Goal: Task Accomplishment & Management: Manage account settings

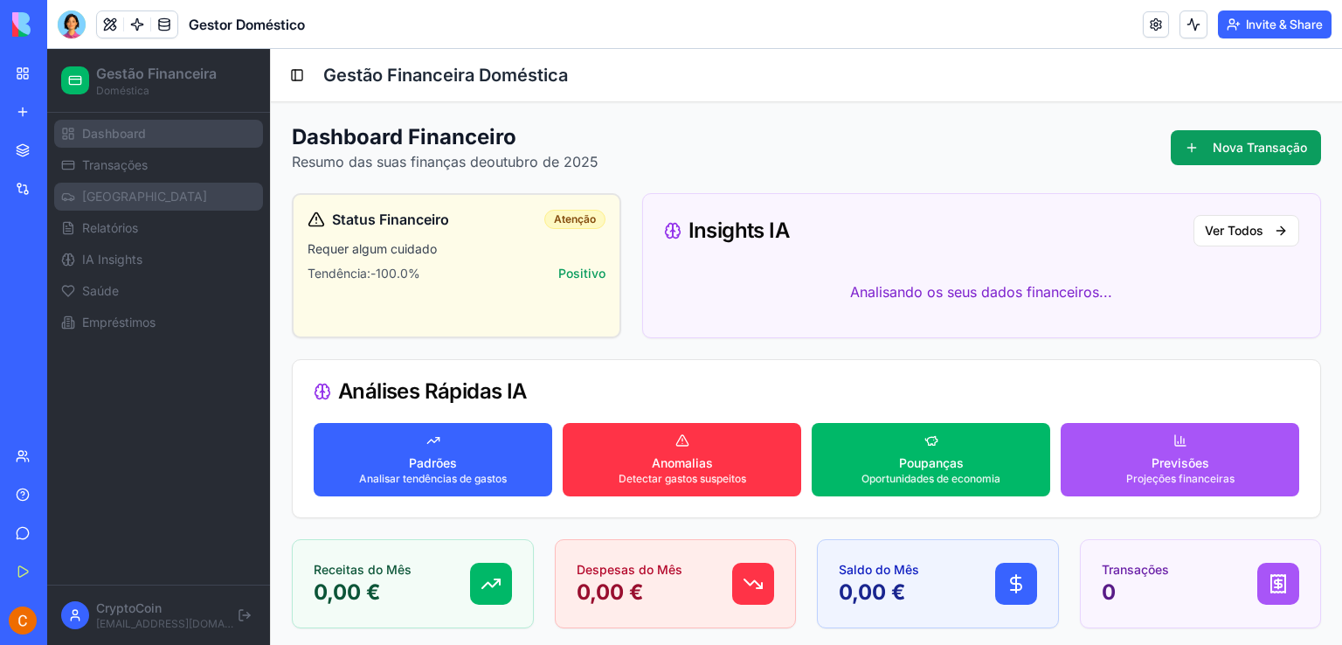
click at [105, 200] on span "[GEOGRAPHIC_DATA]" at bounding box center [144, 196] width 125 height 17
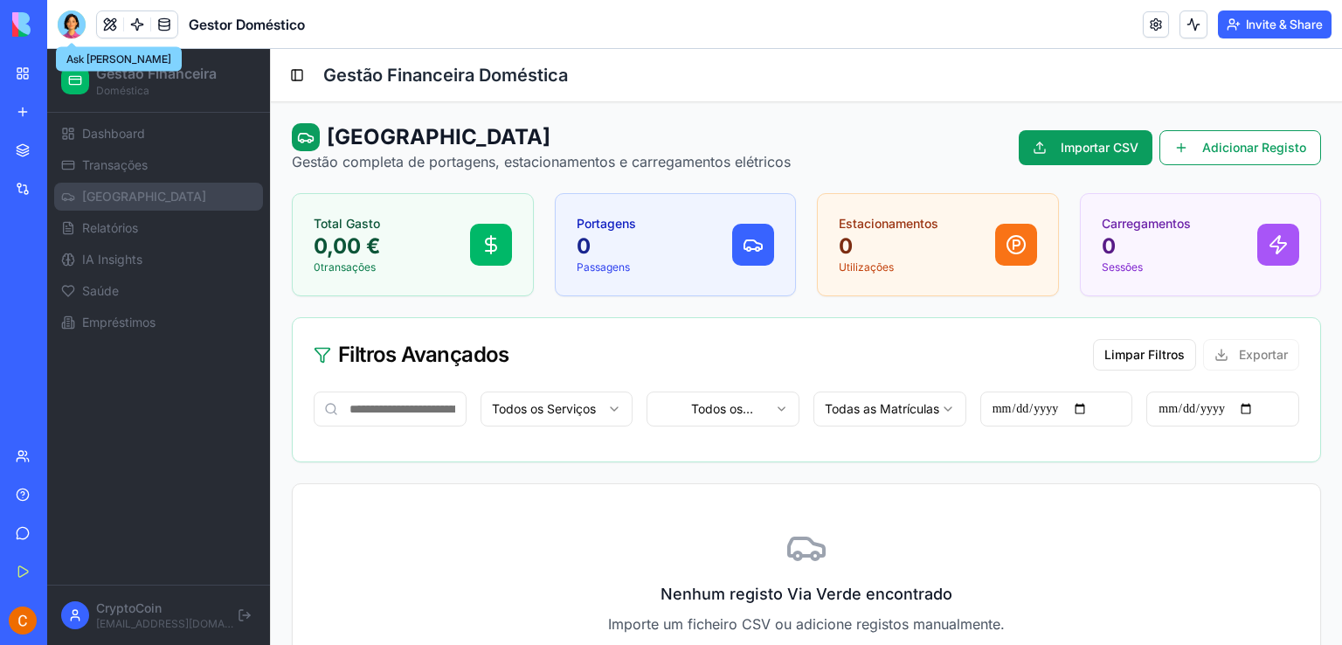
click at [67, 29] on div at bounding box center [72, 24] width 28 height 28
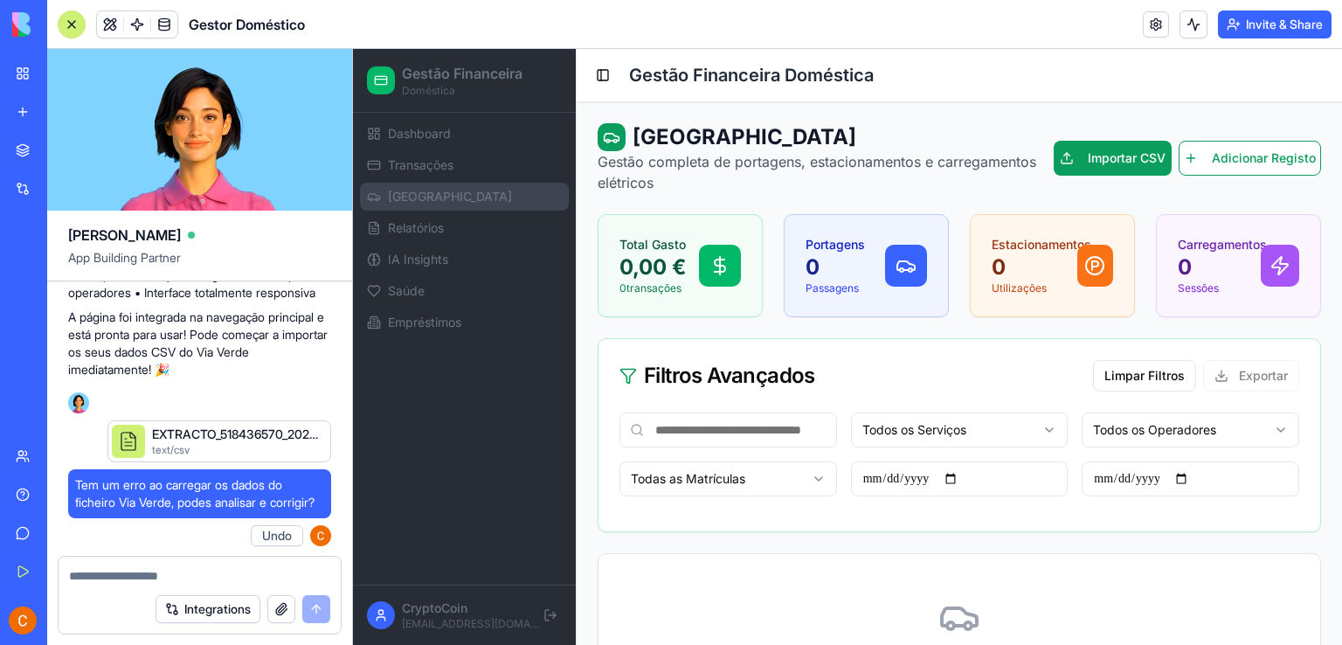
click at [271, 530] on button "Undo" at bounding box center [277, 535] width 52 height 21
drag, startPoint x: 77, startPoint y: 467, endPoint x: 135, endPoint y: 493, distance: 63.0
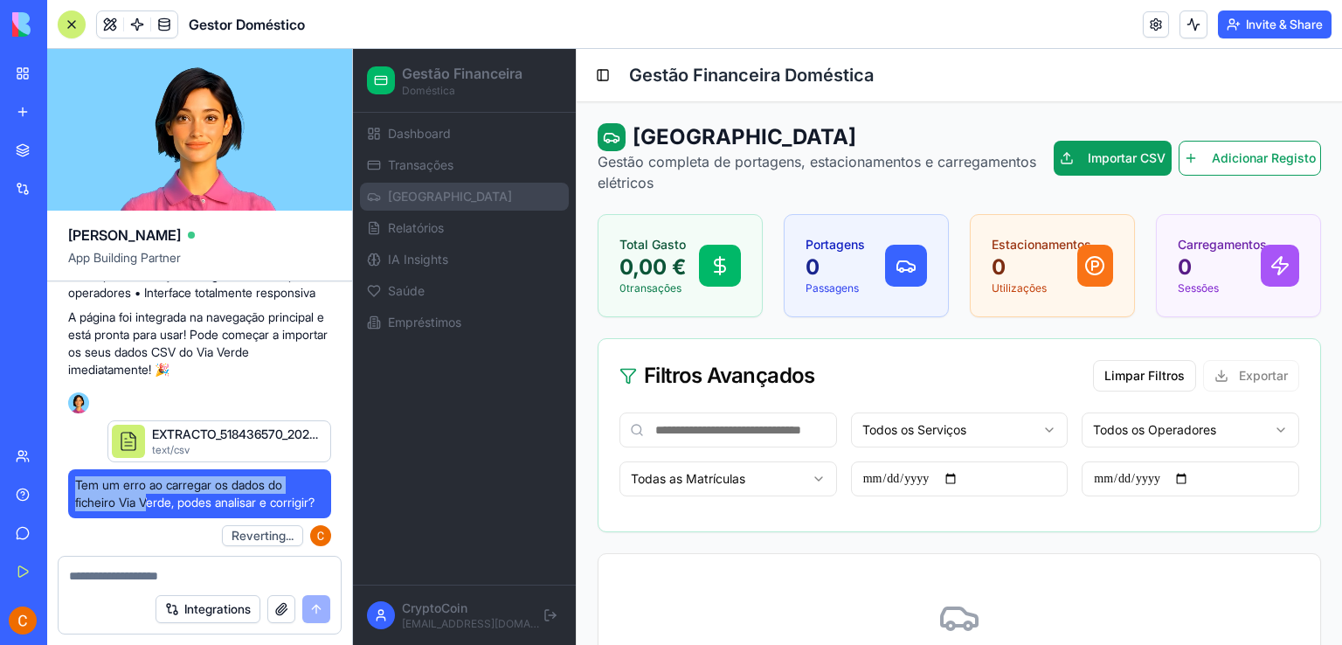
click at [137, 493] on span "Tem um erro ao carregar os dados do ficheiro Via Verde, podes analisar e corrig…" at bounding box center [199, 493] width 249 height 35
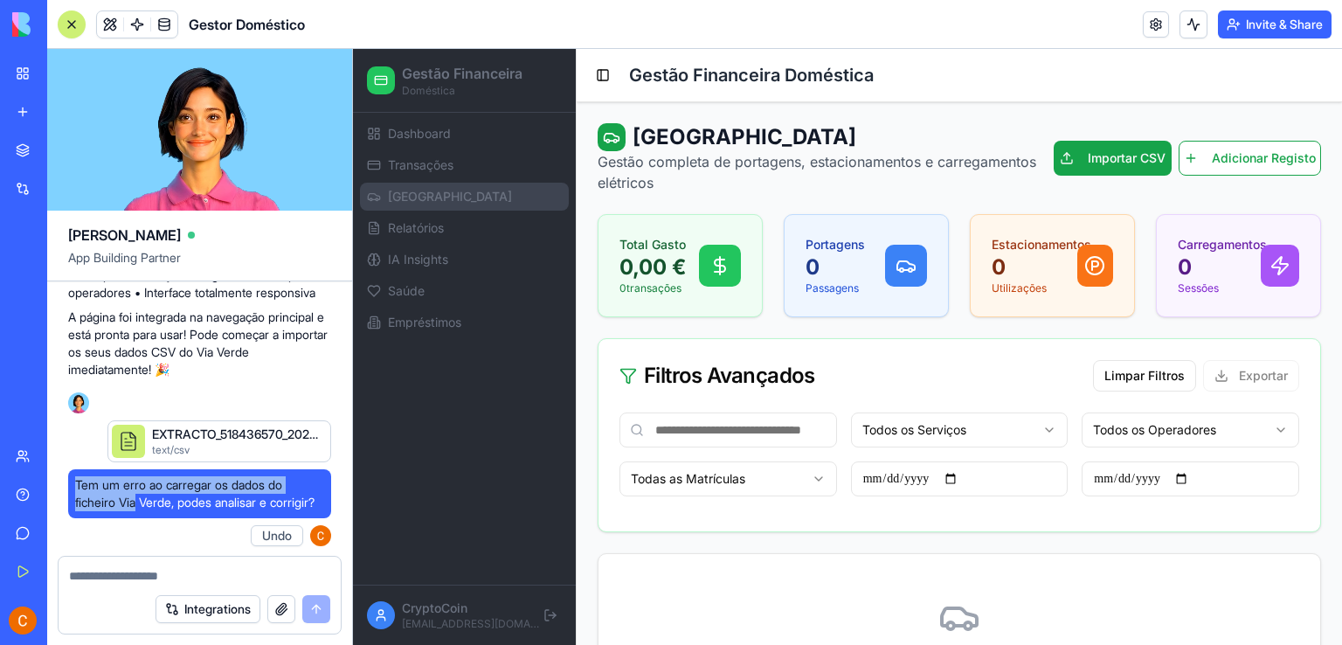
click at [105, 476] on span "Tem um erro ao carregar os dados do ficheiro Via Verde, podes analisar e corrig…" at bounding box center [199, 493] width 249 height 35
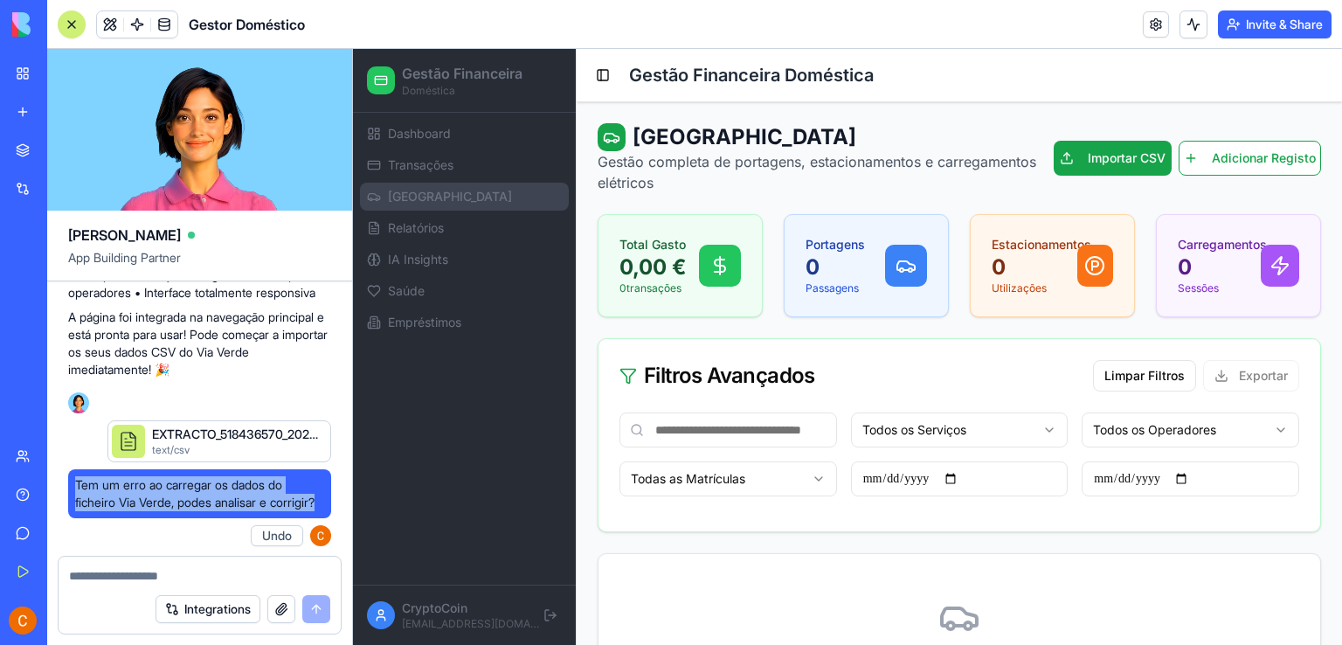
drag, startPoint x: 77, startPoint y: 464, endPoint x: 128, endPoint y: 505, distance: 65.2
click at [128, 505] on span "Tem um erro ao carregar os dados do ficheiro Via Verde, podes analisar e corrig…" at bounding box center [199, 493] width 249 height 35
copy span "Tem um erro ao carregar os dados do ficheiro Via Verde, podes analisar e corrig…"
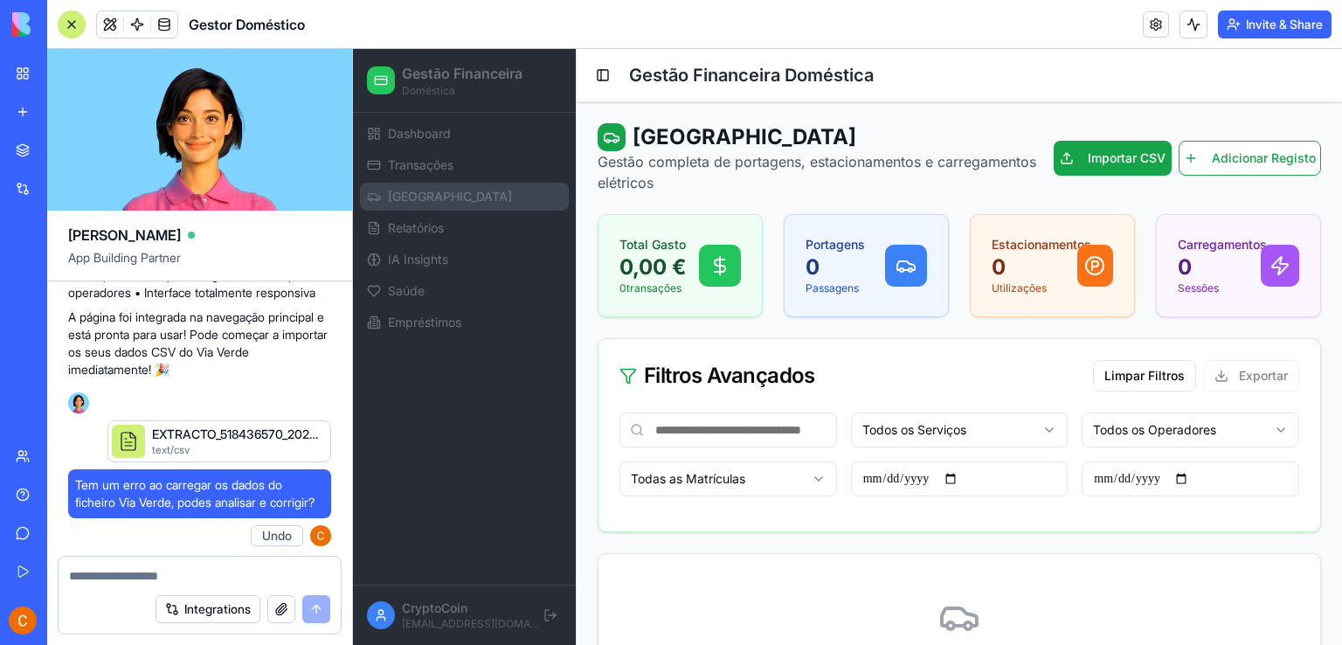
paste textarea "**********"
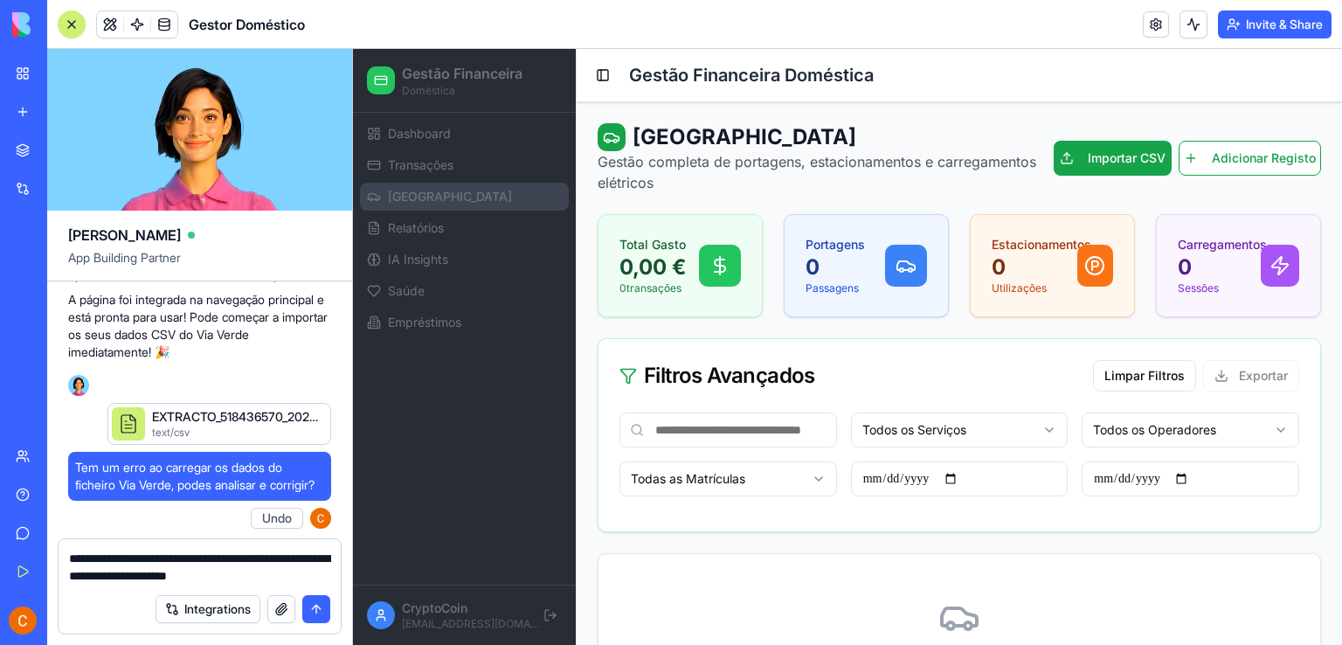
type textarea "**********"
click at [314, 612] on button "submit" at bounding box center [316, 609] width 28 height 28
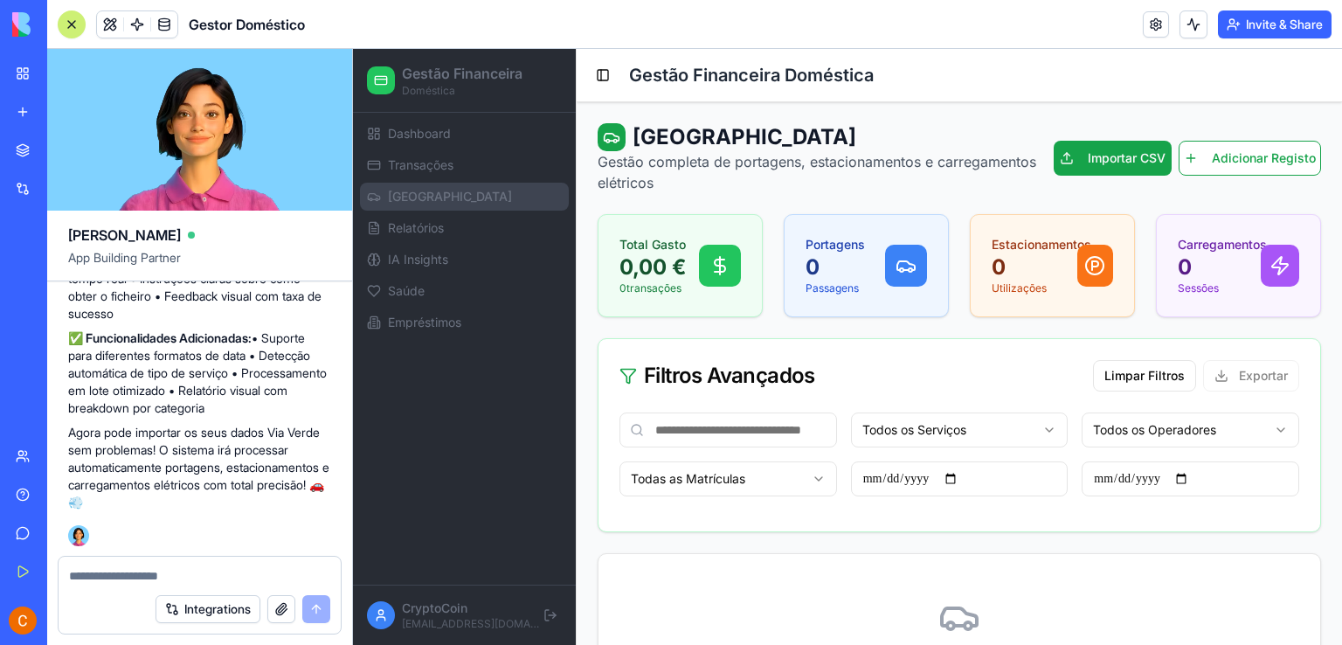
scroll to position [9823, 0]
click at [79, 23] on button at bounding box center [72, 24] width 28 height 28
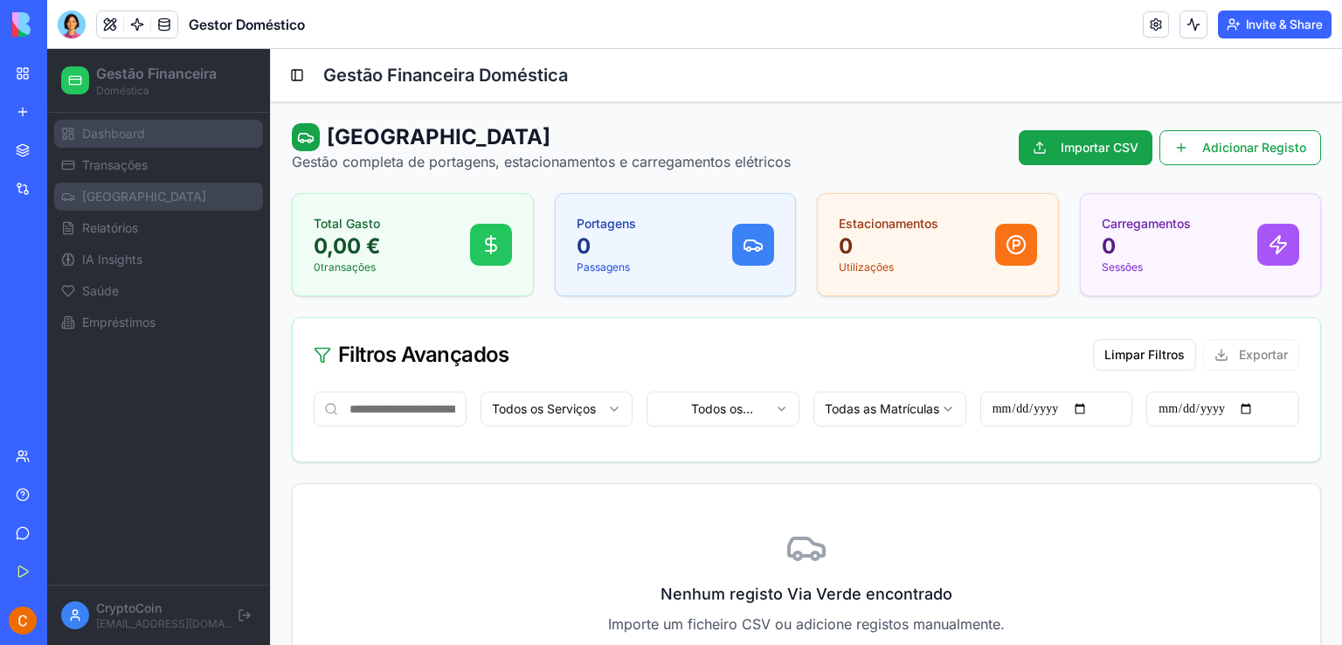
click at [135, 133] on span "Dashboard" at bounding box center [113, 133] width 63 height 17
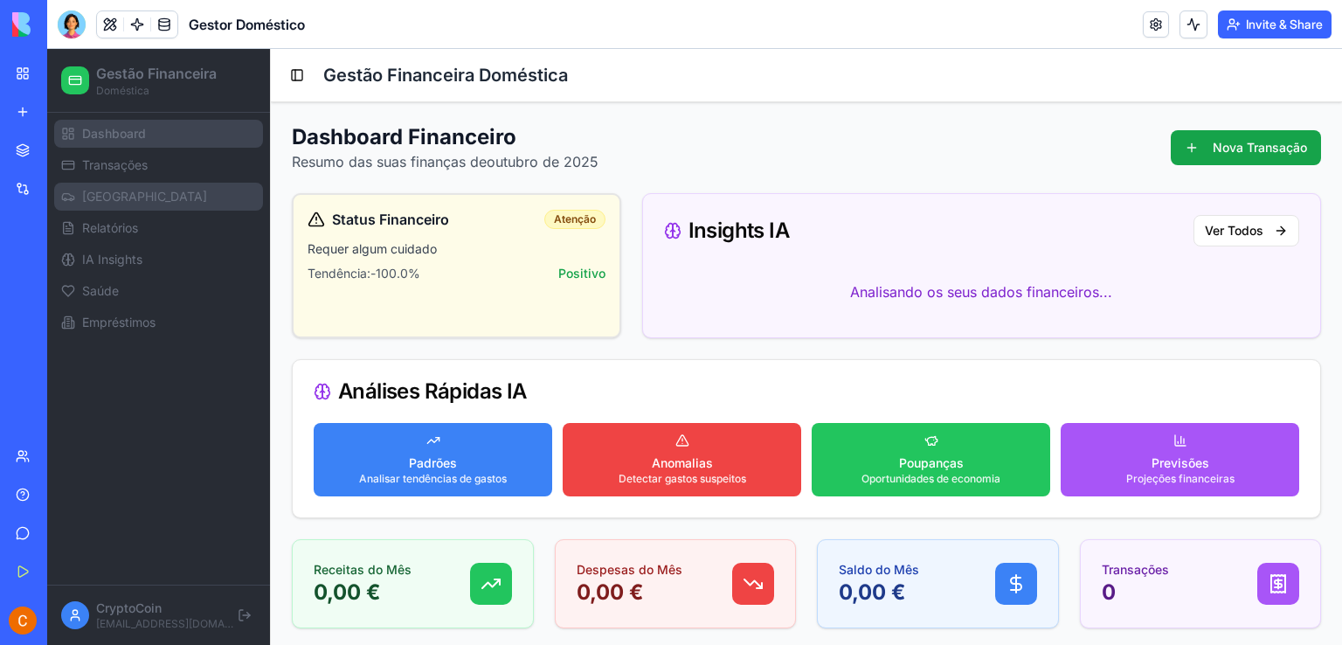
click at [112, 188] on span "[GEOGRAPHIC_DATA]" at bounding box center [144, 196] width 125 height 17
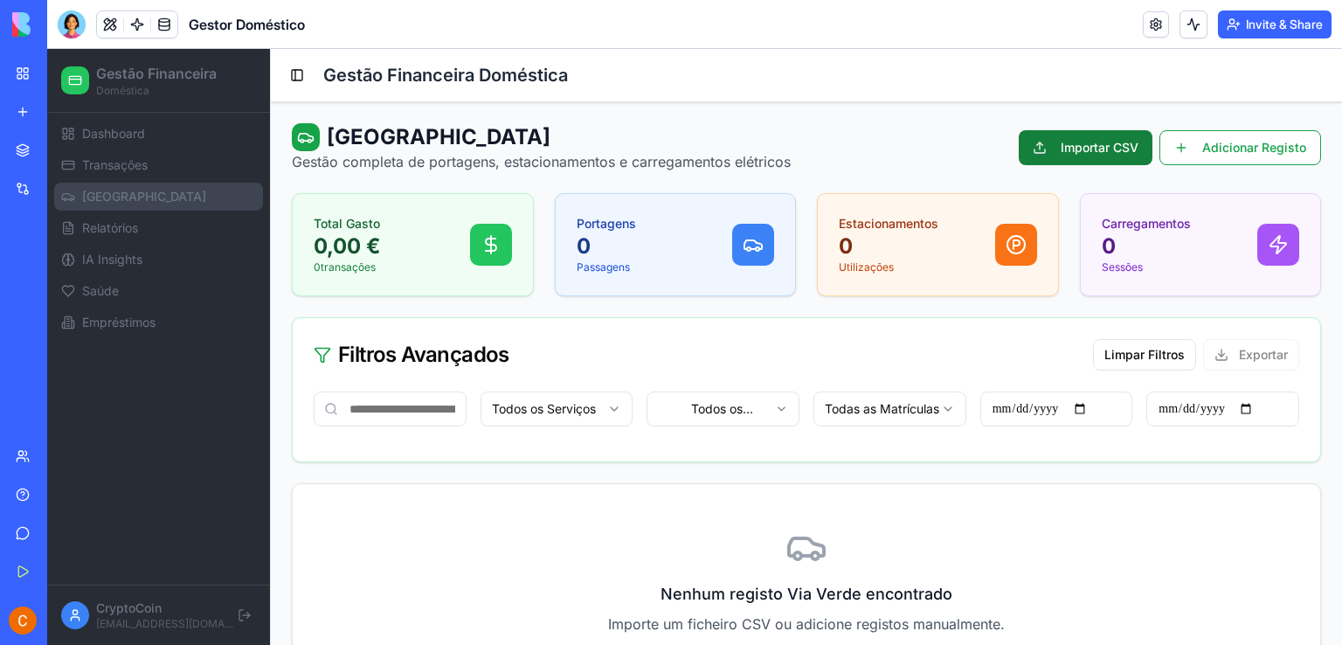
click at [1054, 154] on button "Importar CSV" at bounding box center [1086, 147] width 134 height 35
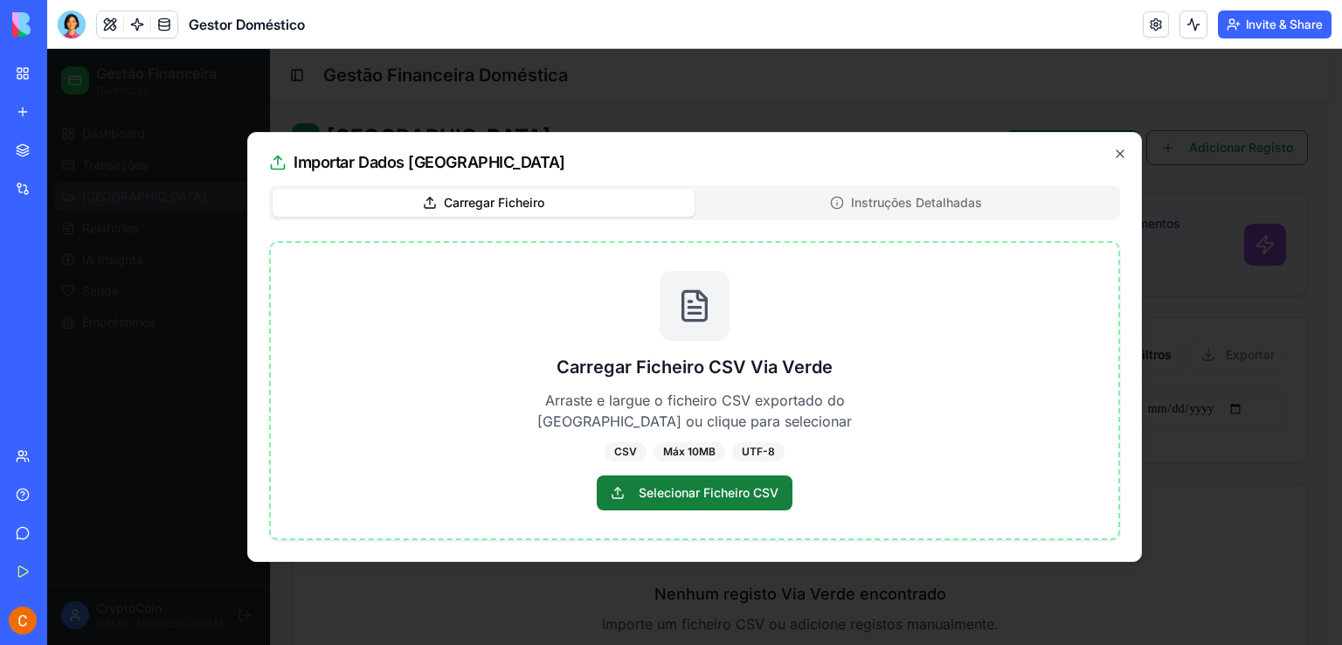
click at [708, 494] on span "Selecionar Ficheiro CSV" at bounding box center [695, 492] width 196 height 35
click at [47, 49] on input "Selecionar Ficheiro CSV" at bounding box center [47, 49] width 0 height 0
click at [680, 493] on span "Selecionar Ficheiro CSV" at bounding box center [695, 492] width 196 height 35
click at [47, 49] on input "Selecionar Ficheiro CSV" at bounding box center [47, 49] width 0 height 0
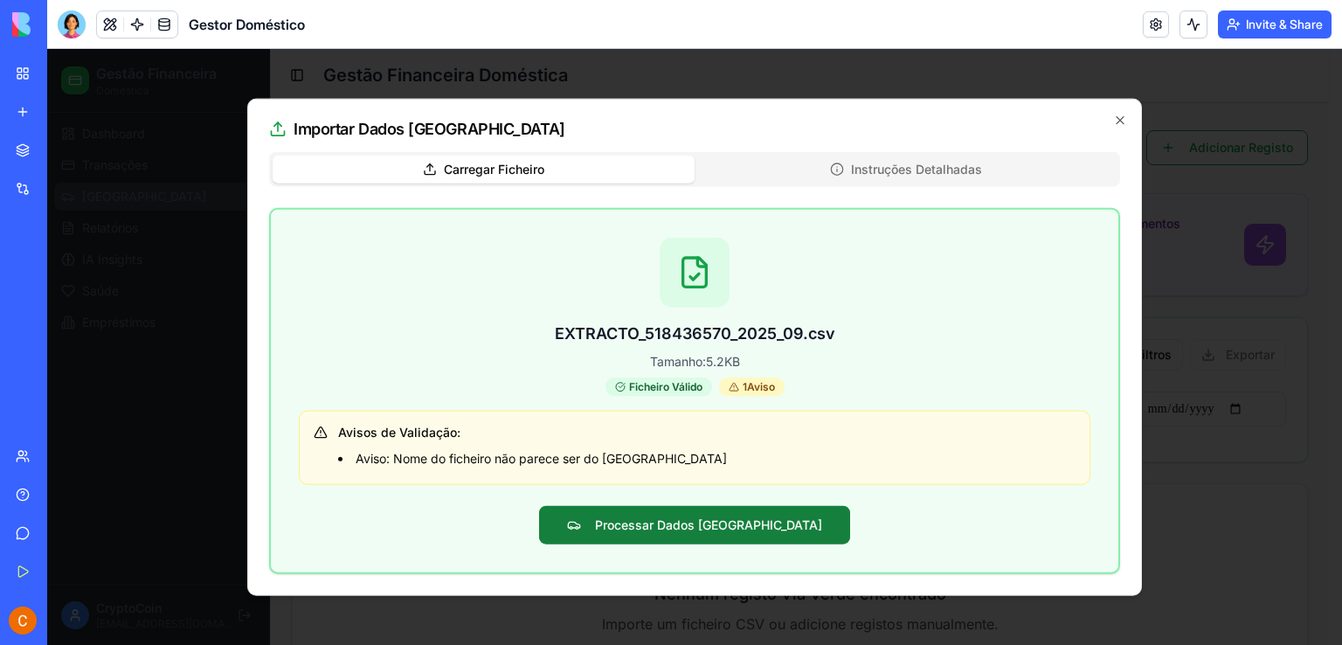
click at [709, 520] on button "Processar Dados [GEOGRAPHIC_DATA]" at bounding box center [694, 524] width 311 height 38
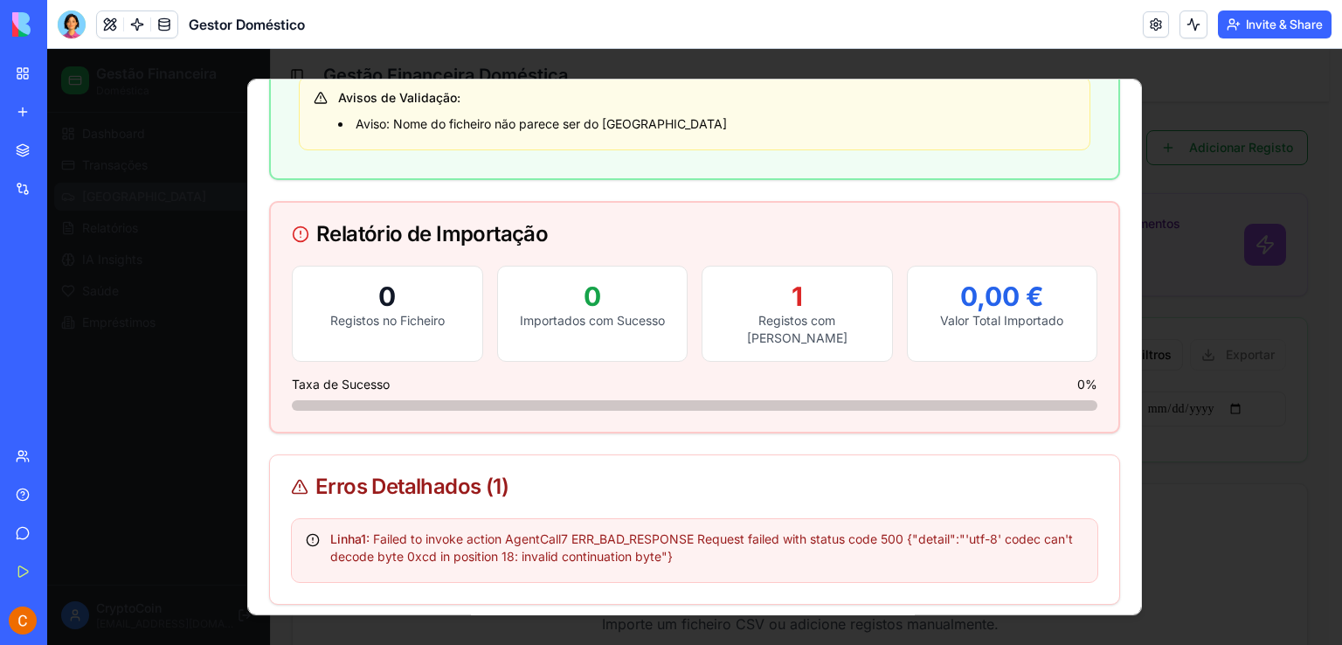
scroll to position [360, 0]
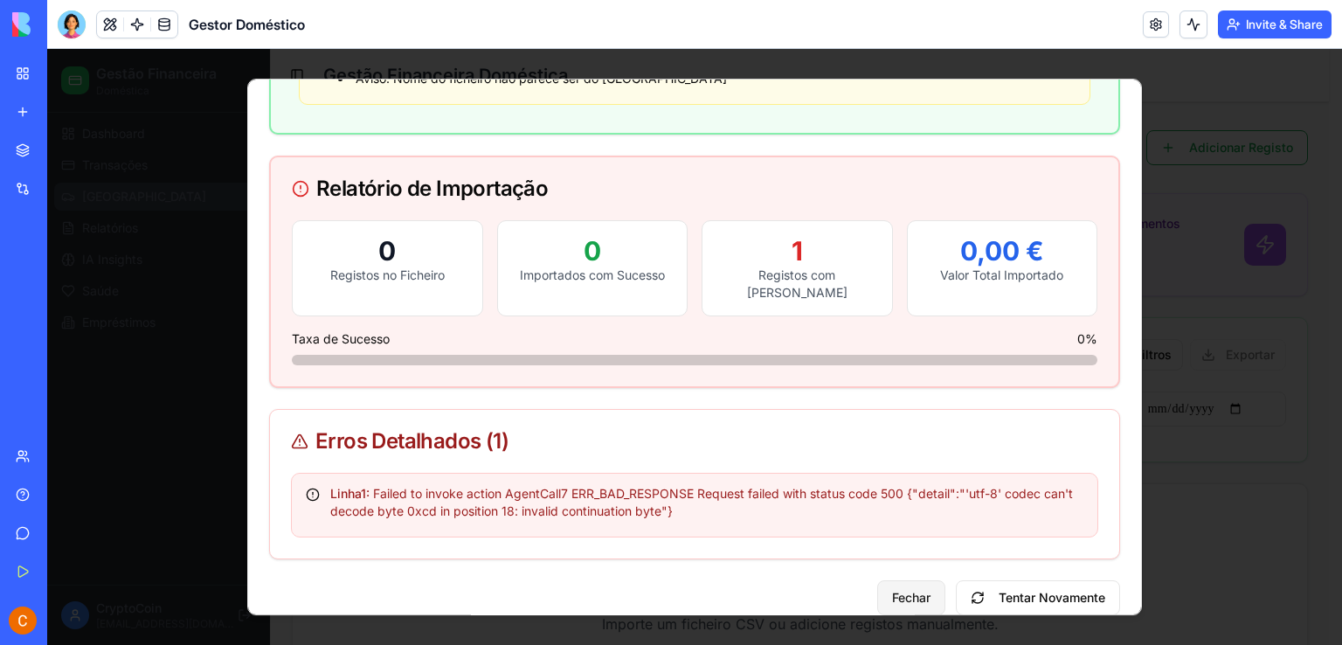
click at [887, 580] on button "Fechar" at bounding box center [911, 597] width 68 height 35
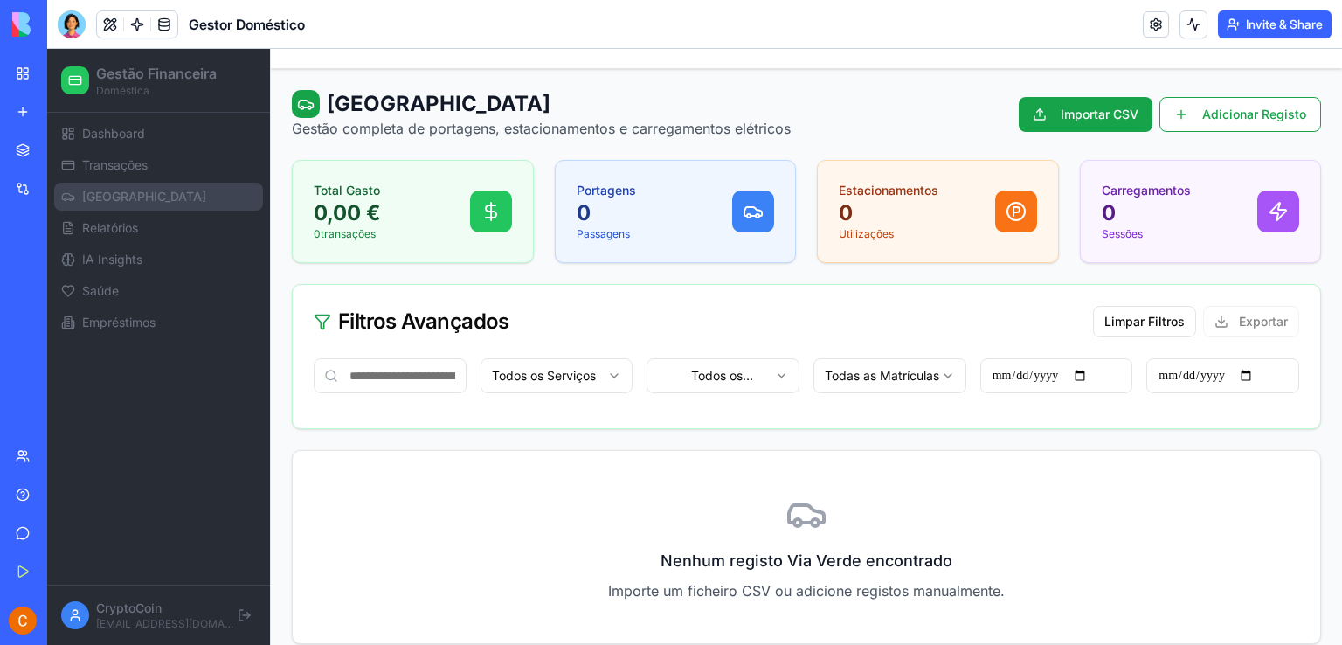
scroll to position [52, 0]
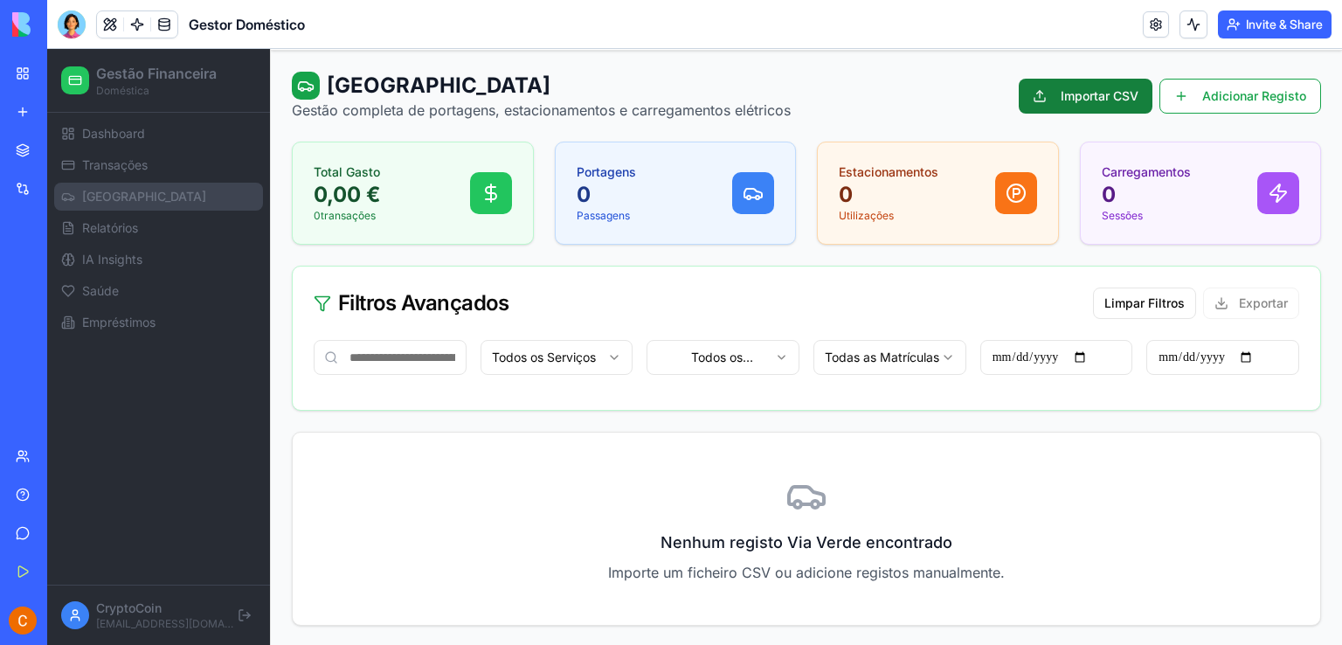
click at [1039, 96] on button "Importar CSV" at bounding box center [1086, 96] width 134 height 35
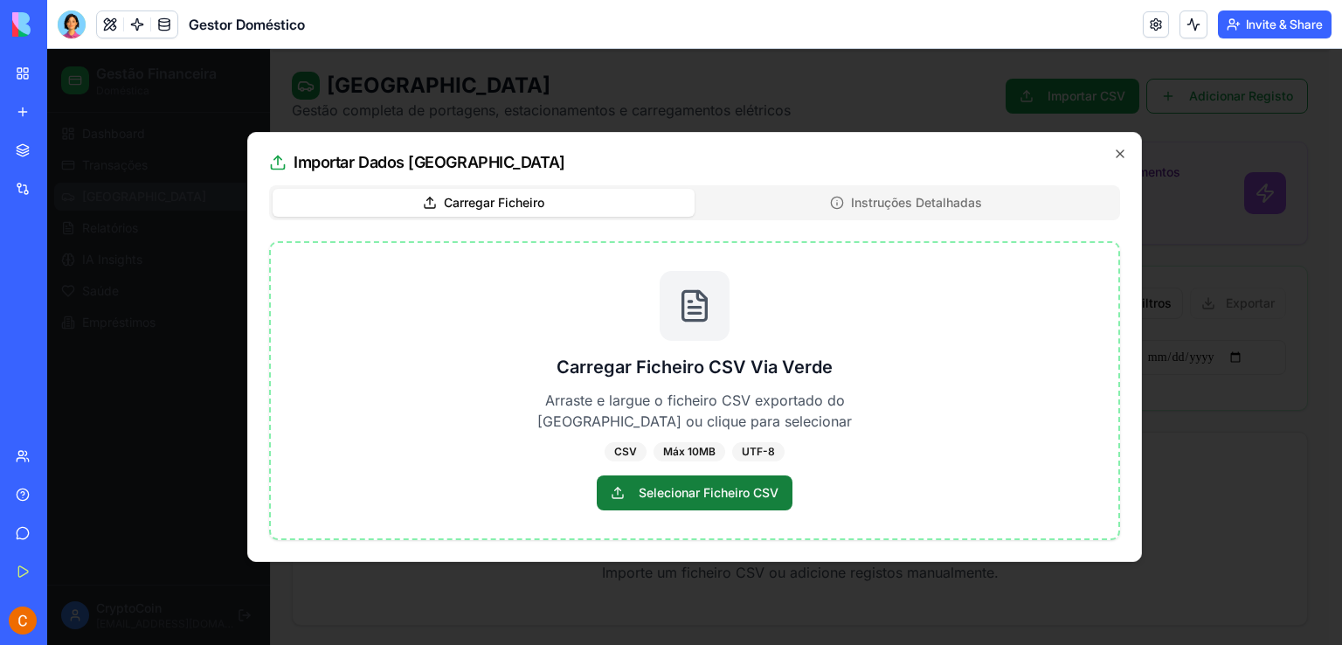
click at [747, 489] on span "Selecionar Ficheiro CSV" at bounding box center [695, 492] width 196 height 35
click at [47, 49] on input "Selecionar Ficheiro CSV" at bounding box center [47, 49] width 0 height 0
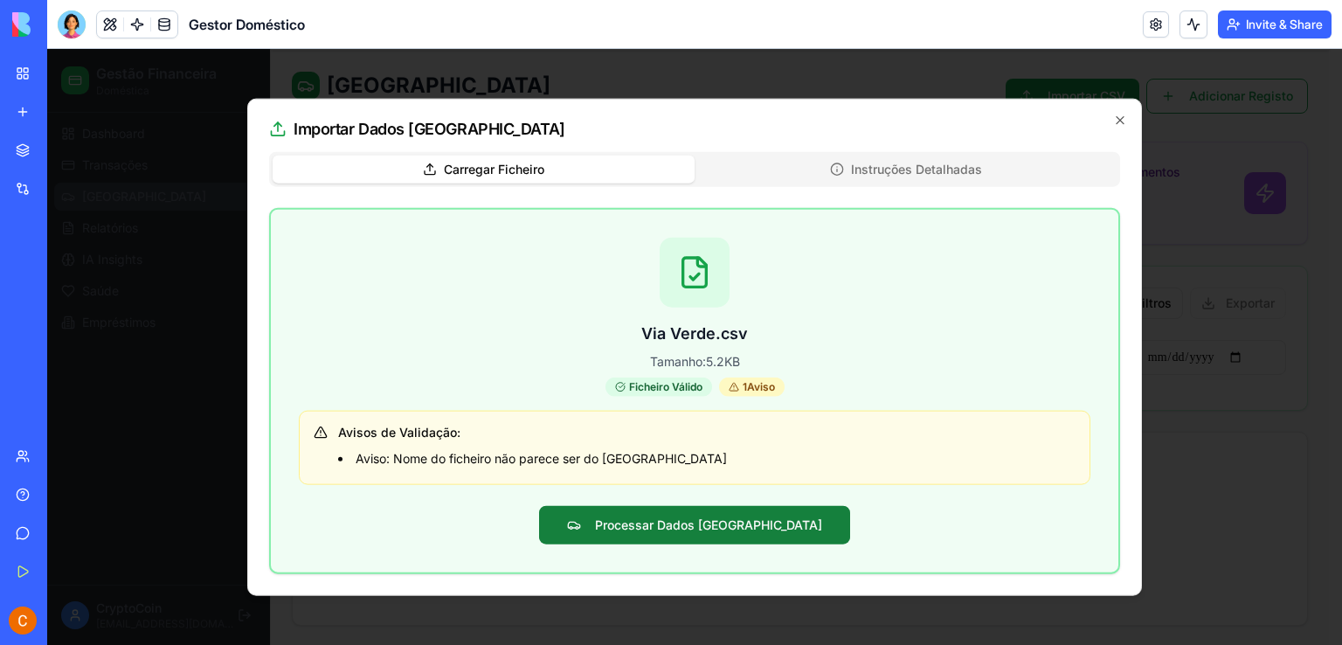
click at [755, 536] on button "Processar Dados [GEOGRAPHIC_DATA]" at bounding box center [694, 524] width 311 height 38
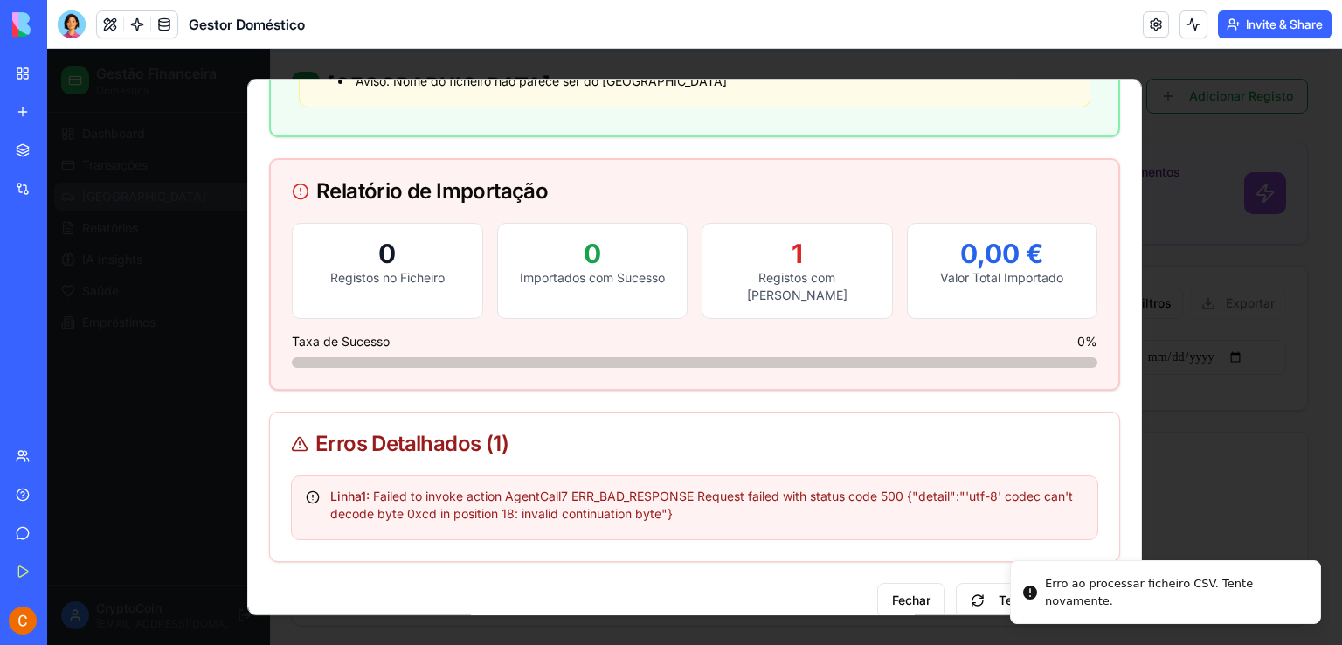
scroll to position [360, 0]
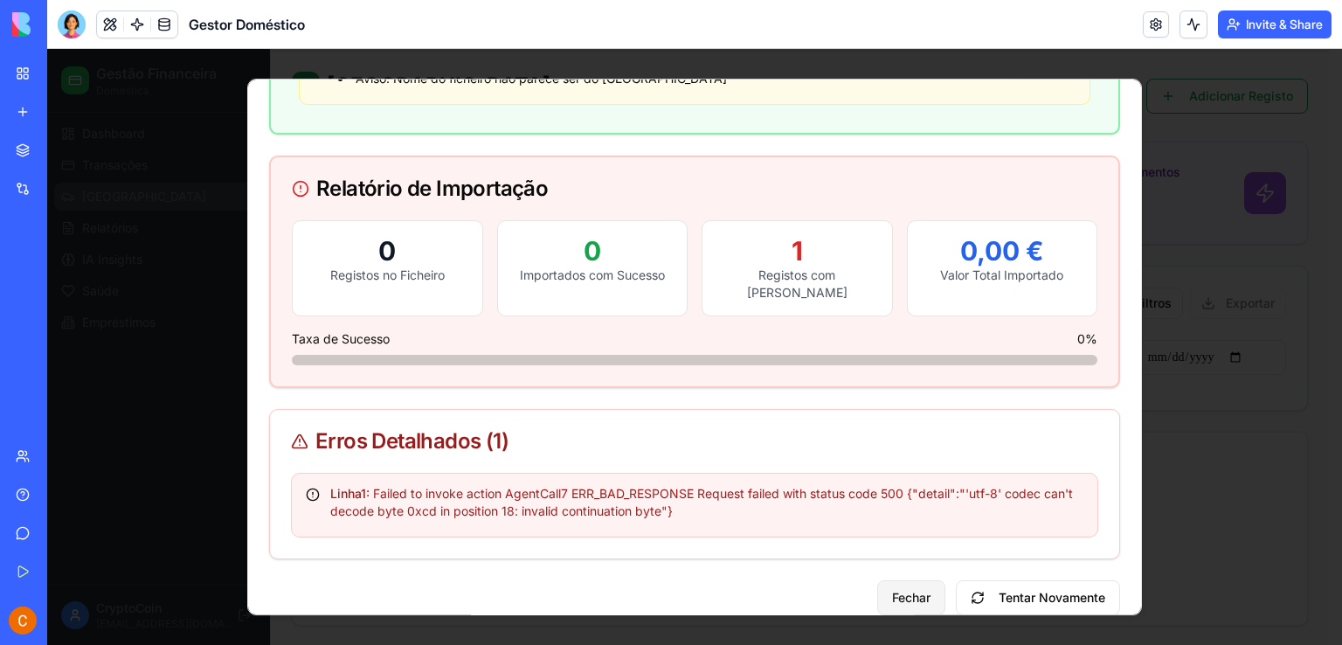
click at [907, 580] on button "Fechar" at bounding box center [911, 597] width 68 height 35
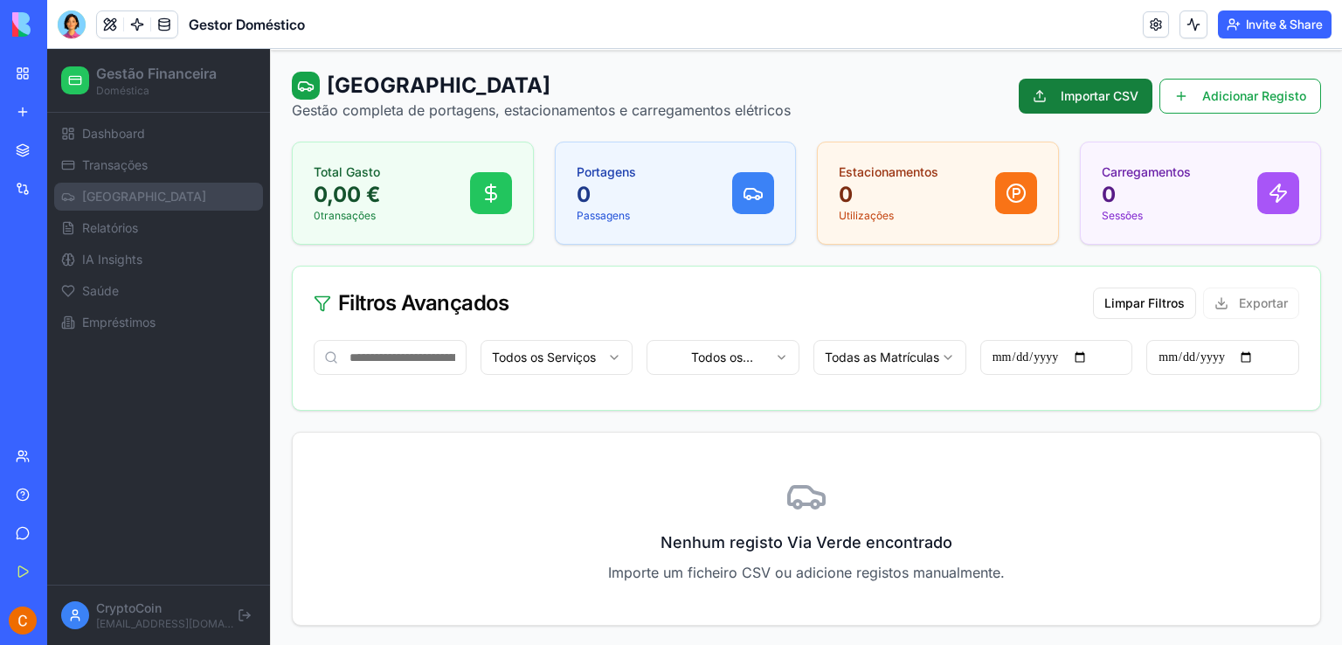
click at [1088, 90] on button "Importar CSV" at bounding box center [1086, 96] width 134 height 35
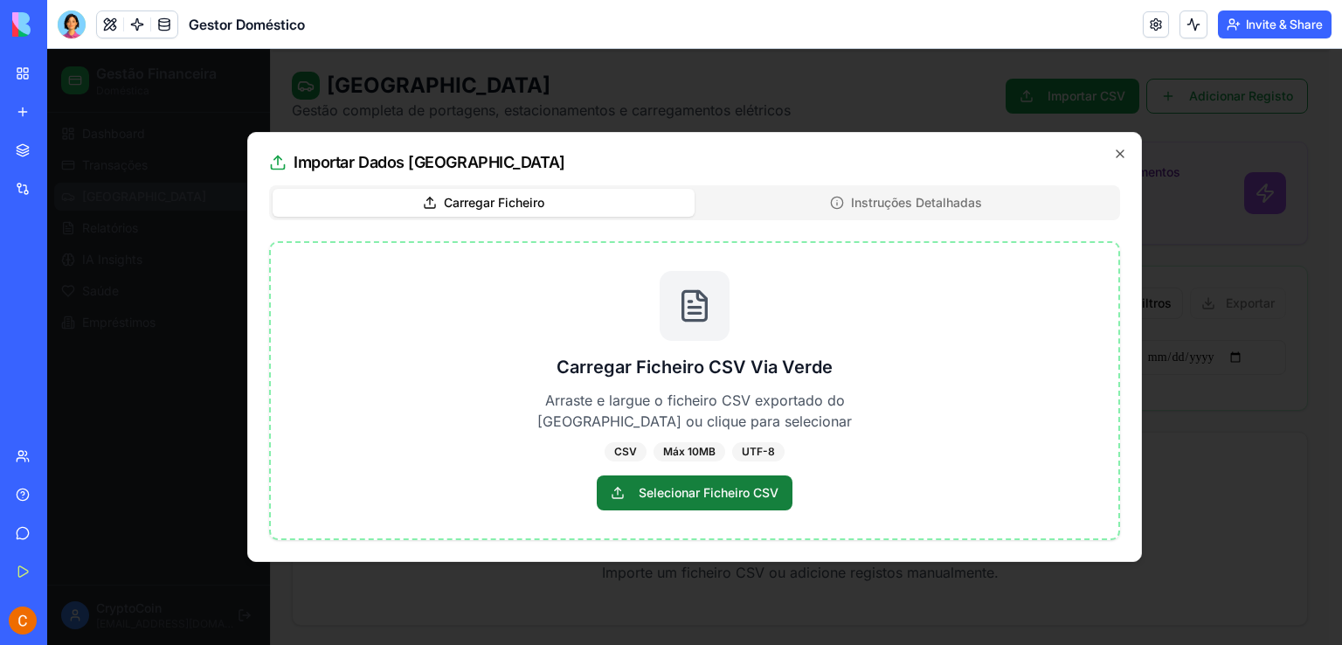
click at [720, 497] on span "Selecionar Ficheiro CSV" at bounding box center [695, 492] width 196 height 35
click at [47, 49] on input "Selecionar Ficheiro CSV" at bounding box center [47, 49] width 0 height 0
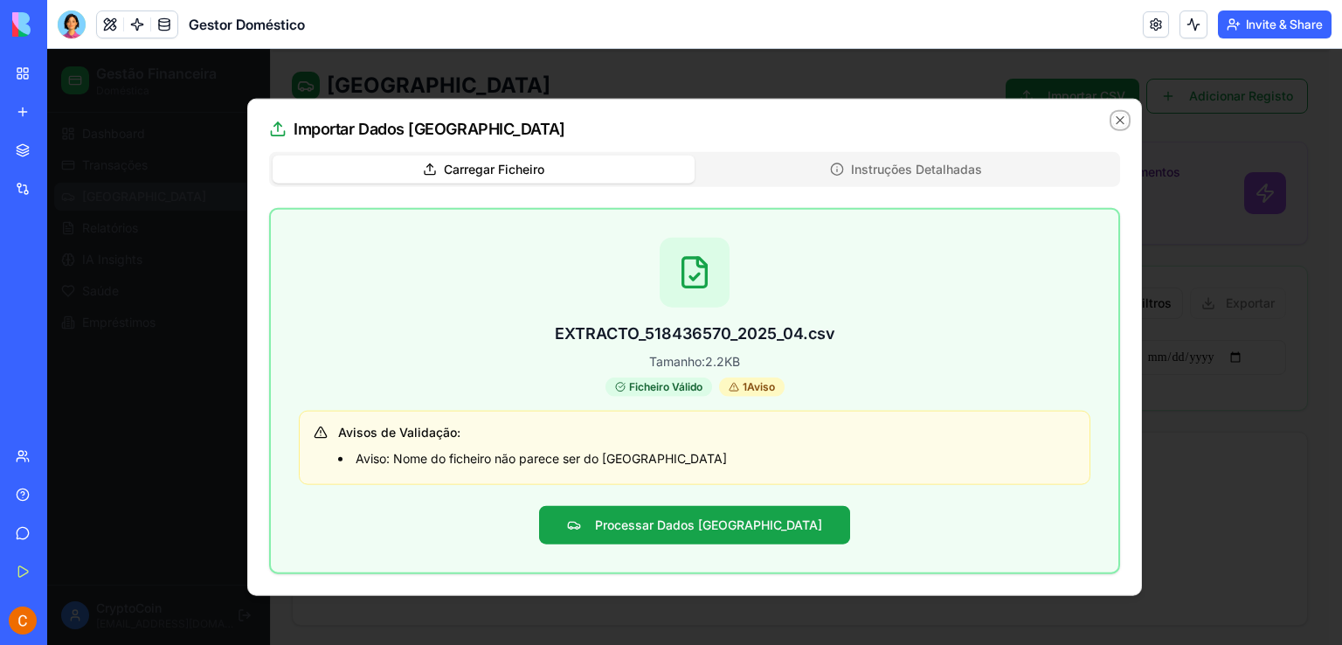
click at [1128, 117] on div "Importar Dados Via Verde Carregar Ficheiro Instruções Detalhadas EXTRACTO_51843…" at bounding box center [694, 347] width 895 height 497
click at [1119, 117] on icon "button" at bounding box center [1120, 121] width 14 height 14
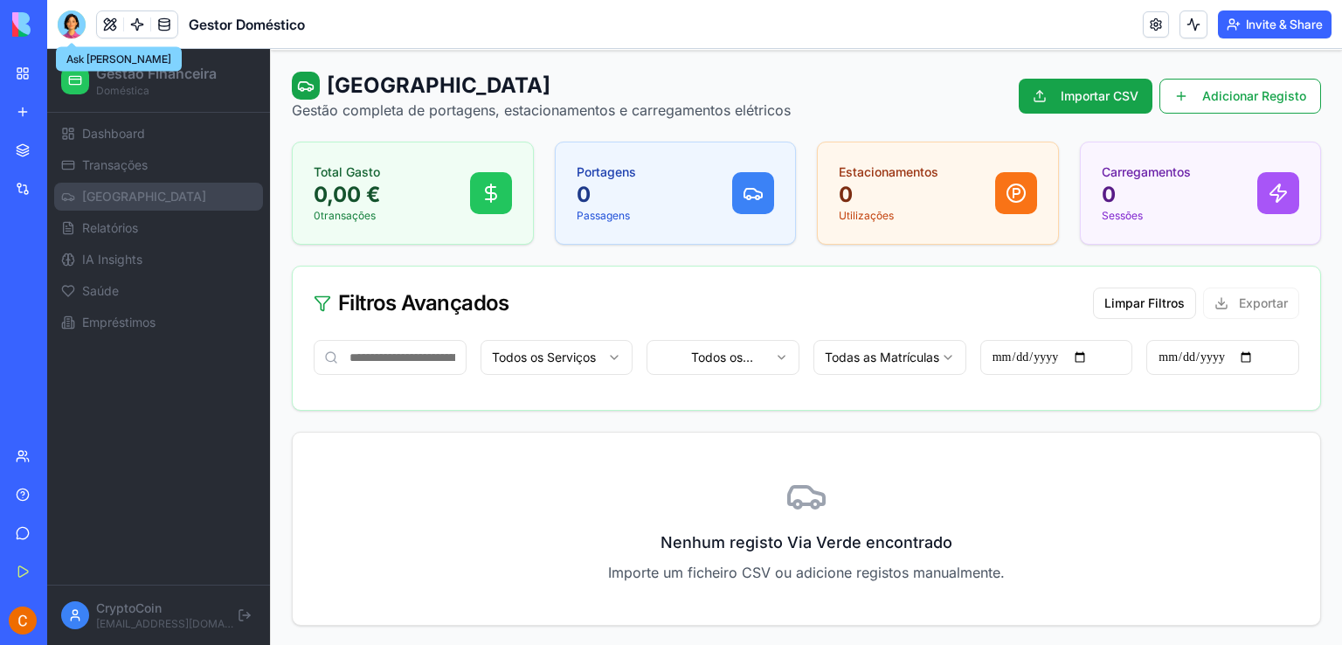
click at [65, 16] on div at bounding box center [72, 24] width 28 height 28
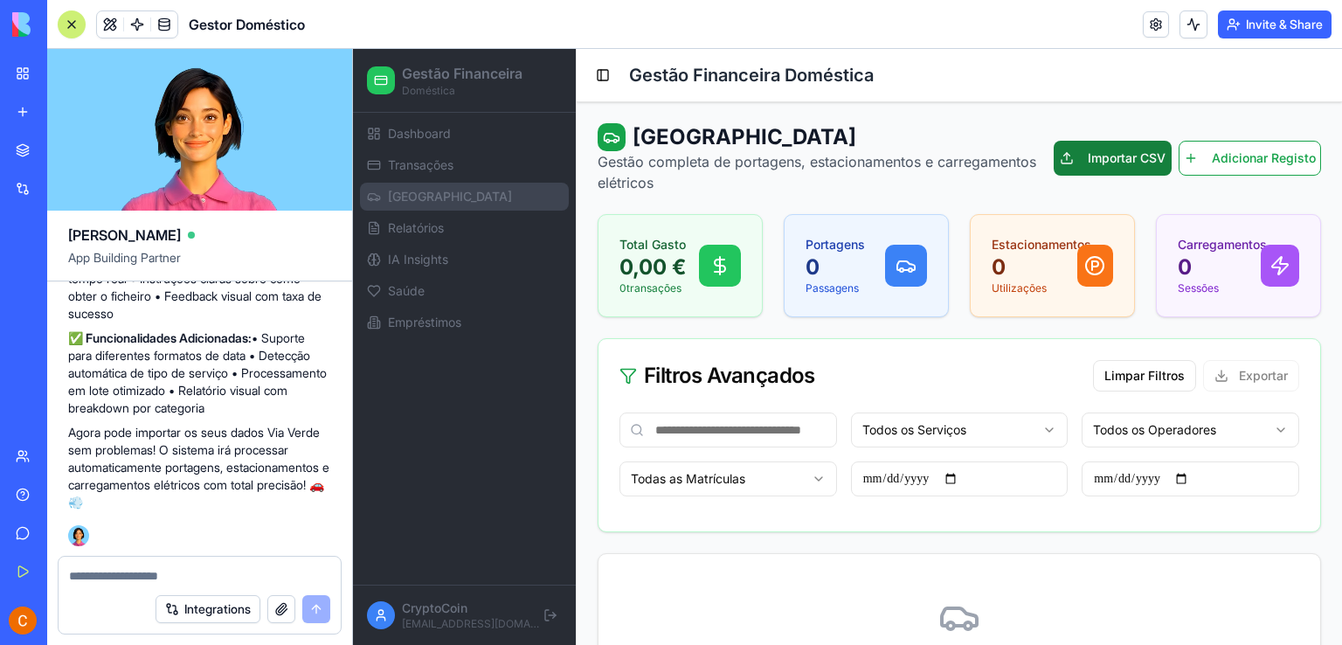
click at [1100, 159] on button "Importar CSV" at bounding box center [1113, 158] width 118 height 35
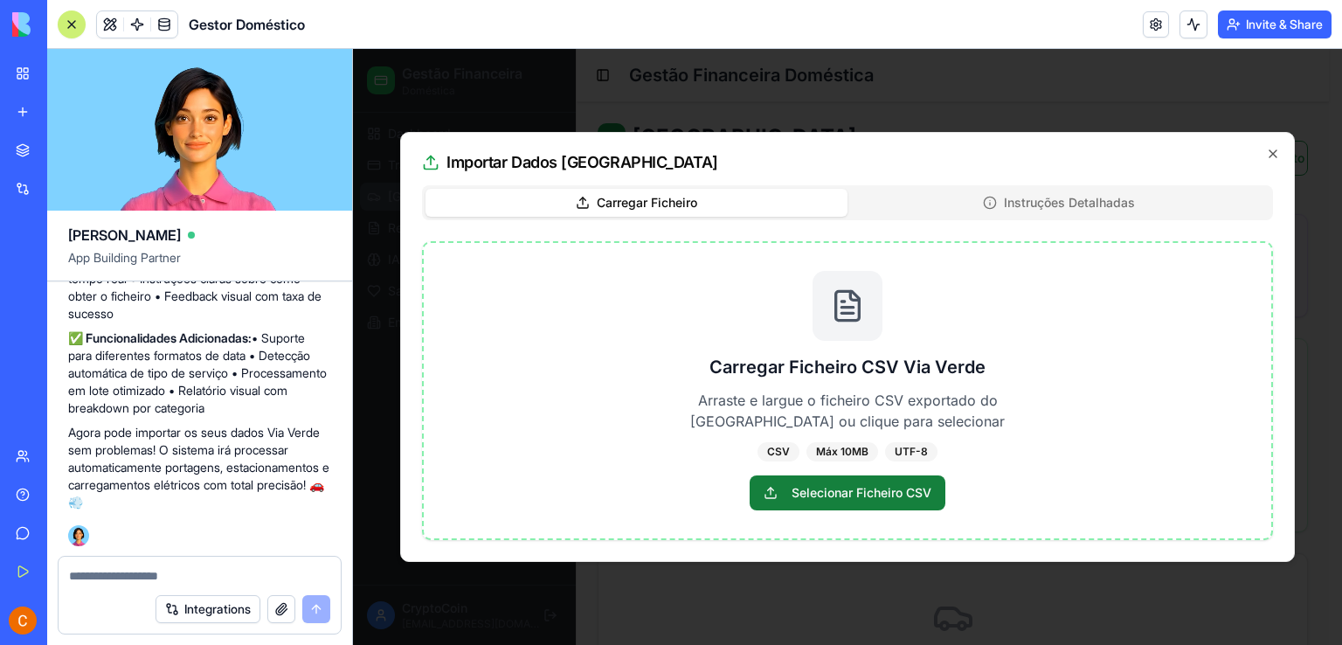
click at [871, 498] on span "Selecionar Ficheiro CSV" at bounding box center [848, 492] width 196 height 35
click at [353, 49] on input "Selecionar Ficheiro CSV" at bounding box center [353, 49] width 0 height 0
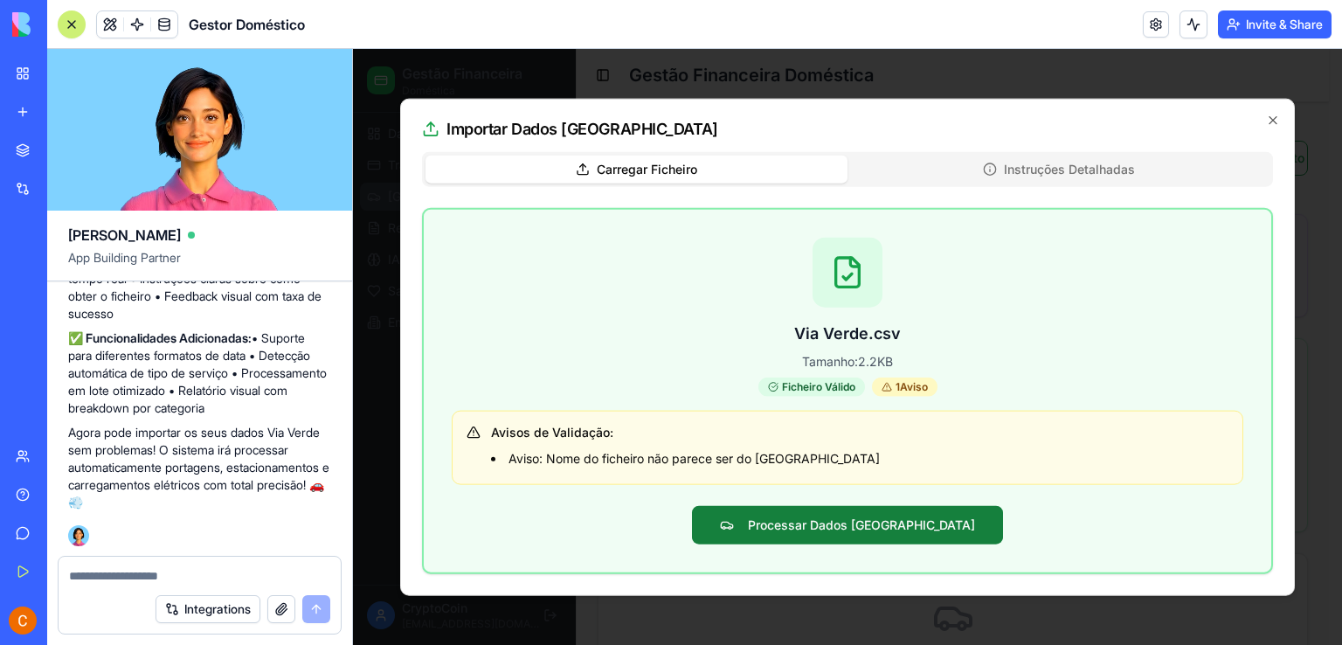
click at [918, 522] on button "Processar Dados [GEOGRAPHIC_DATA]" at bounding box center [847, 524] width 311 height 38
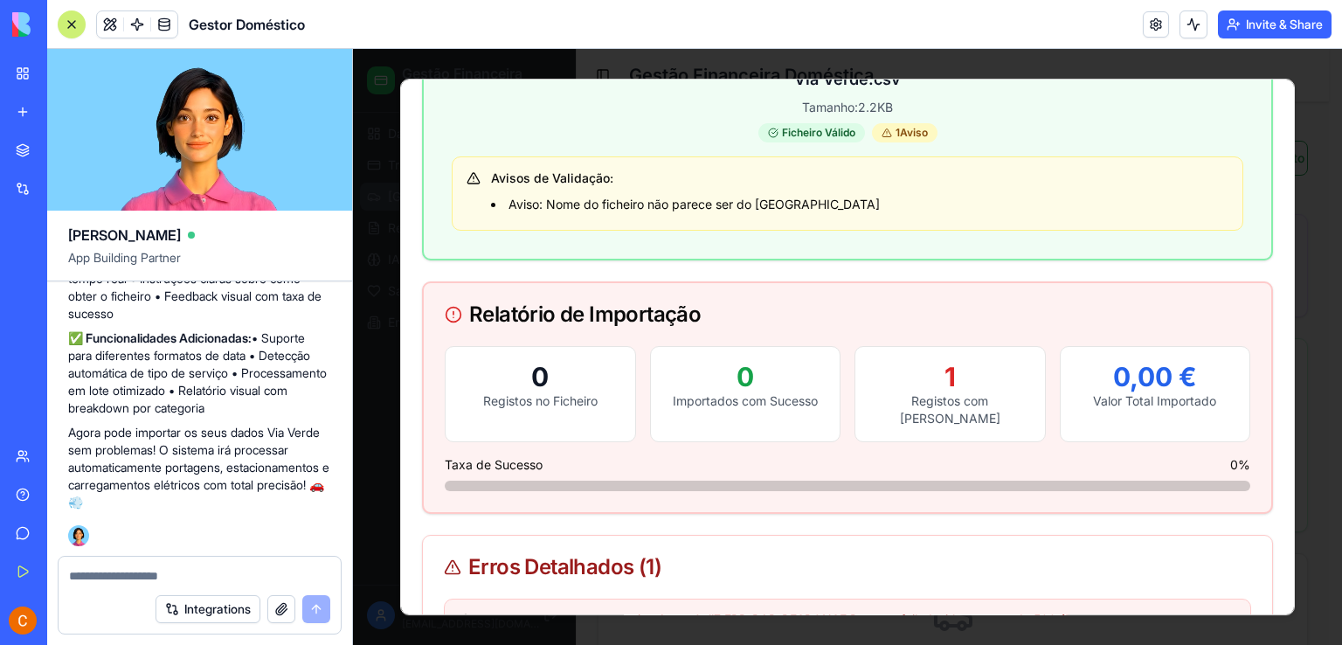
scroll to position [262, 0]
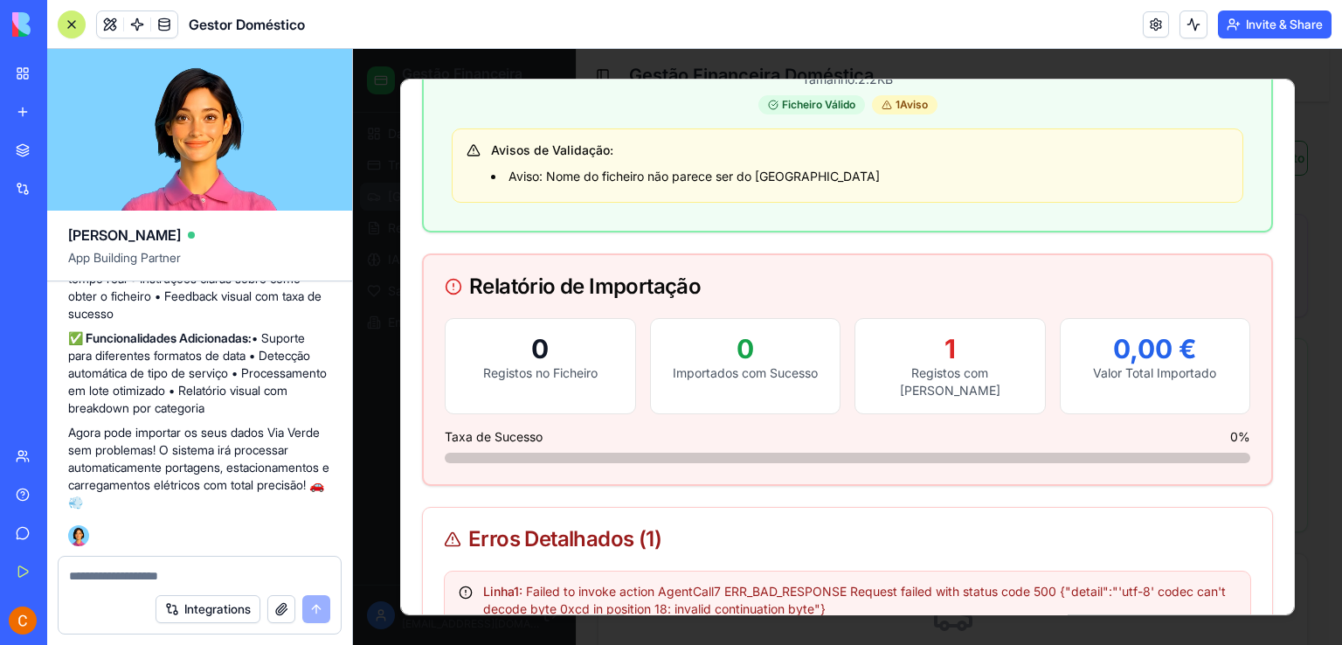
click at [280, 612] on button "button" at bounding box center [281, 609] width 28 height 28
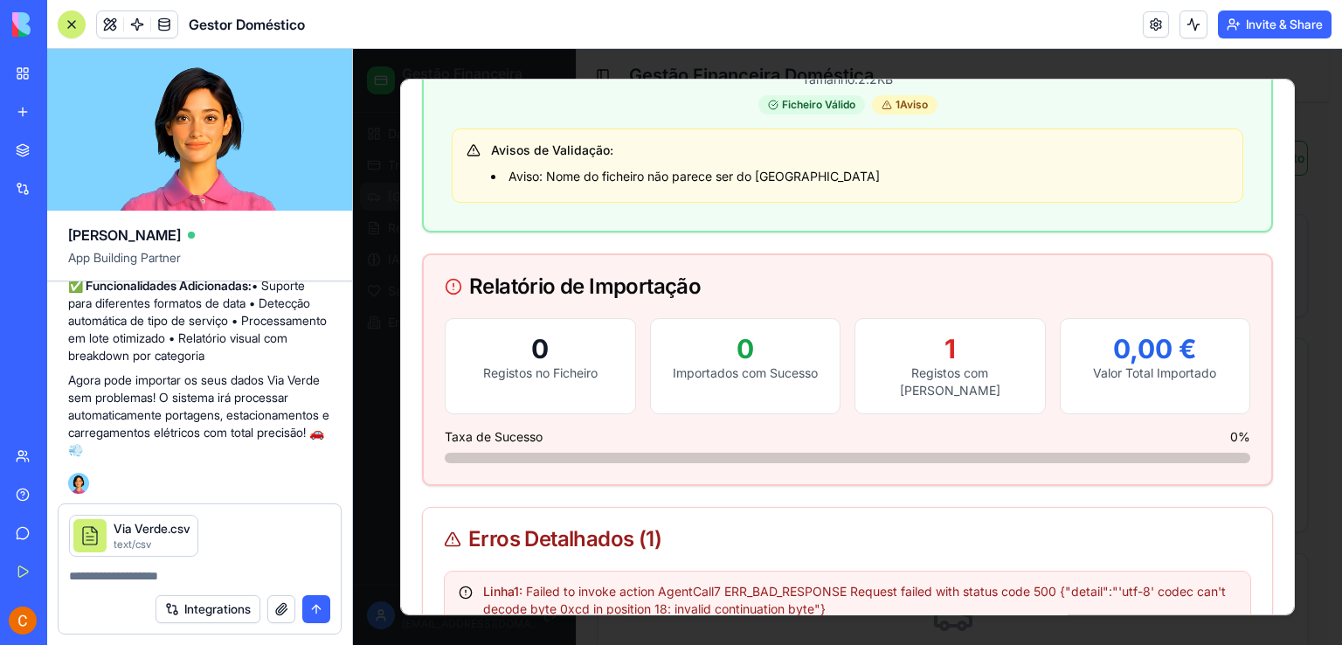
click at [274, 612] on button "button" at bounding box center [281, 609] width 28 height 28
click at [140, 576] on textarea at bounding box center [199, 575] width 261 height 17
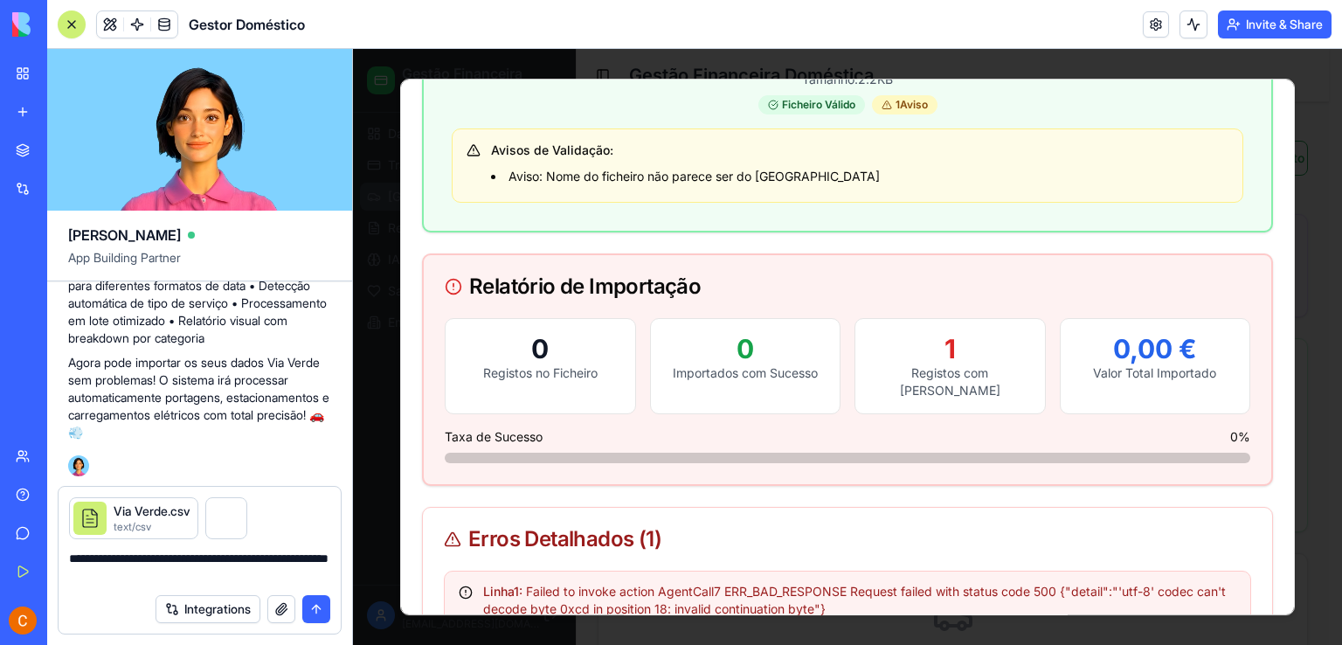
click at [136, 574] on textarea "**********" at bounding box center [200, 566] width 262 height 35
click at [125, 577] on textarea "**********" at bounding box center [200, 566] width 262 height 35
drag, startPoint x: 173, startPoint y: 577, endPoint x: 108, endPoint y: 578, distance: 64.7
click at [108, 578] on textarea "**********" at bounding box center [200, 566] width 262 height 35
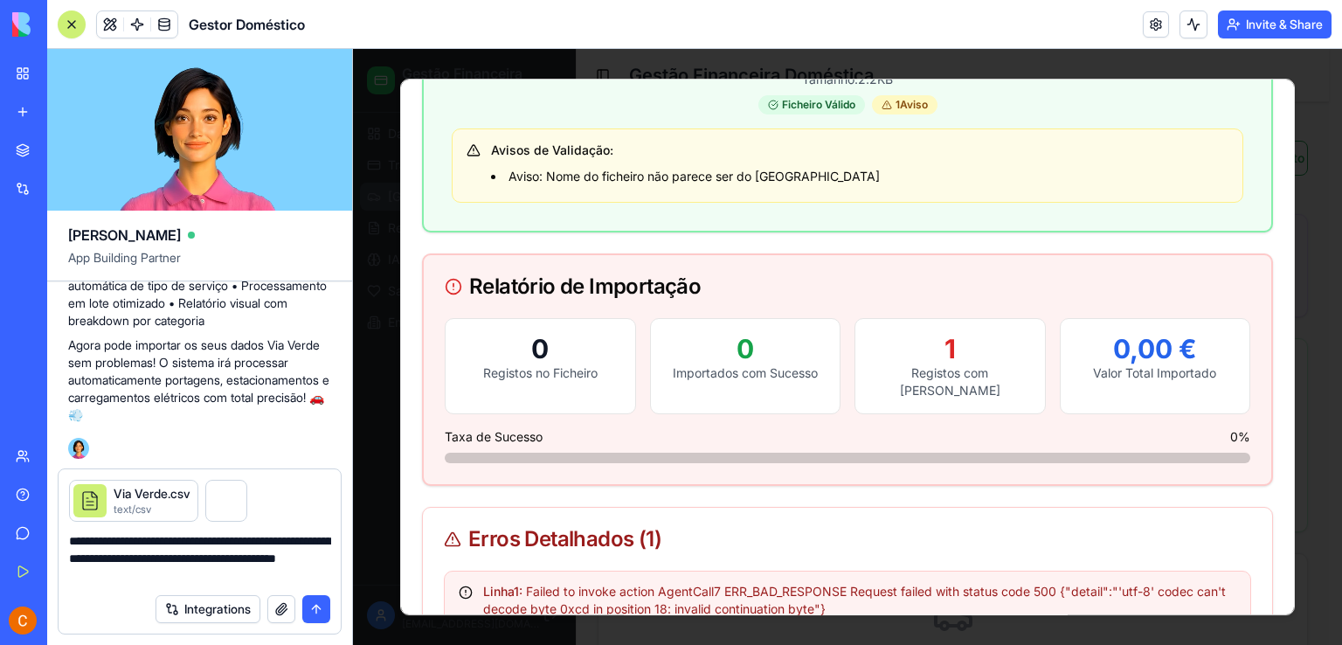
type textarea "**********"
click at [323, 609] on button "submit" at bounding box center [316, 609] width 28 height 28
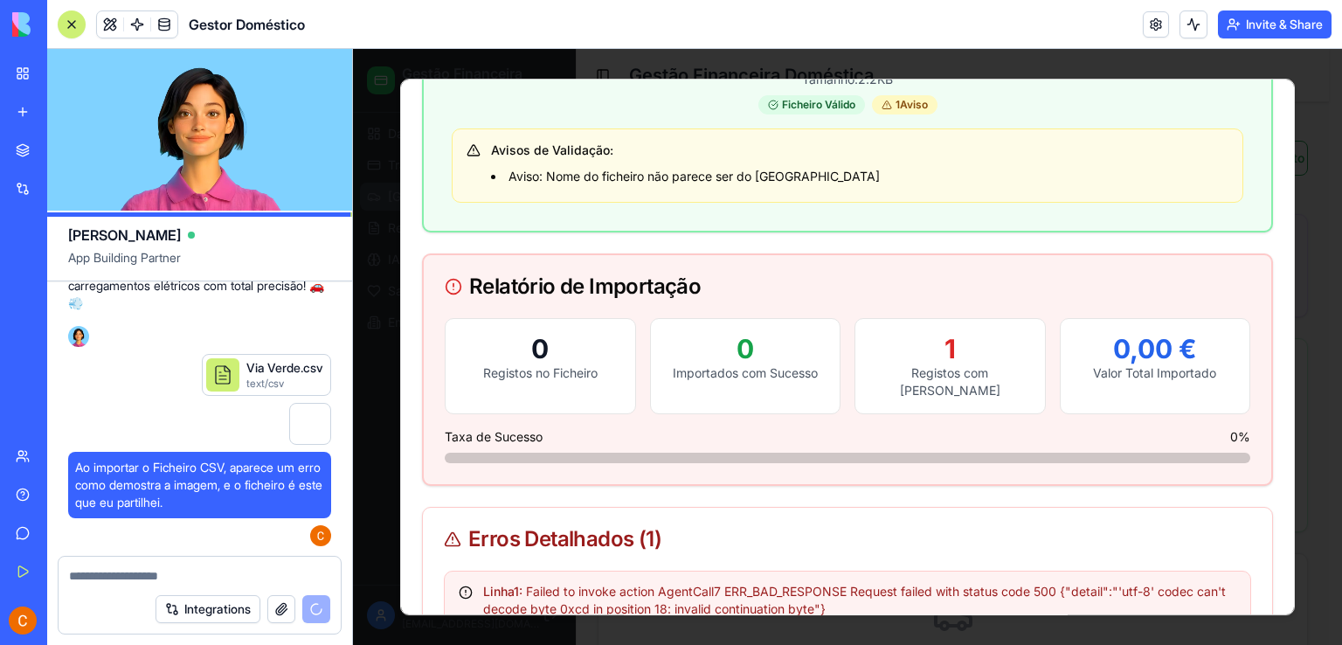
scroll to position [10106, 0]
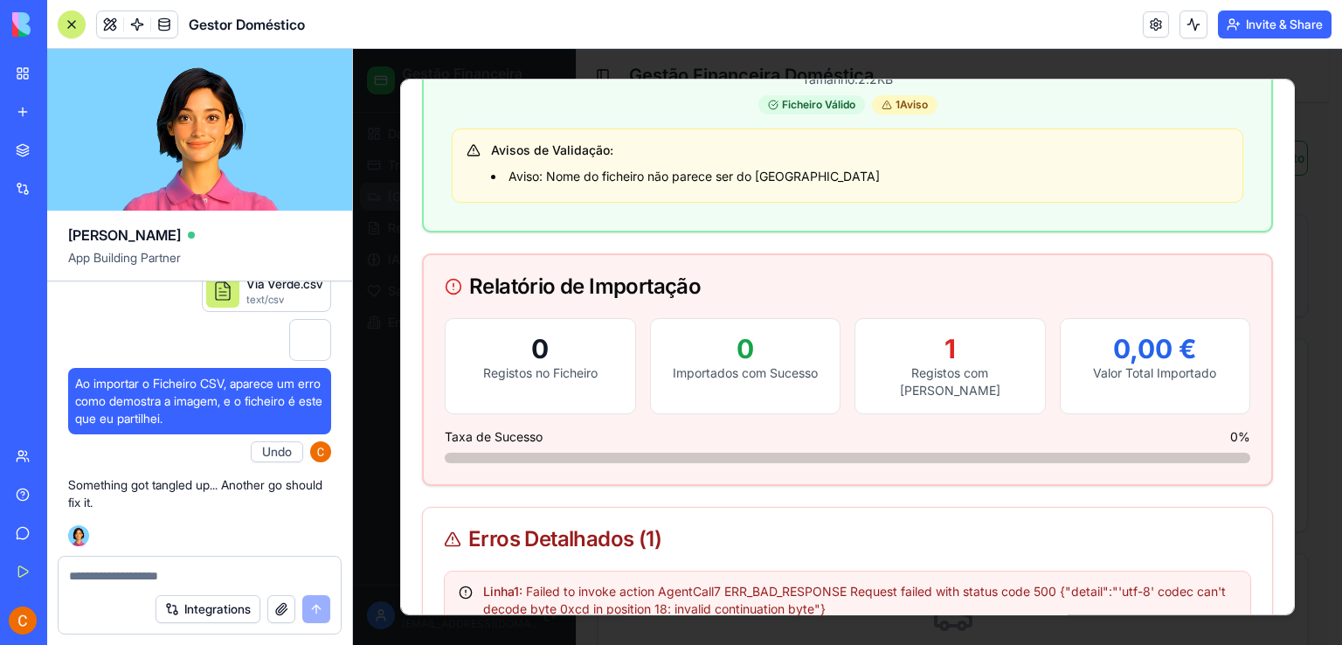
click at [182, 576] on textarea at bounding box center [200, 575] width 262 height 17
type textarea "**********"
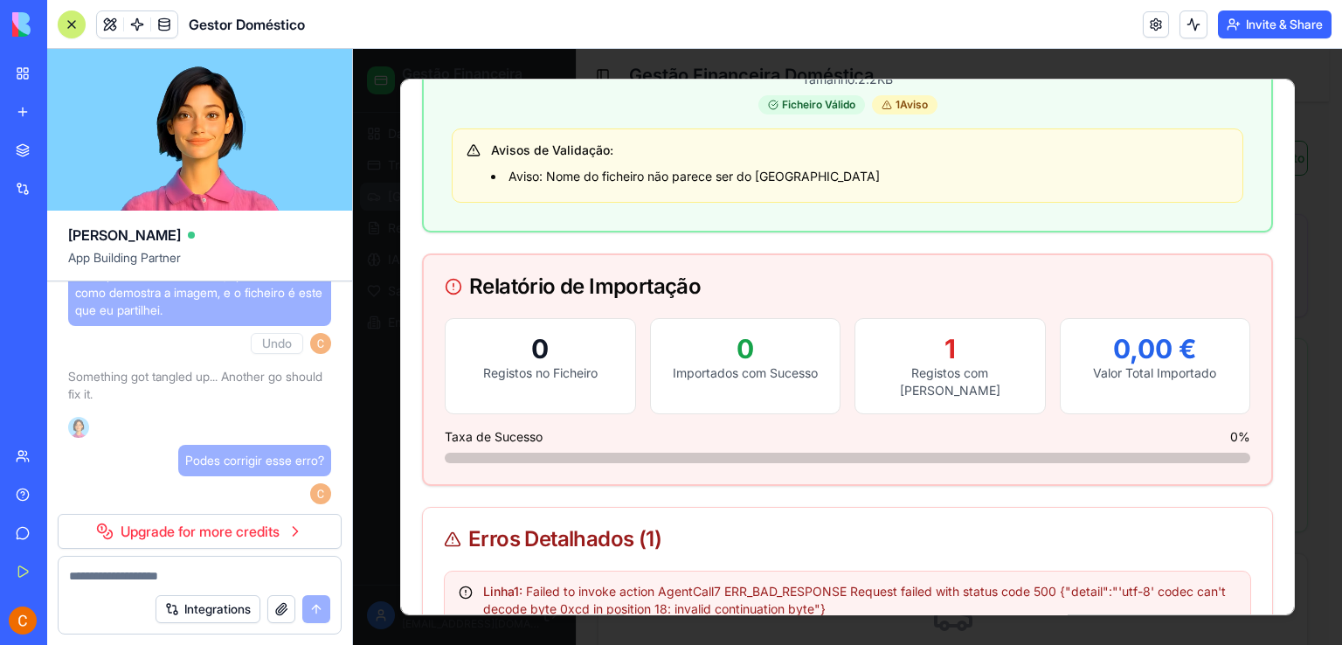
scroll to position [10215, 0]
click at [71, 26] on div at bounding box center [72, 24] width 14 height 14
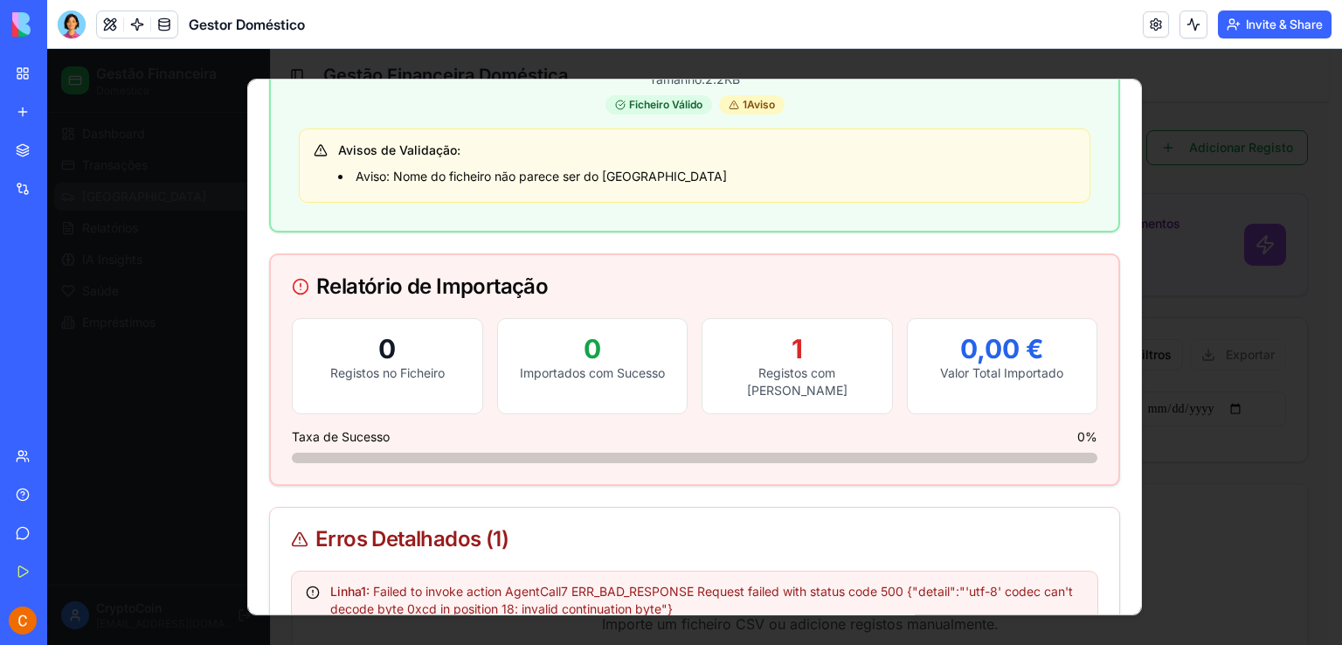
scroll to position [0, 0]
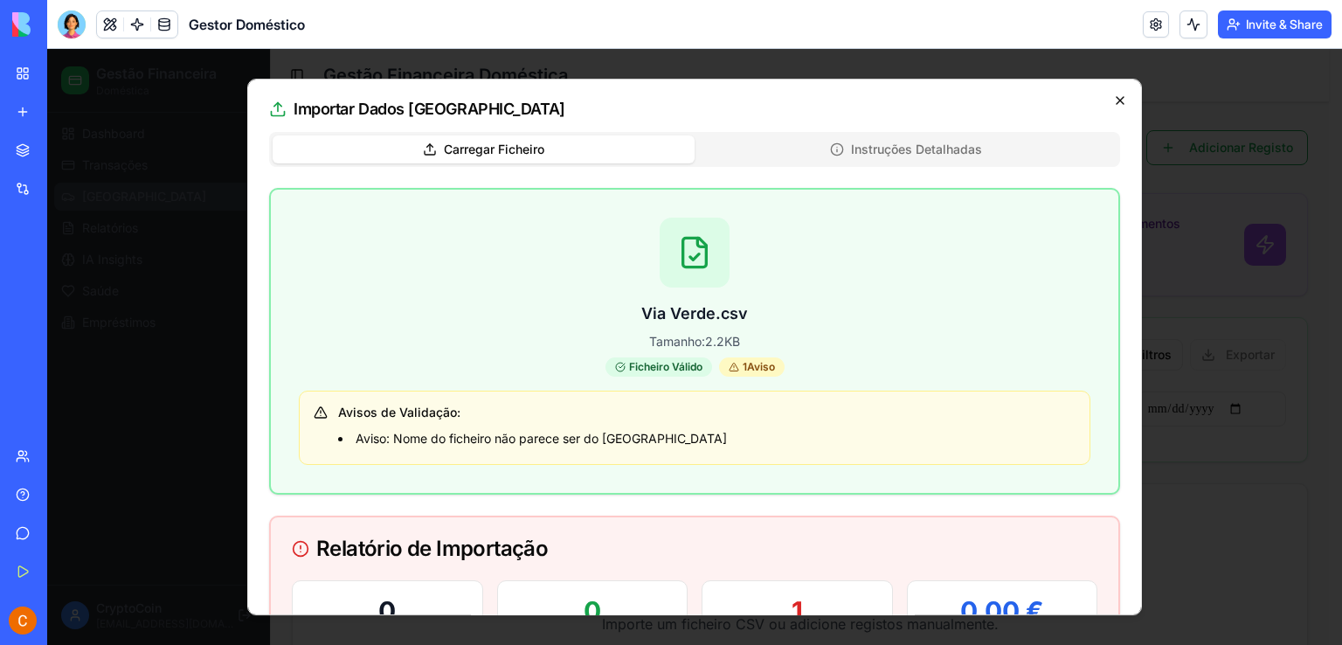
click at [1113, 94] on icon "button" at bounding box center [1120, 100] width 14 height 14
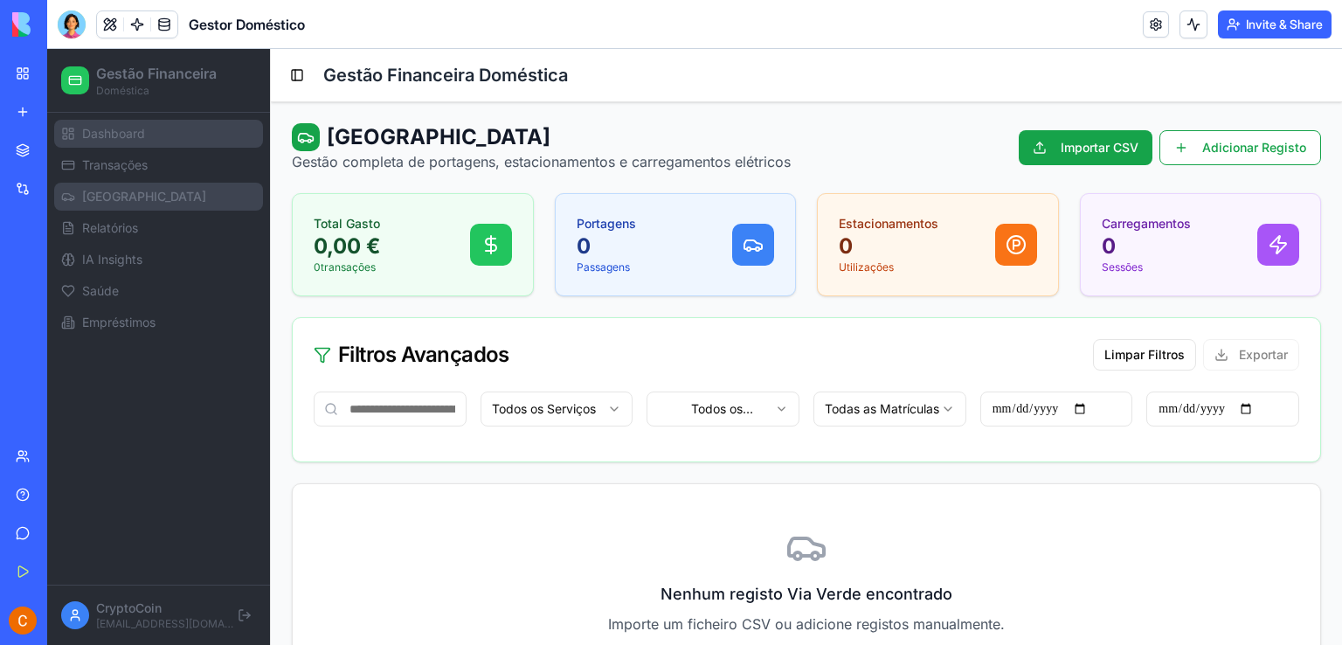
click at [121, 142] on span "Dashboard" at bounding box center [113, 133] width 63 height 17
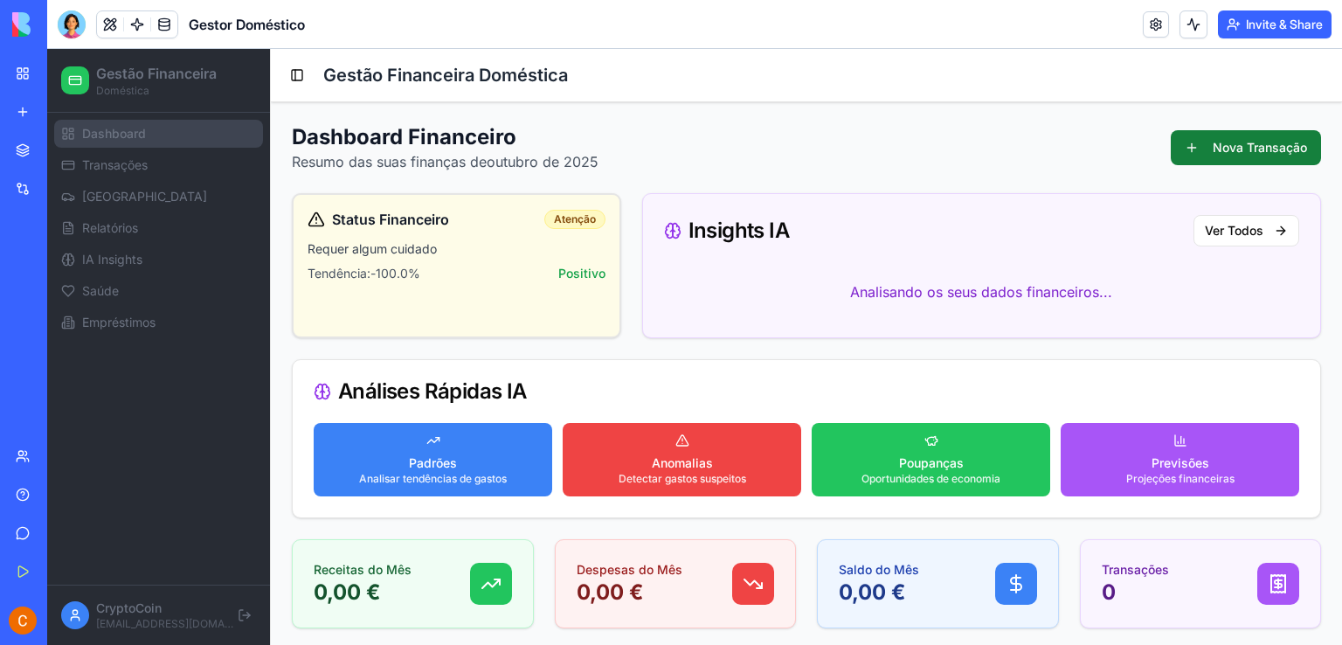
click at [1233, 143] on button "Nova Transação" at bounding box center [1246, 147] width 150 height 35
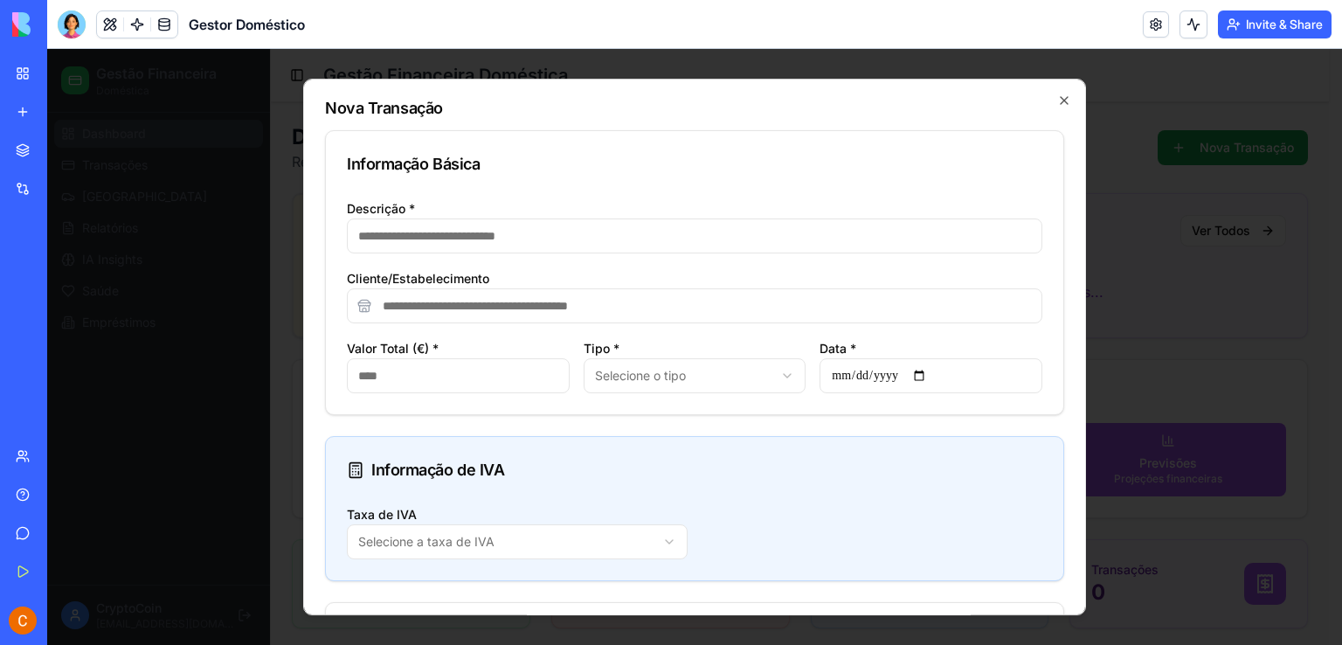
click at [524, 308] on input "Cliente/Estabelecimento" at bounding box center [694, 305] width 695 height 35
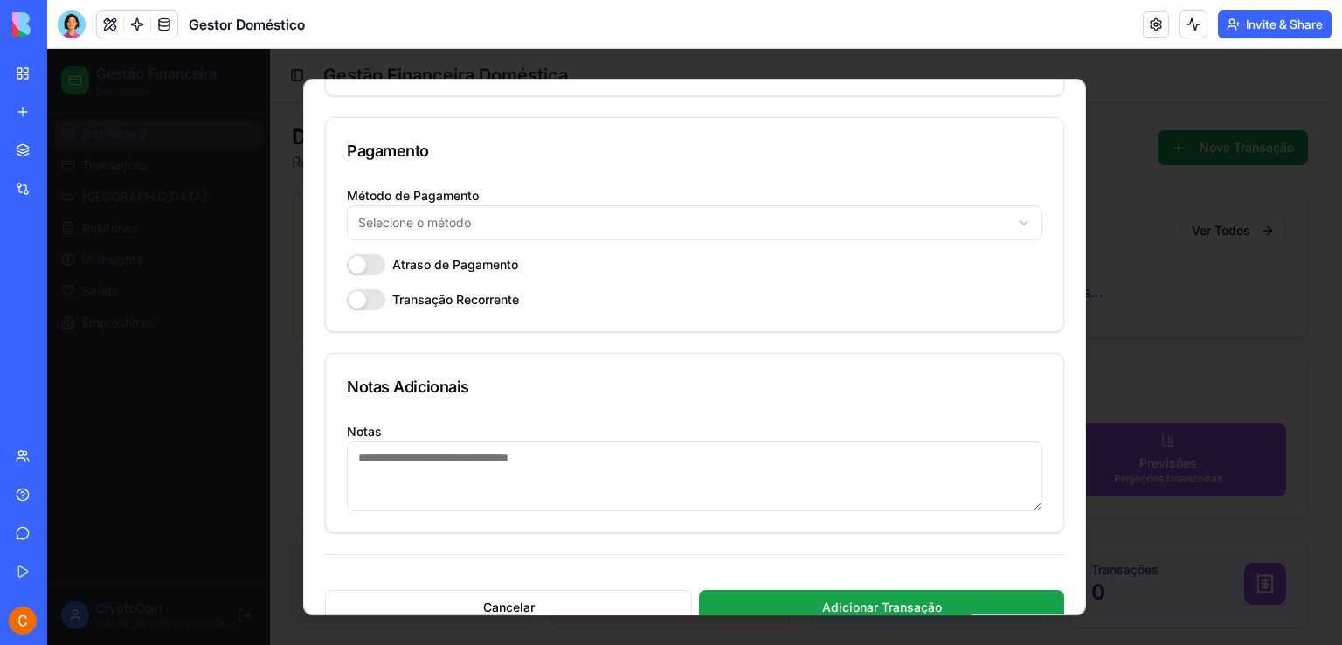
scroll to position [1735, 0]
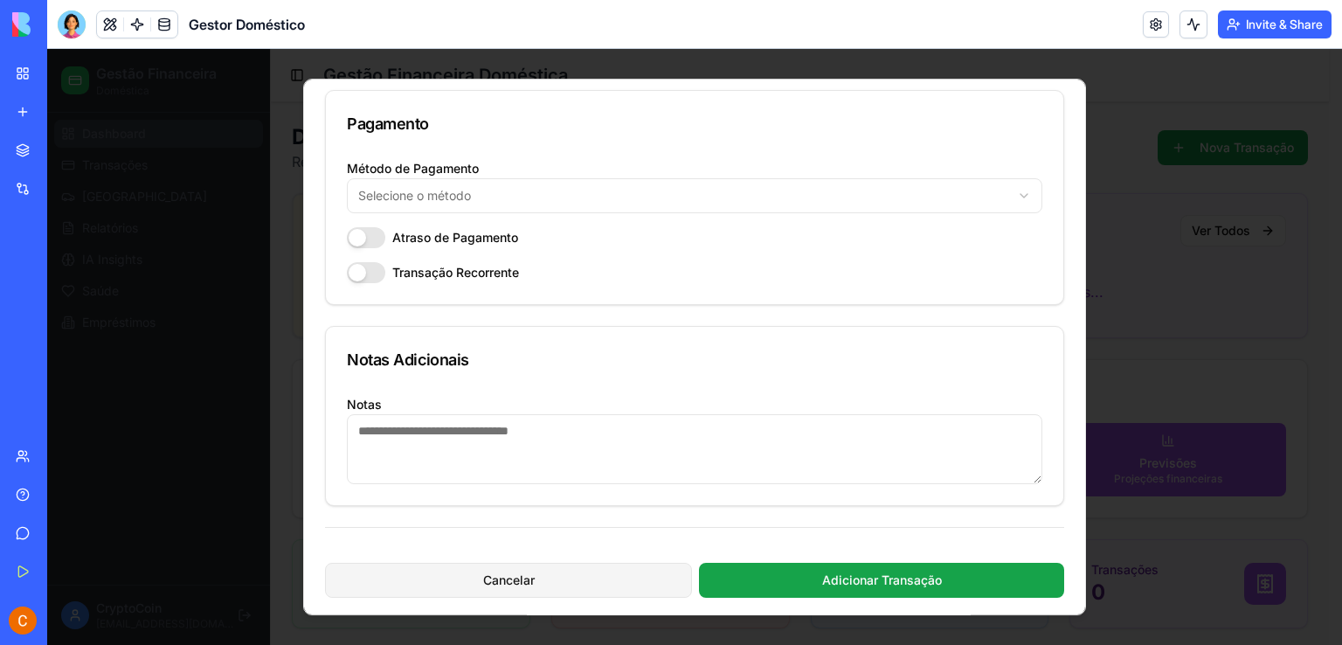
type input "*****"
click at [557, 576] on button "Cancelar" at bounding box center [508, 580] width 367 height 35
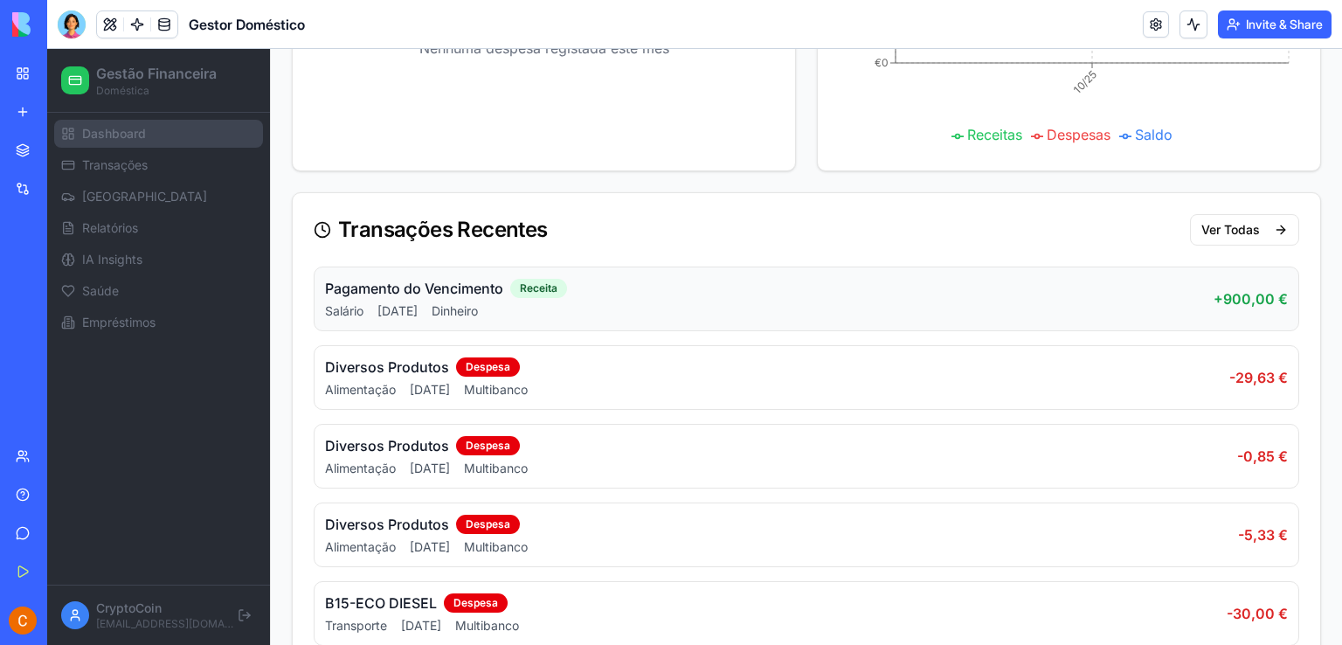
scroll to position [961, 0]
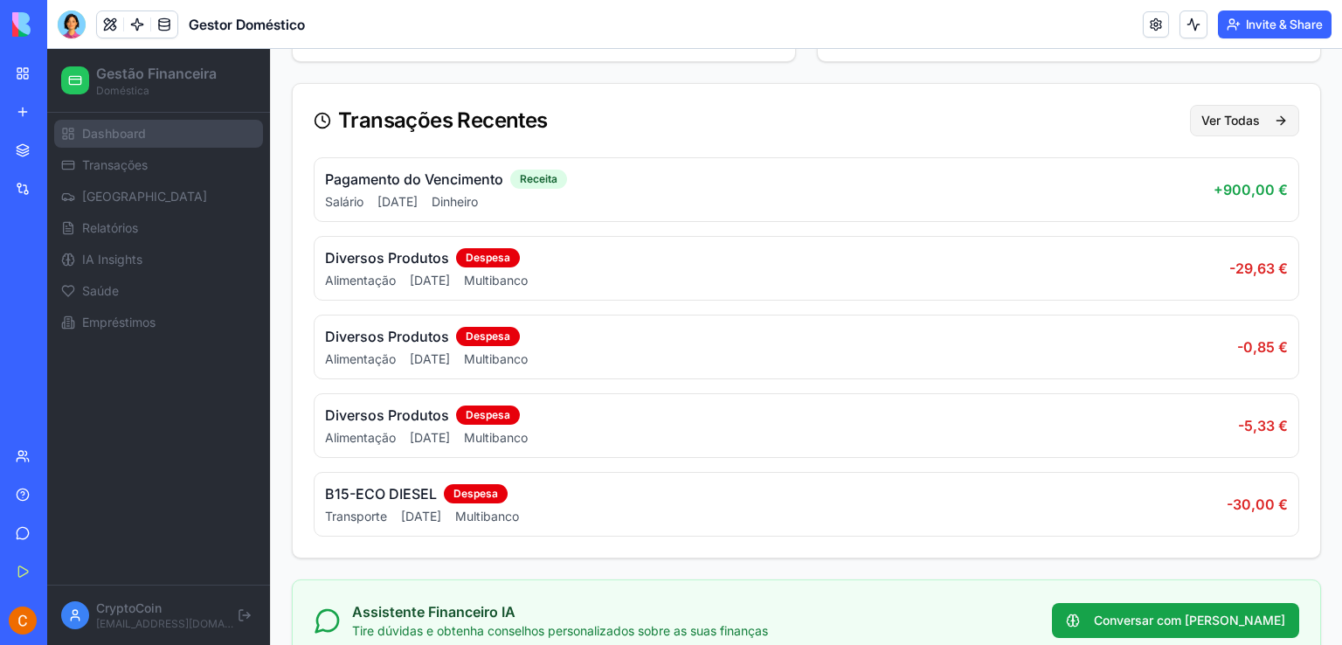
click at [1259, 136] on button "Ver Todas" at bounding box center [1244, 120] width 109 height 31
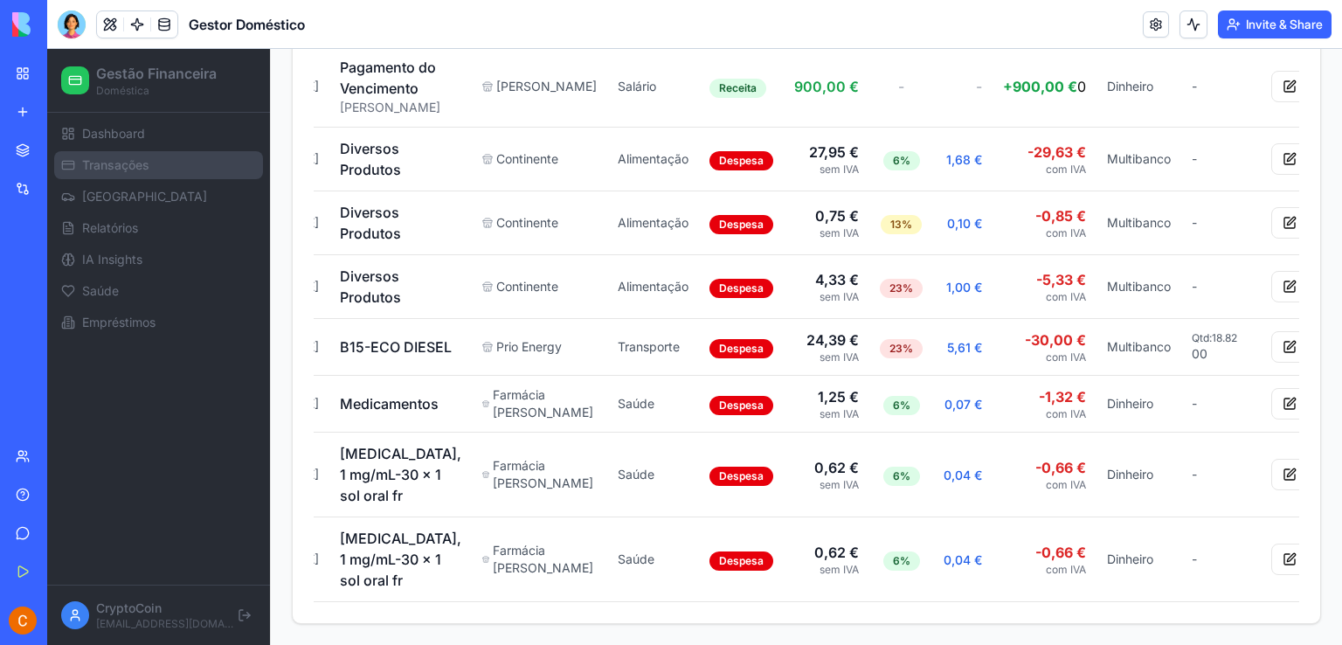
scroll to position [0, 83]
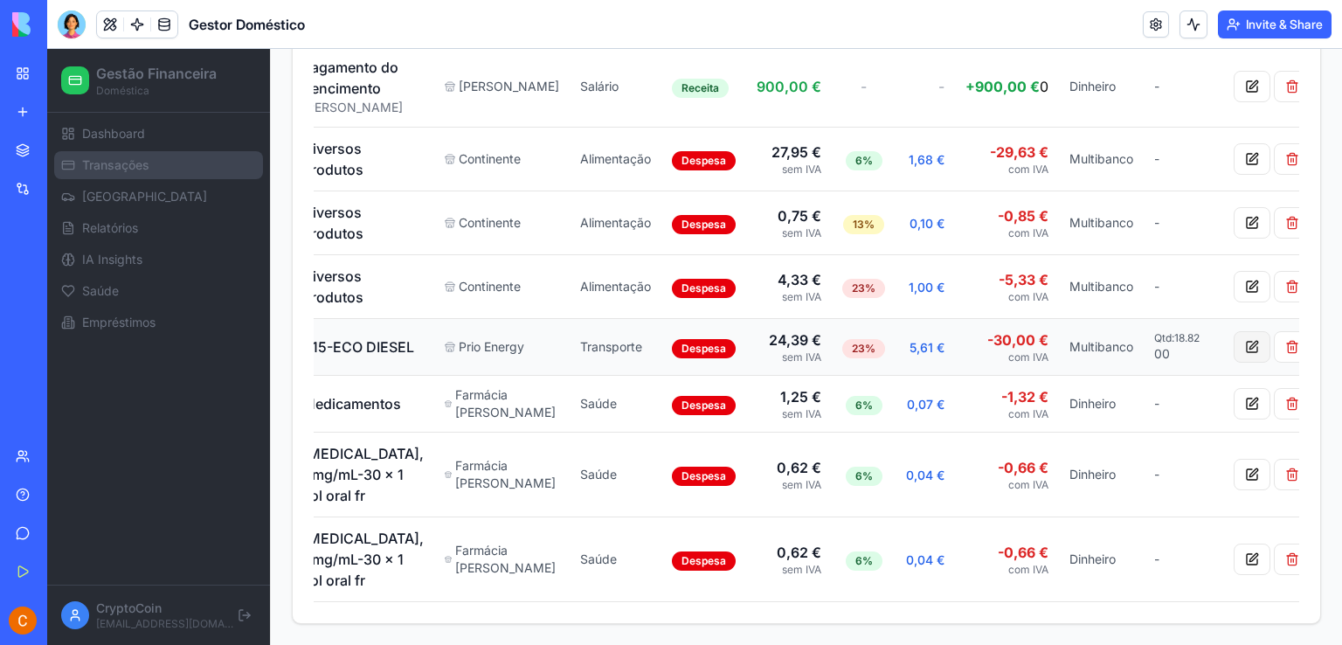
click at [1233, 331] on button at bounding box center [1251, 346] width 37 height 31
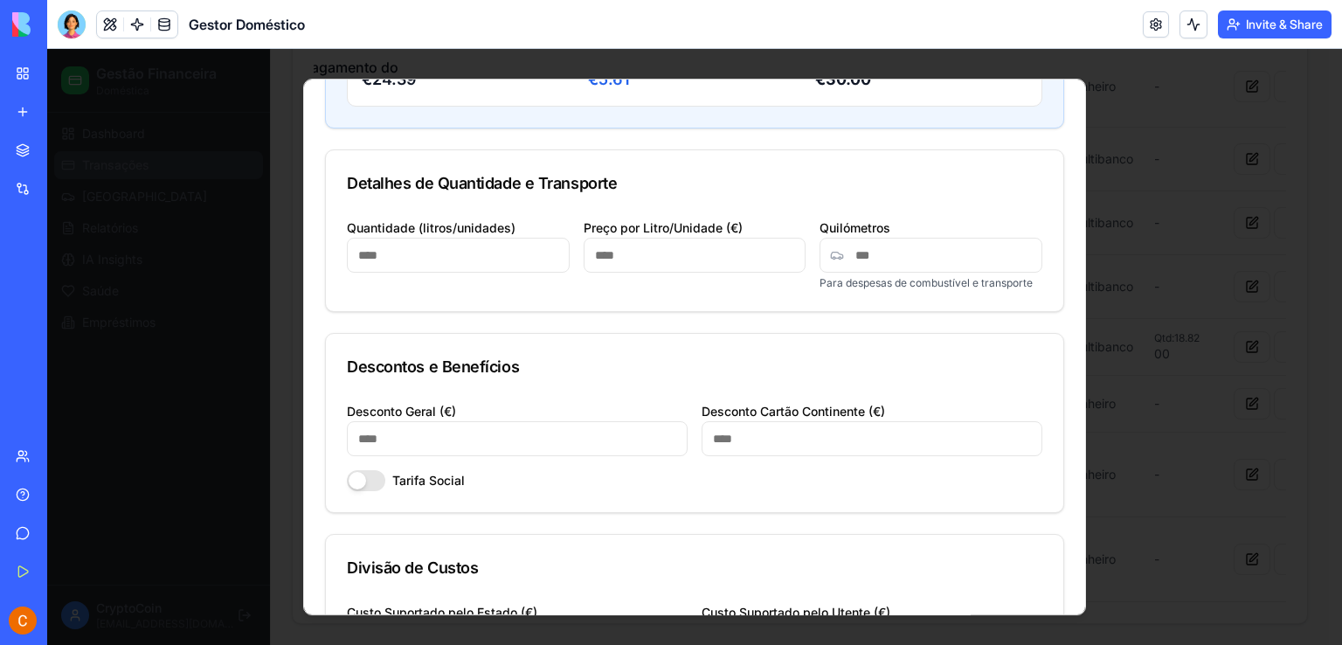
scroll to position [524, 0]
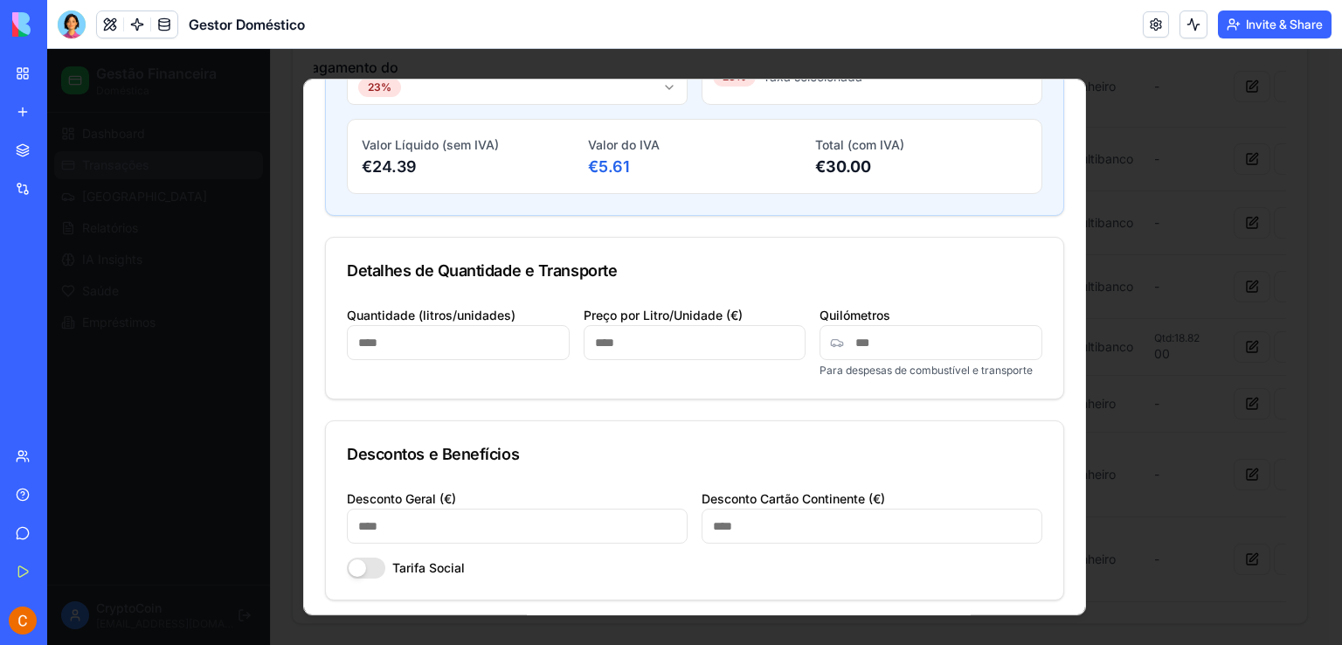
click at [854, 349] on input "Quilómetros" at bounding box center [930, 342] width 223 height 35
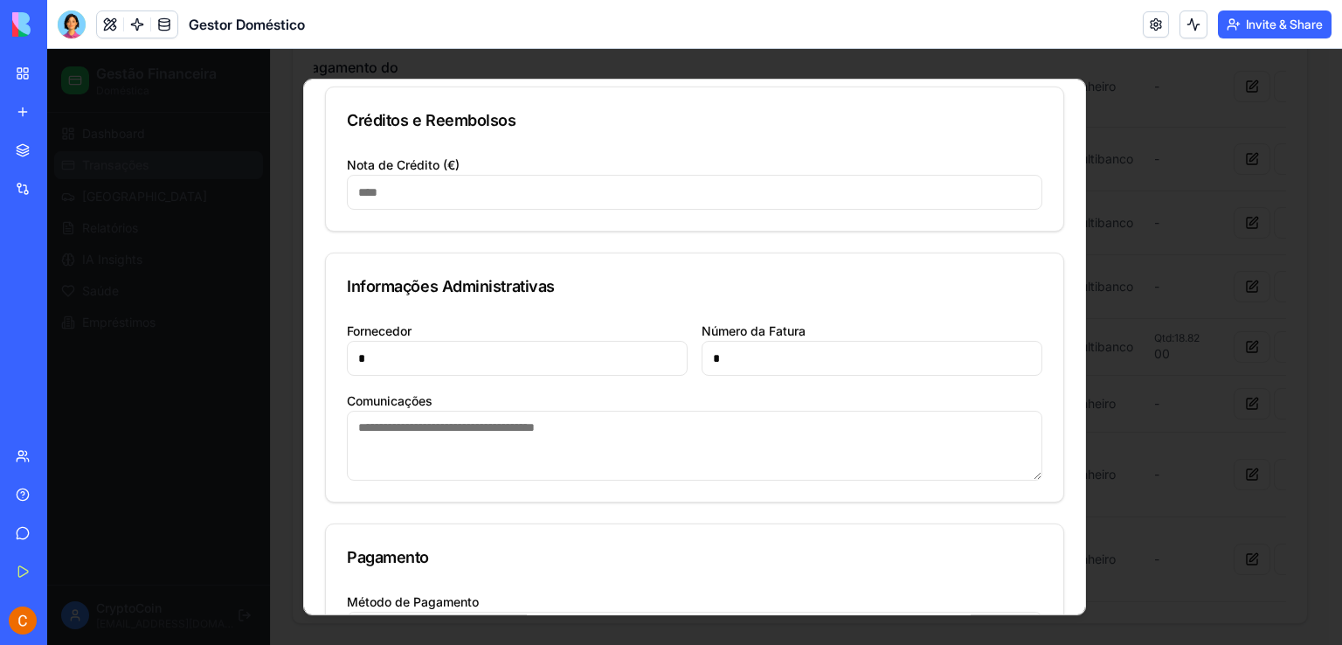
scroll to position [1485, 0]
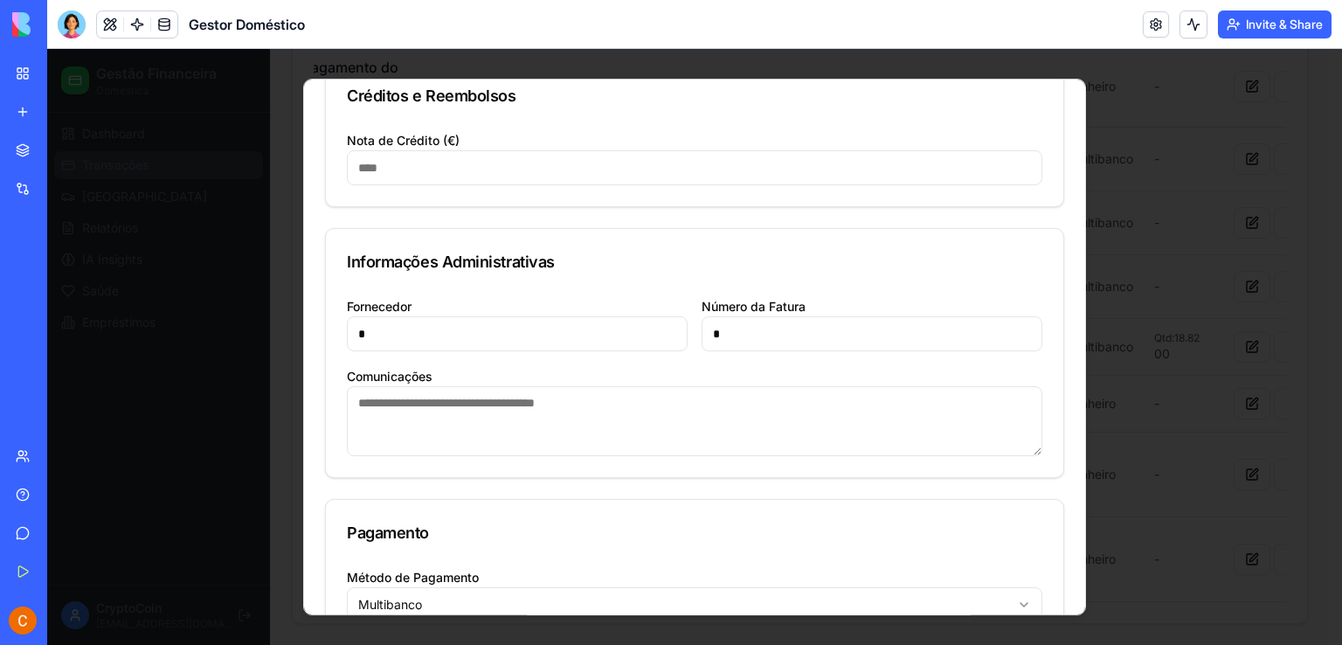
type input "***"
click at [753, 344] on input "*" at bounding box center [871, 333] width 341 height 35
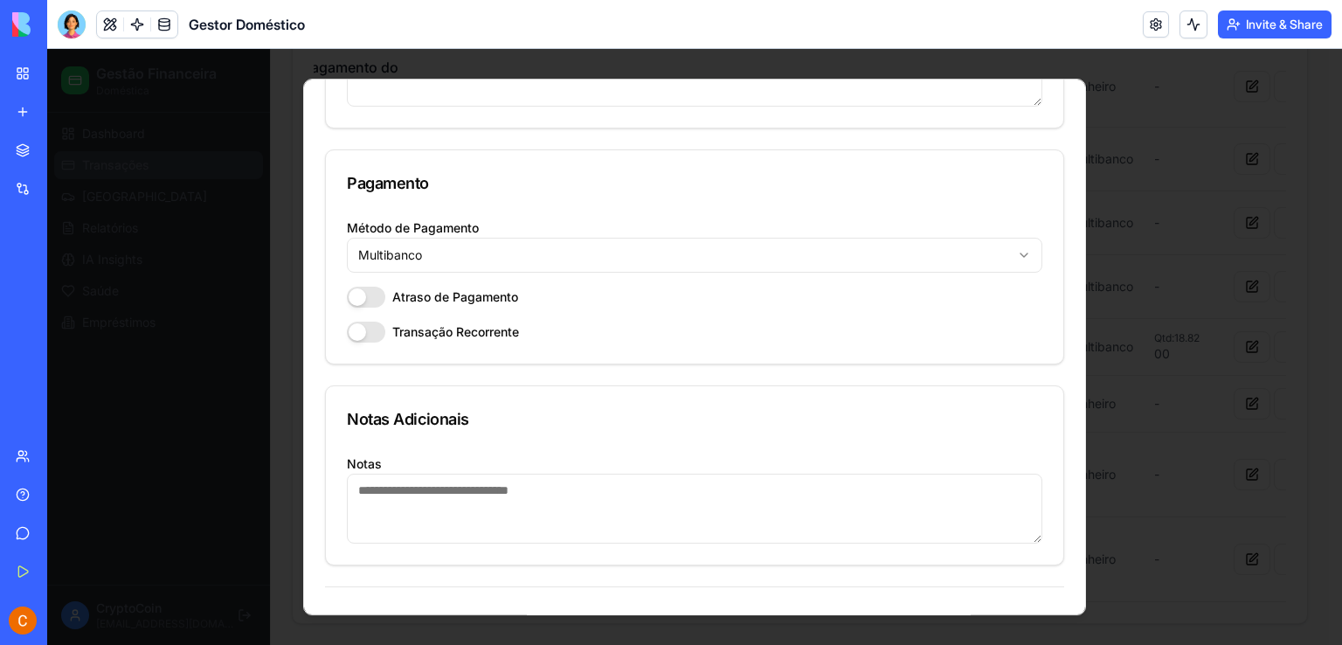
scroll to position [1894, 0]
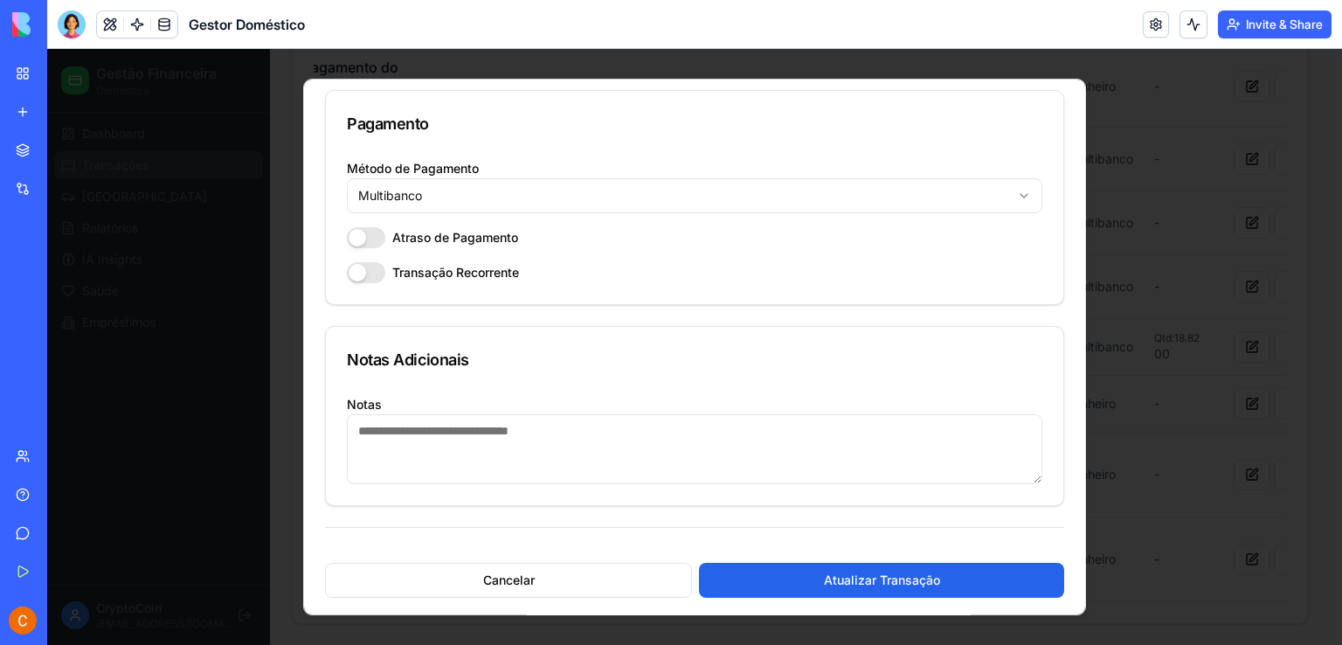
type input "**********"
click at [503, 425] on textarea "Notas" at bounding box center [694, 449] width 695 height 70
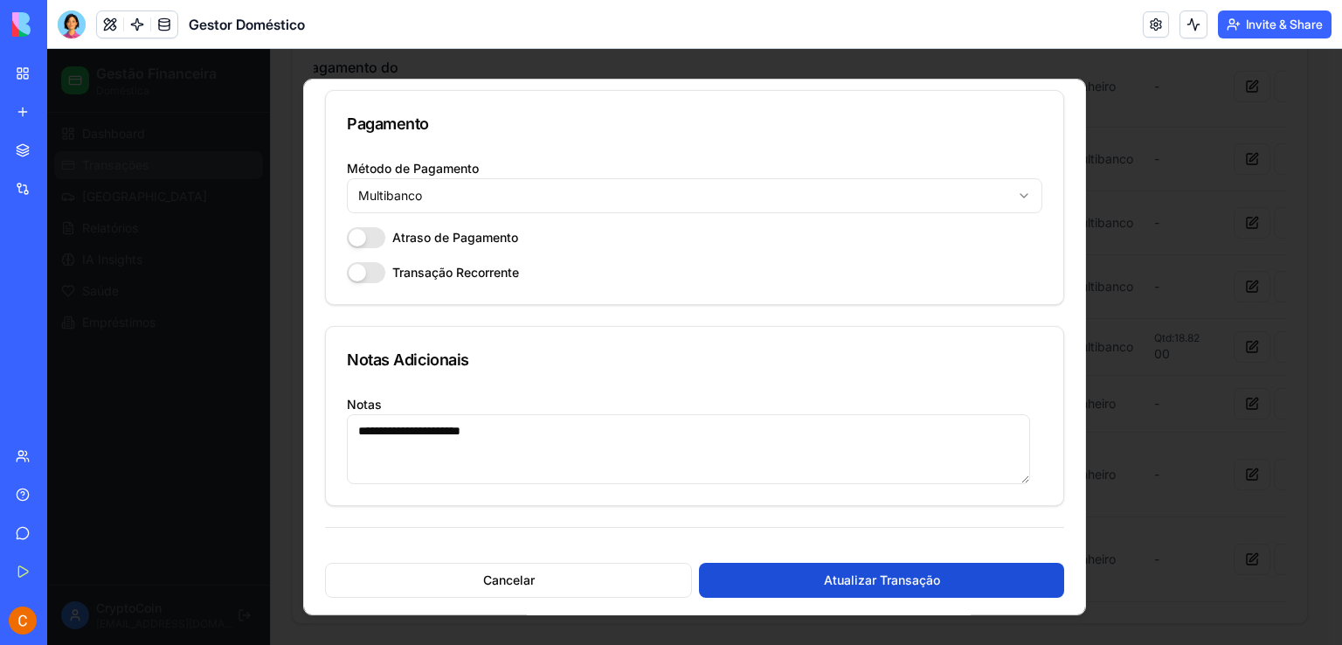
type textarea "**********"
click at [878, 573] on button "Atualizar Transação" at bounding box center [881, 580] width 365 height 35
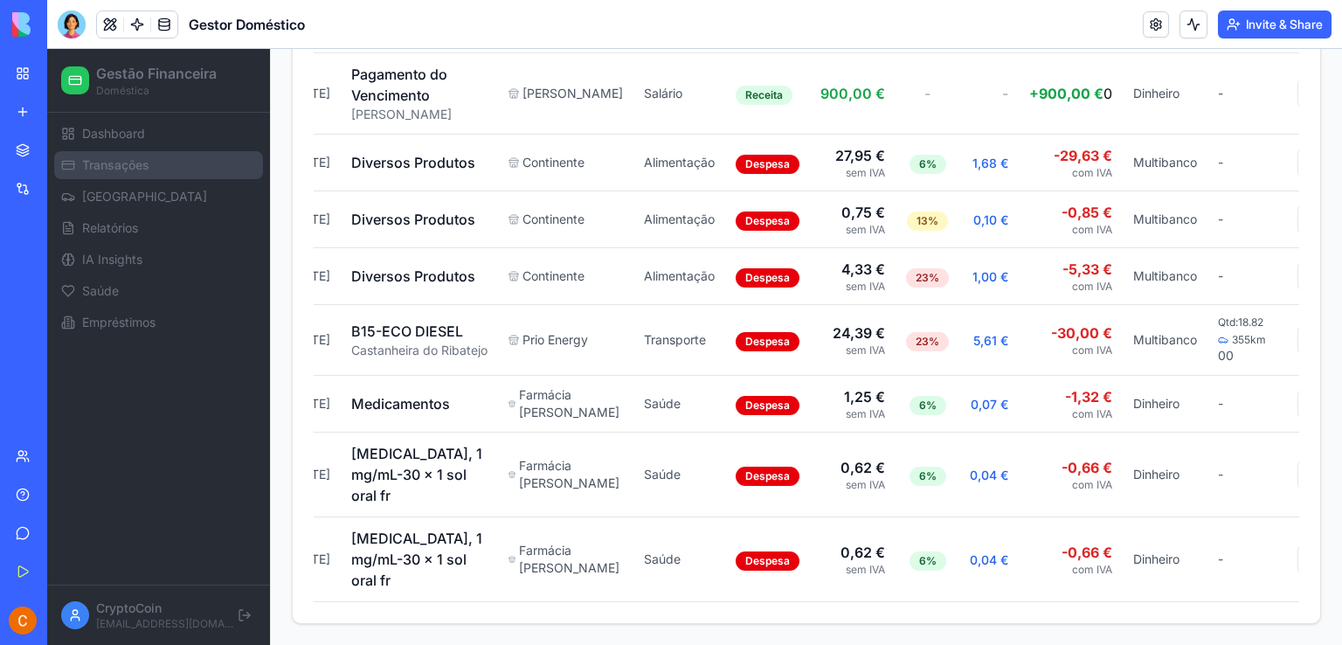
scroll to position [0, 121]
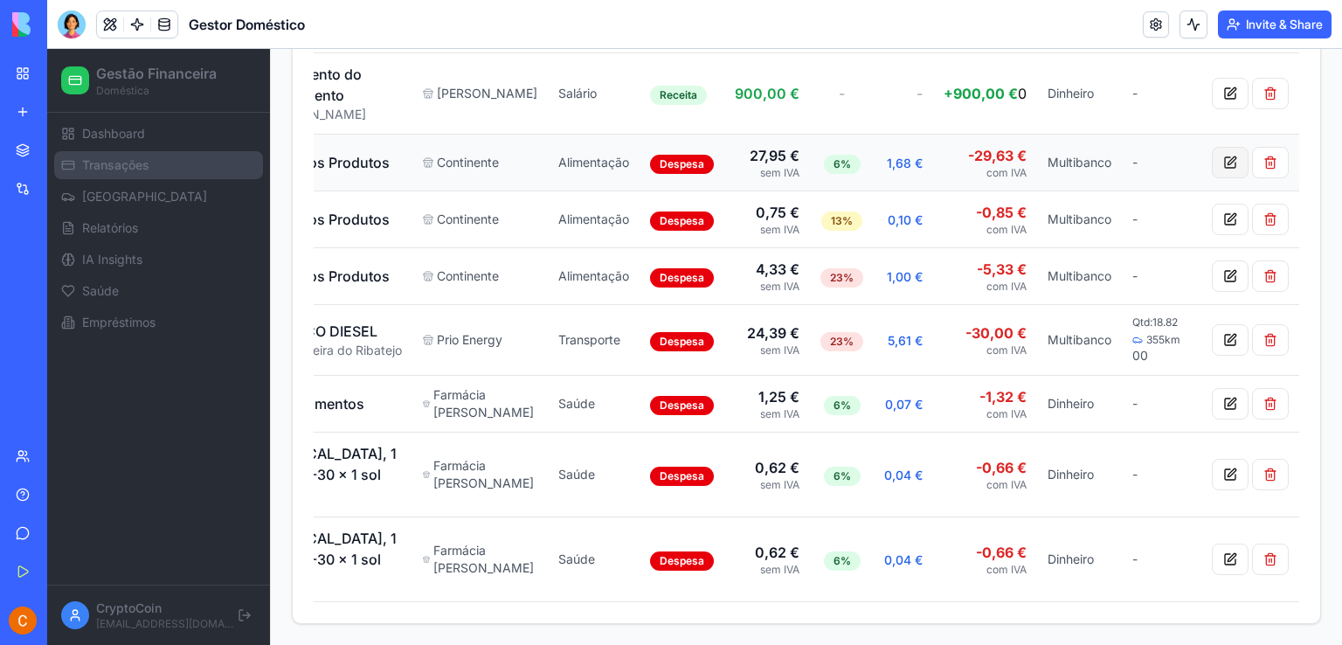
click at [1219, 157] on button at bounding box center [1230, 162] width 37 height 31
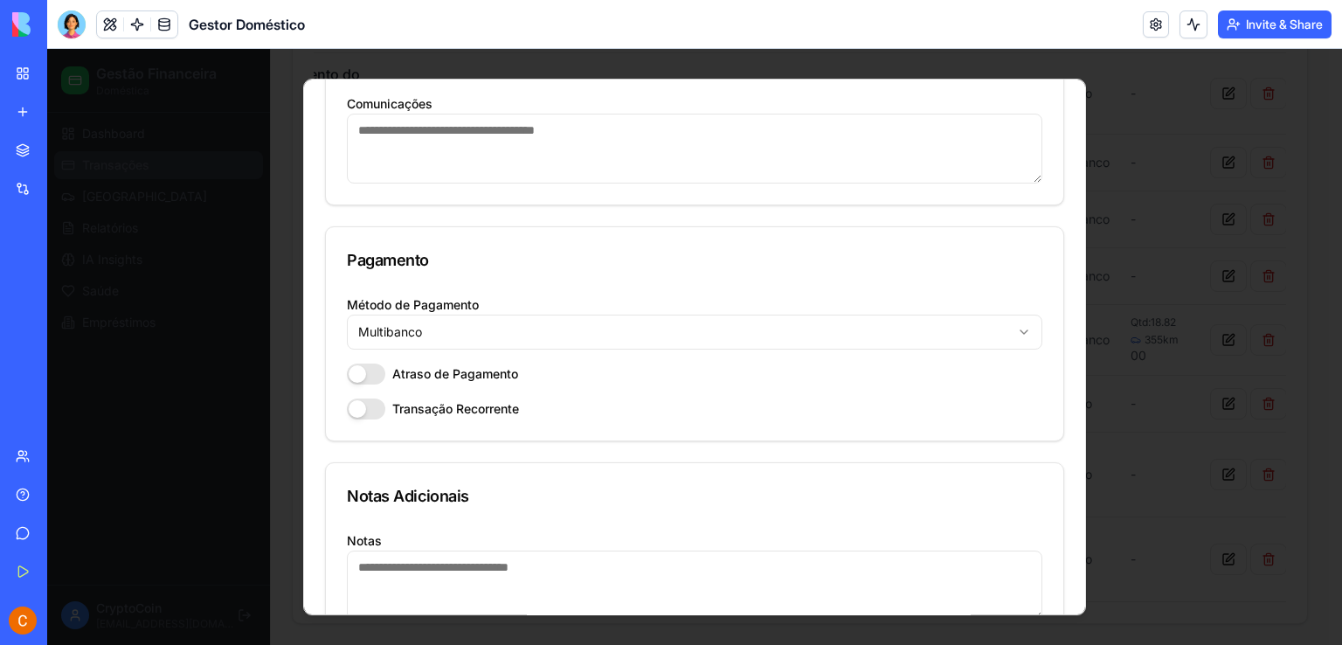
scroll to position [1894, 0]
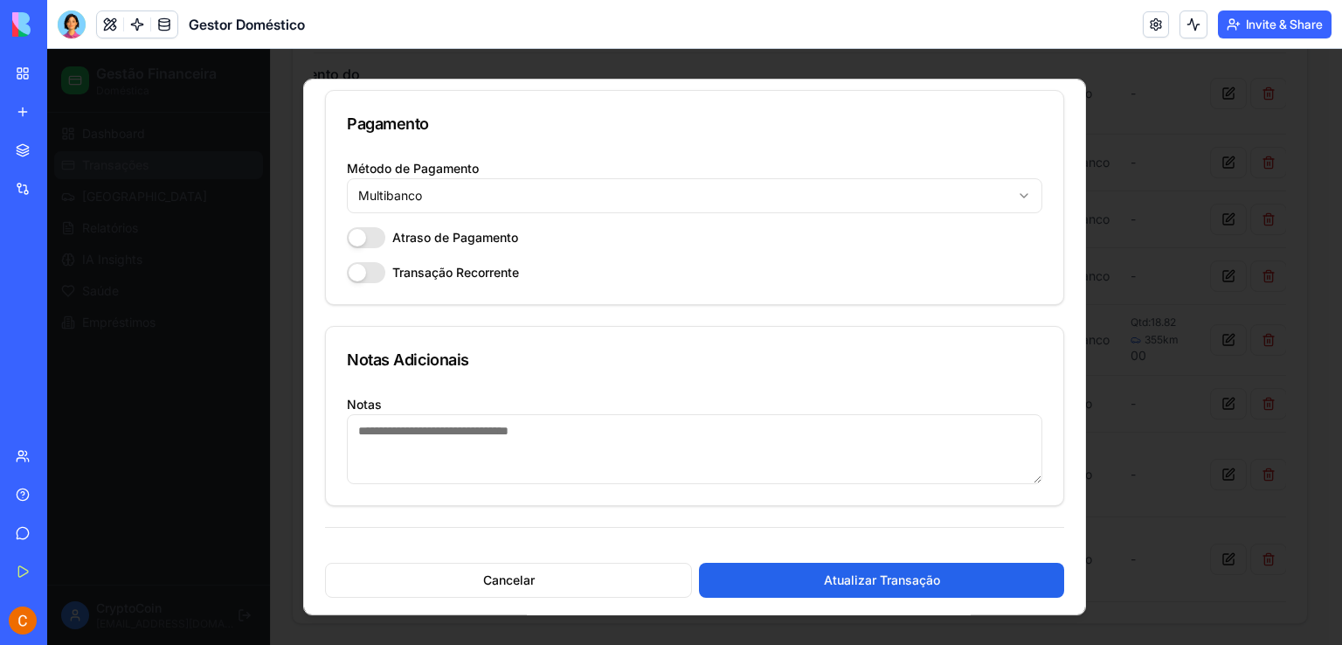
click at [416, 428] on textarea "Notas" at bounding box center [694, 449] width 695 height 70
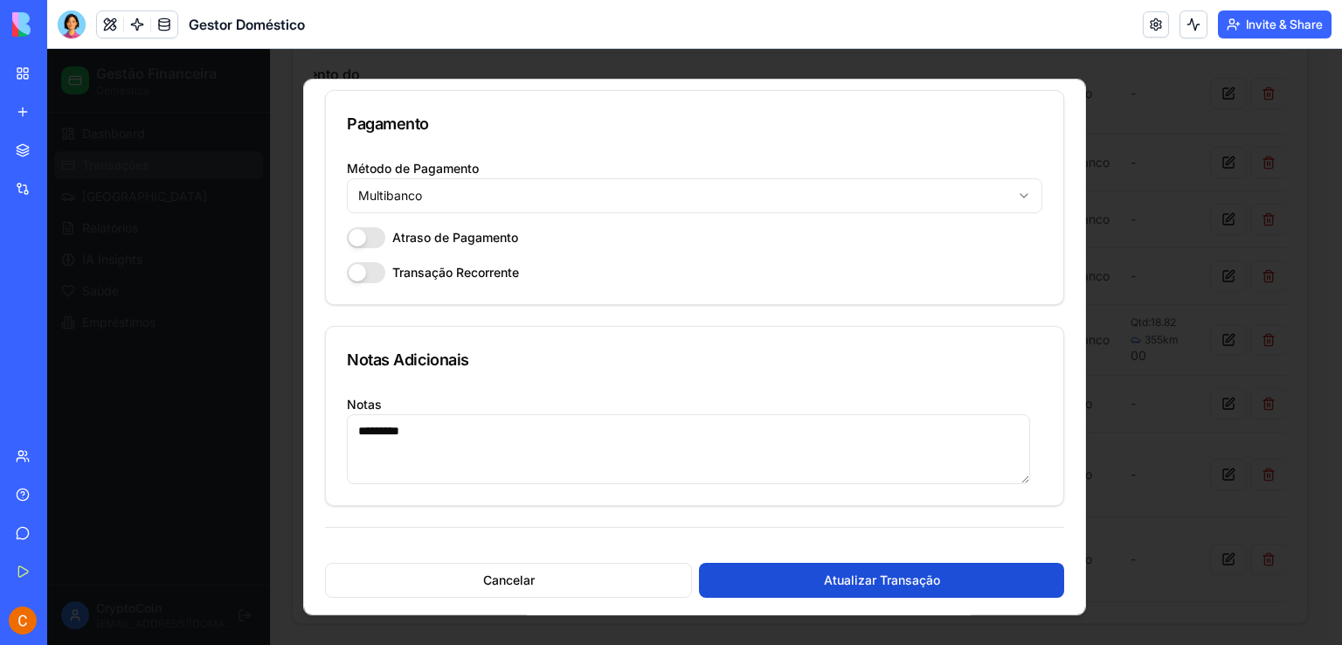
type textarea "*********"
click at [831, 582] on button "Atualizar Transação" at bounding box center [881, 580] width 365 height 35
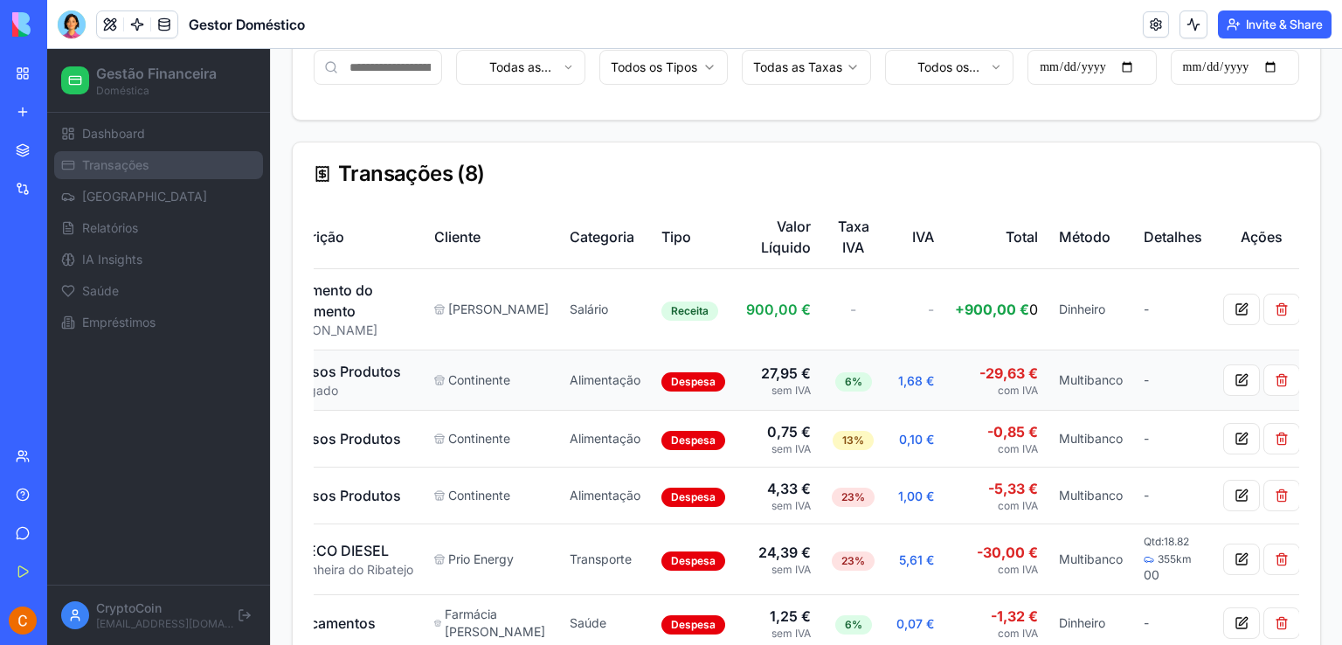
scroll to position [440, 0]
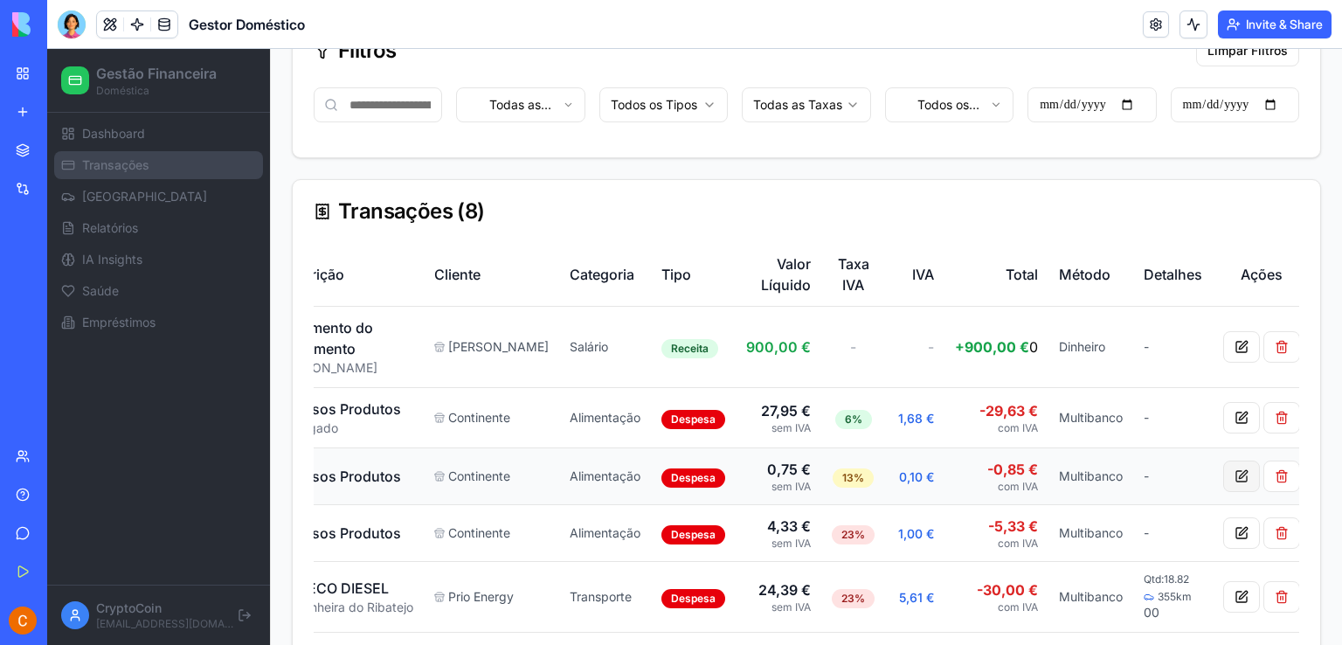
click at [1229, 471] on button at bounding box center [1241, 475] width 37 height 31
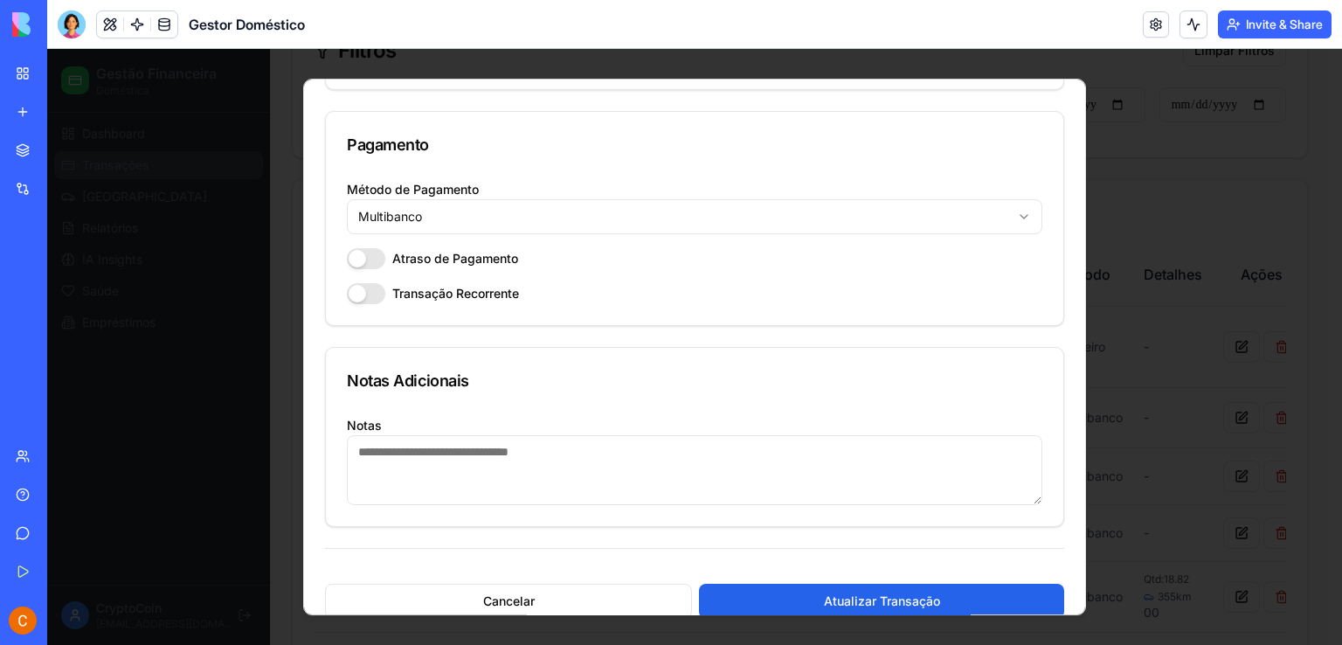
scroll to position [1894, 0]
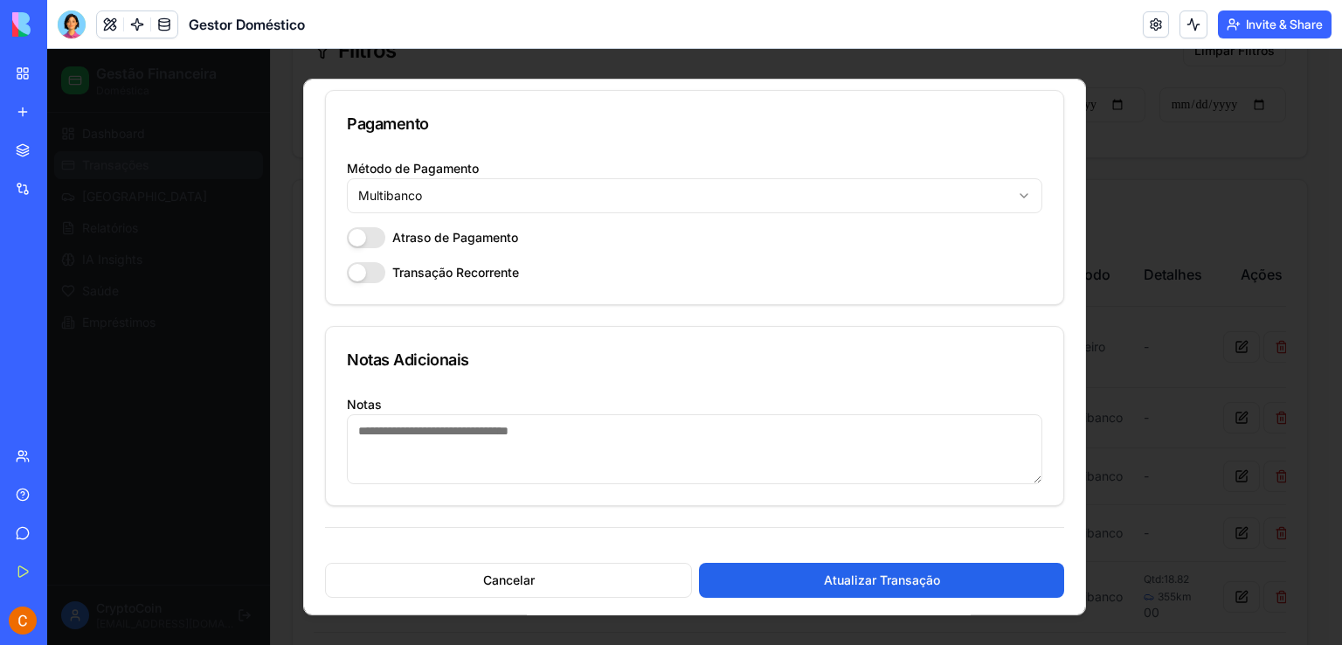
click at [439, 432] on textarea "Notas" at bounding box center [694, 449] width 695 height 70
type textarea "*"
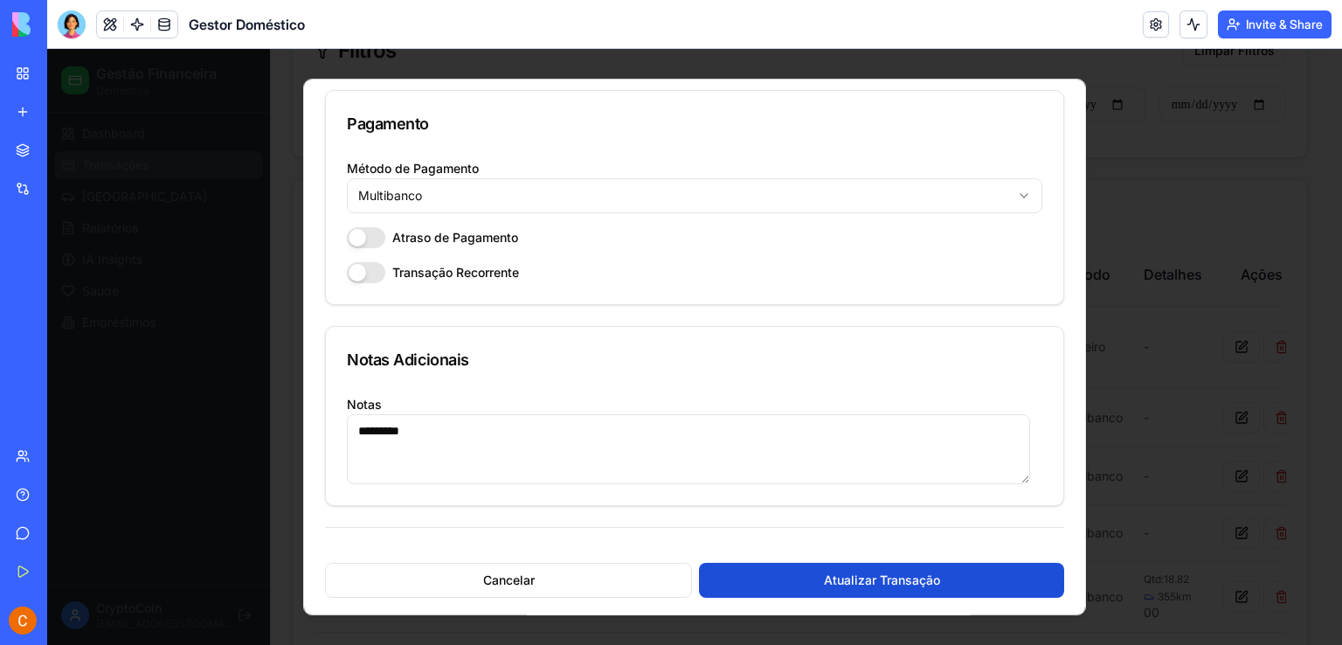
type textarea "*********"
click at [888, 585] on button "Atualizar Transação" at bounding box center [881, 580] width 365 height 35
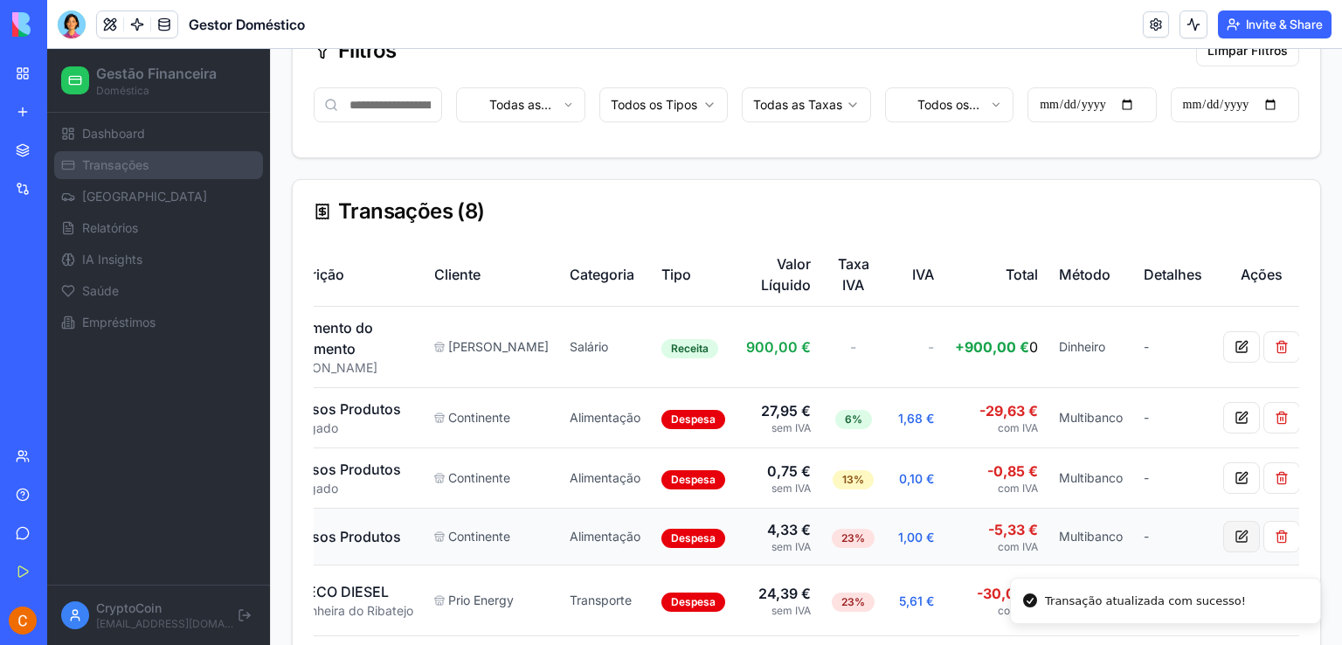
click at [1232, 531] on button at bounding box center [1241, 536] width 37 height 31
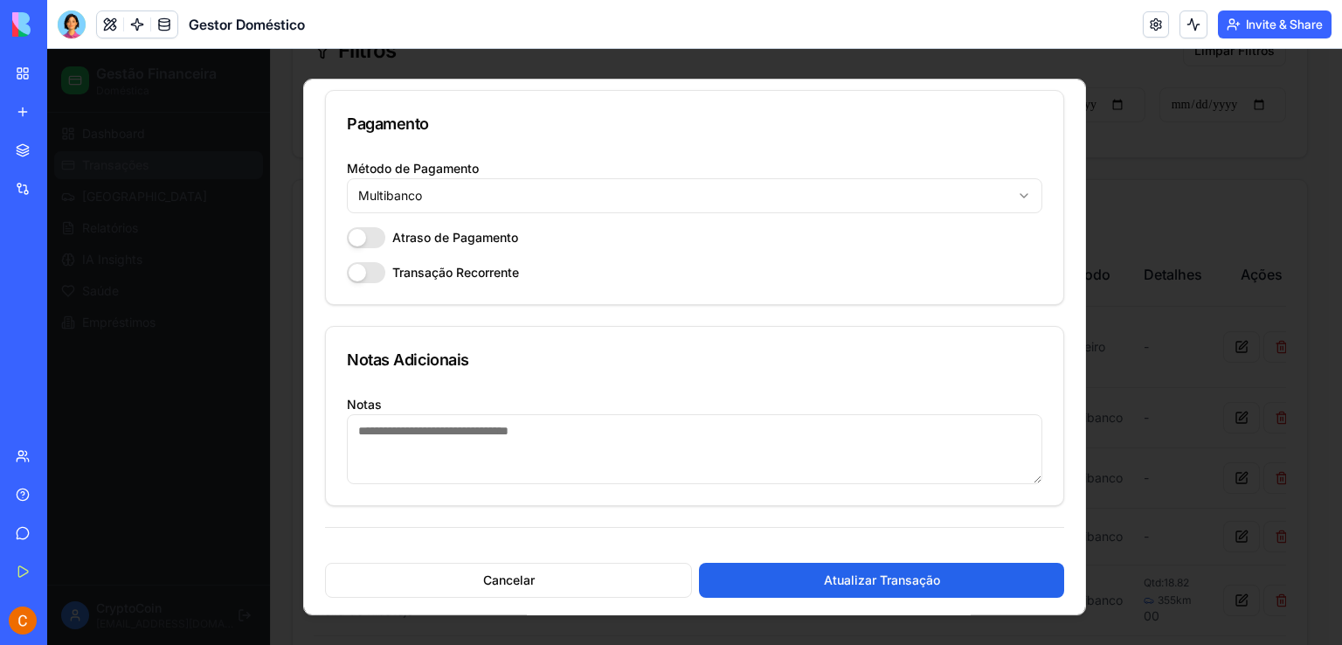
click at [383, 426] on textarea "Notas" at bounding box center [694, 449] width 695 height 70
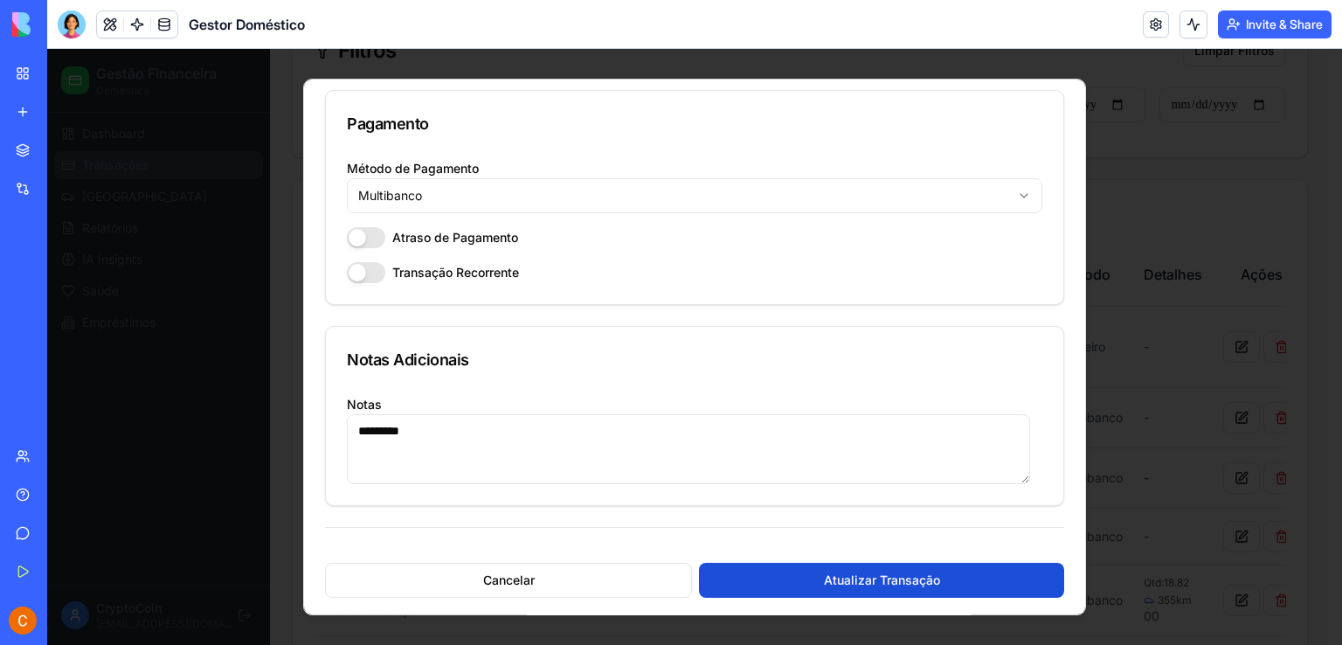
type textarea "*********"
click at [827, 578] on button "Atualizar Transação" at bounding box center [881, 580] width 365 height 35
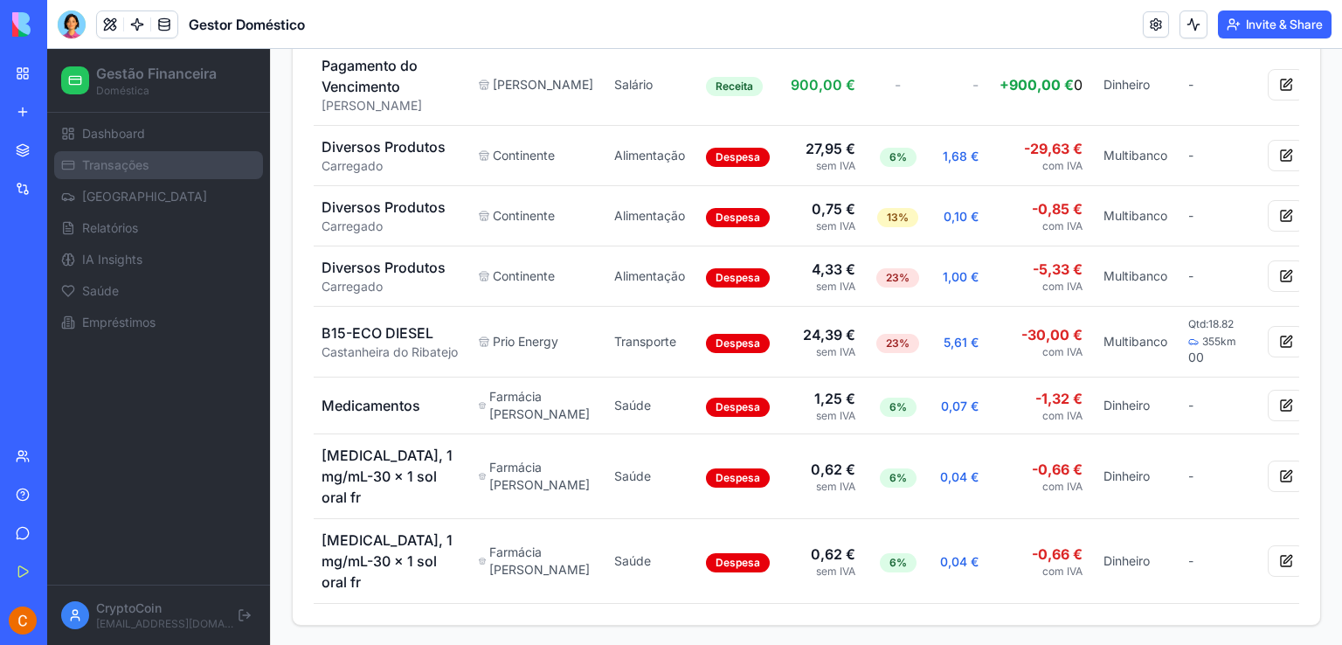
scroll to position [0, 121]
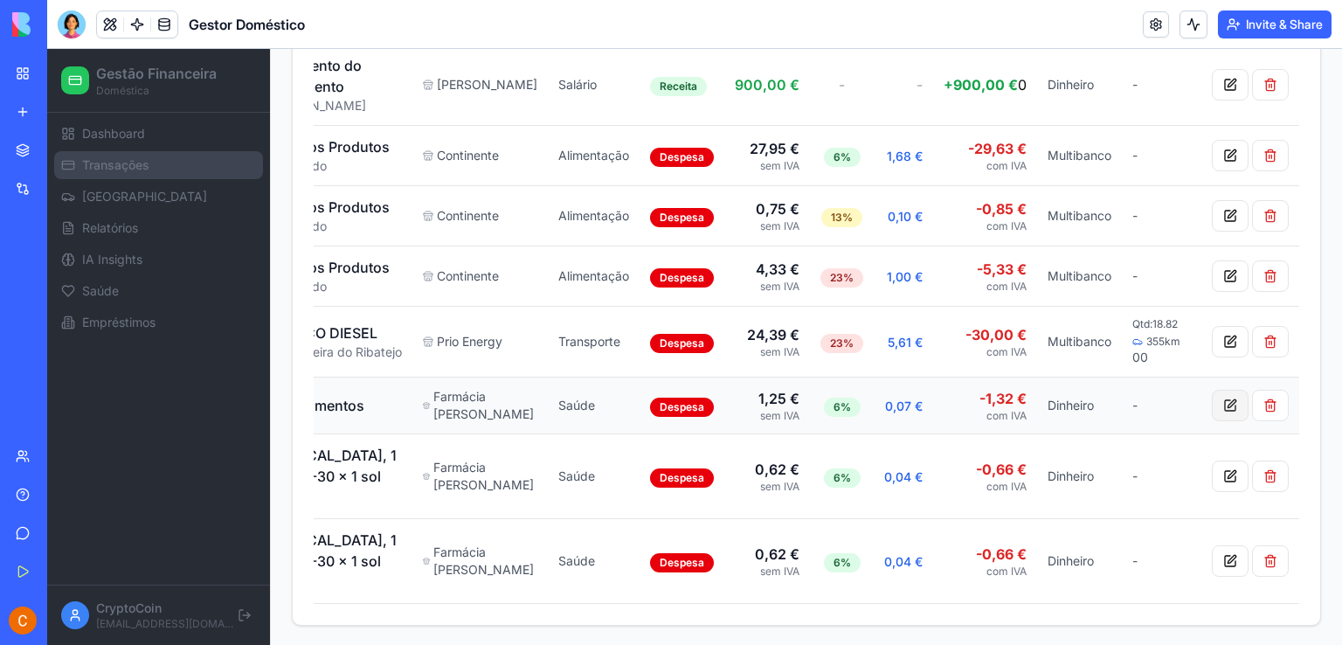
click at [1217, 411] on button at bounding box center [1230, 405] width 37 height 31
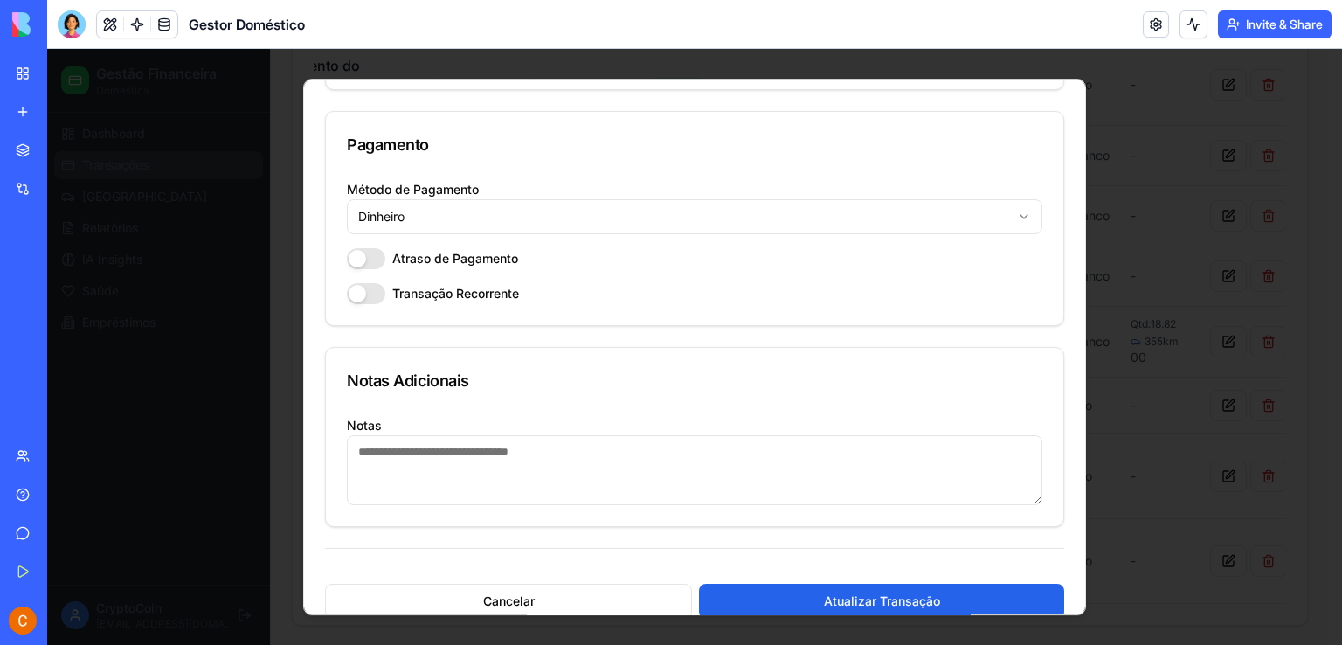
scroll to position [1894, 0]
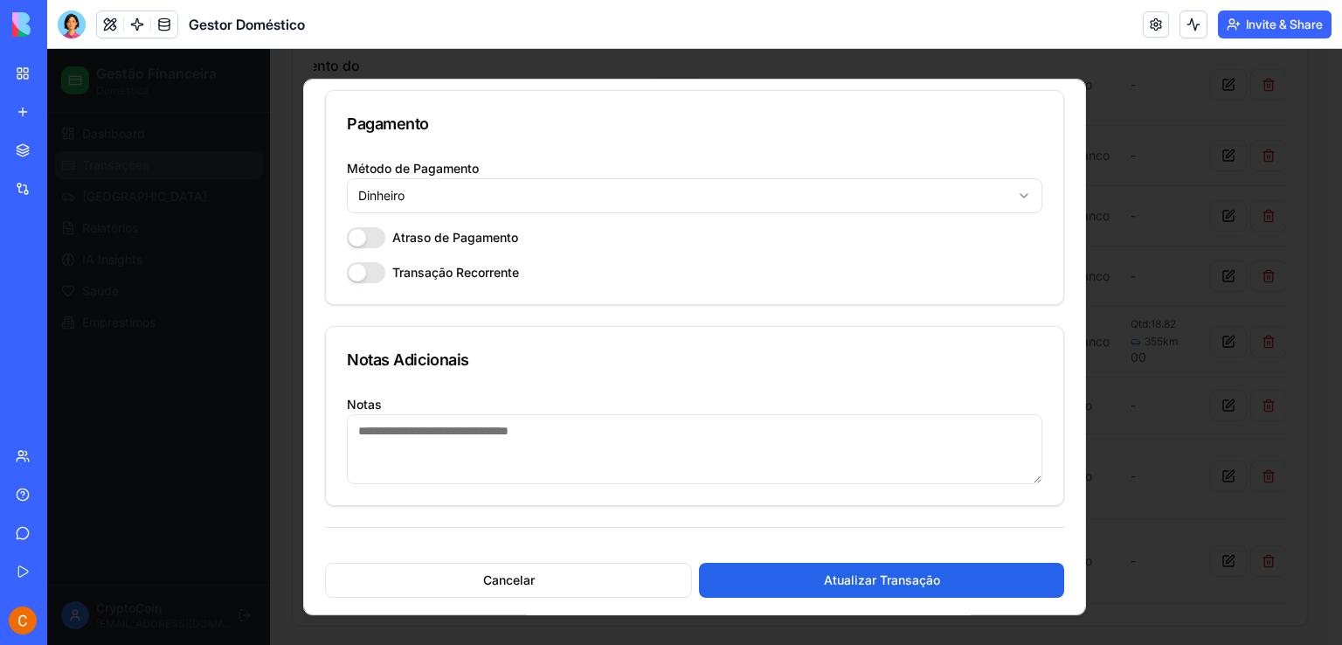
click at [473, 427] on textarea "Notas" at bounding box center [694, 449] width 695 height 70
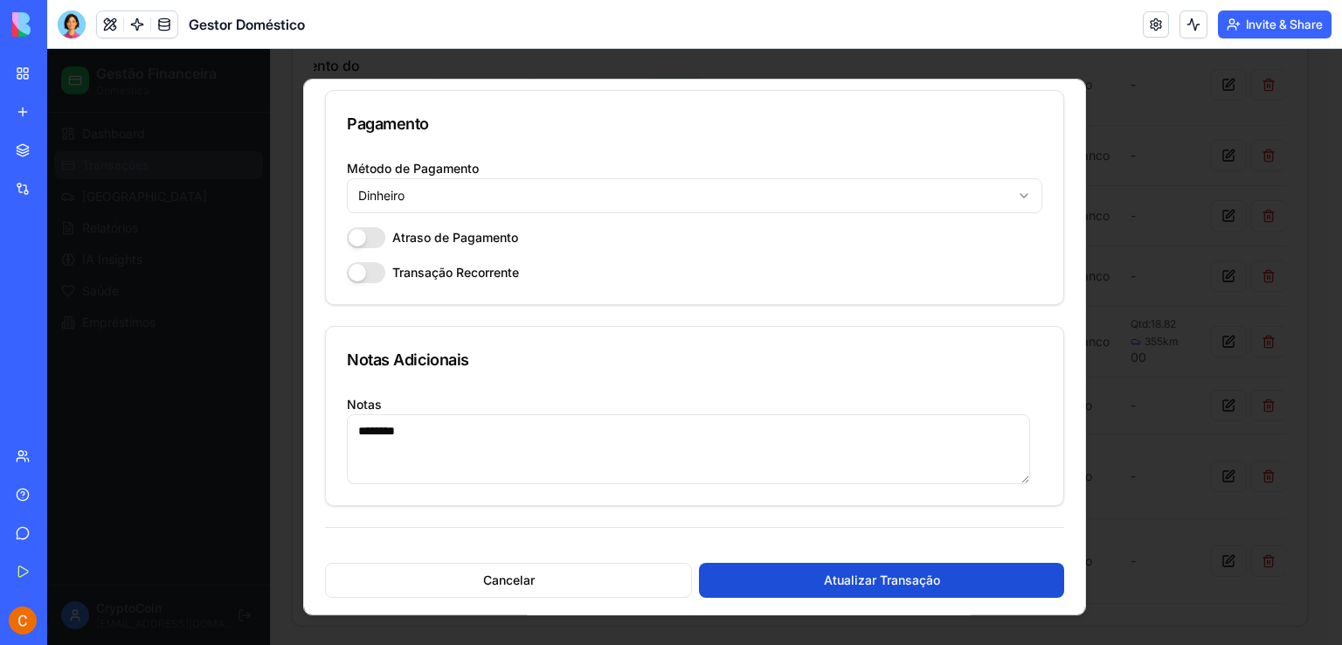
type textarea "********"
click at [852, 578] on button "Atualizar Transação" at bounding box center [881, 580] width 365 height 35
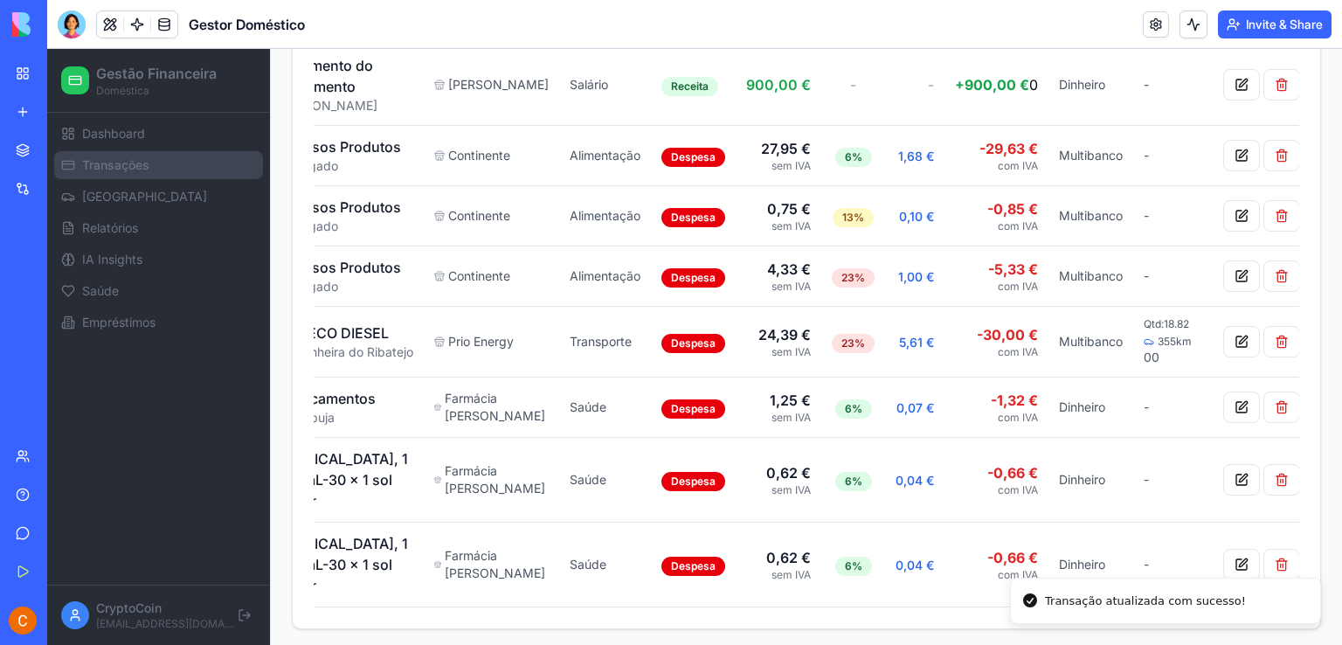
scroll to position [0, 0]
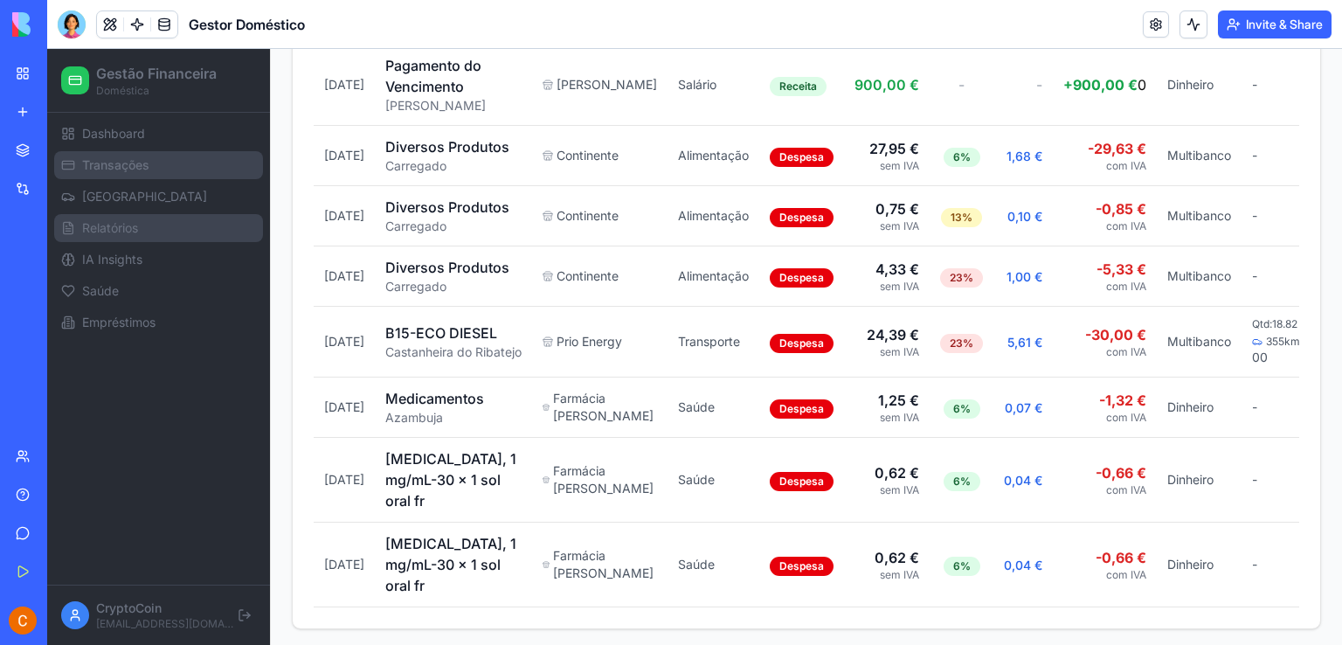
click at [95, 232] on span "Relatórios" at bounding box center [110, 227] width 56 height 17
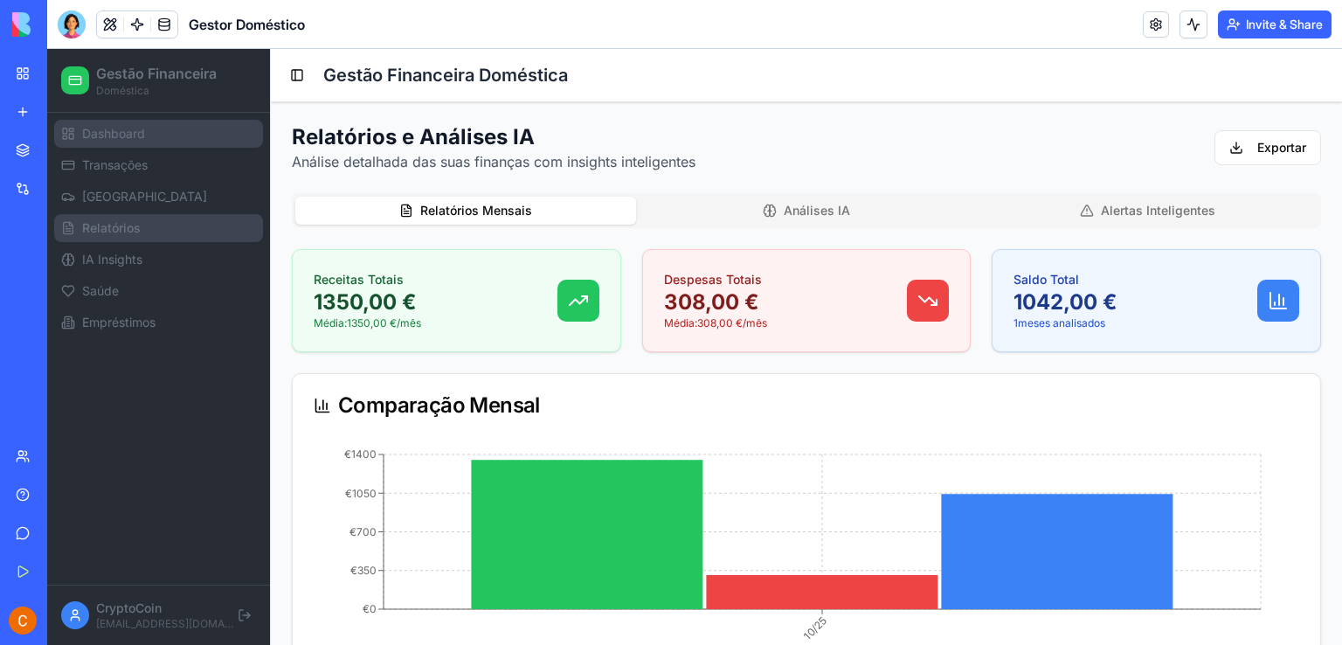
click at [133, 137] on span "Dashboard" at bounding box center [113, 133] width 63 height 17
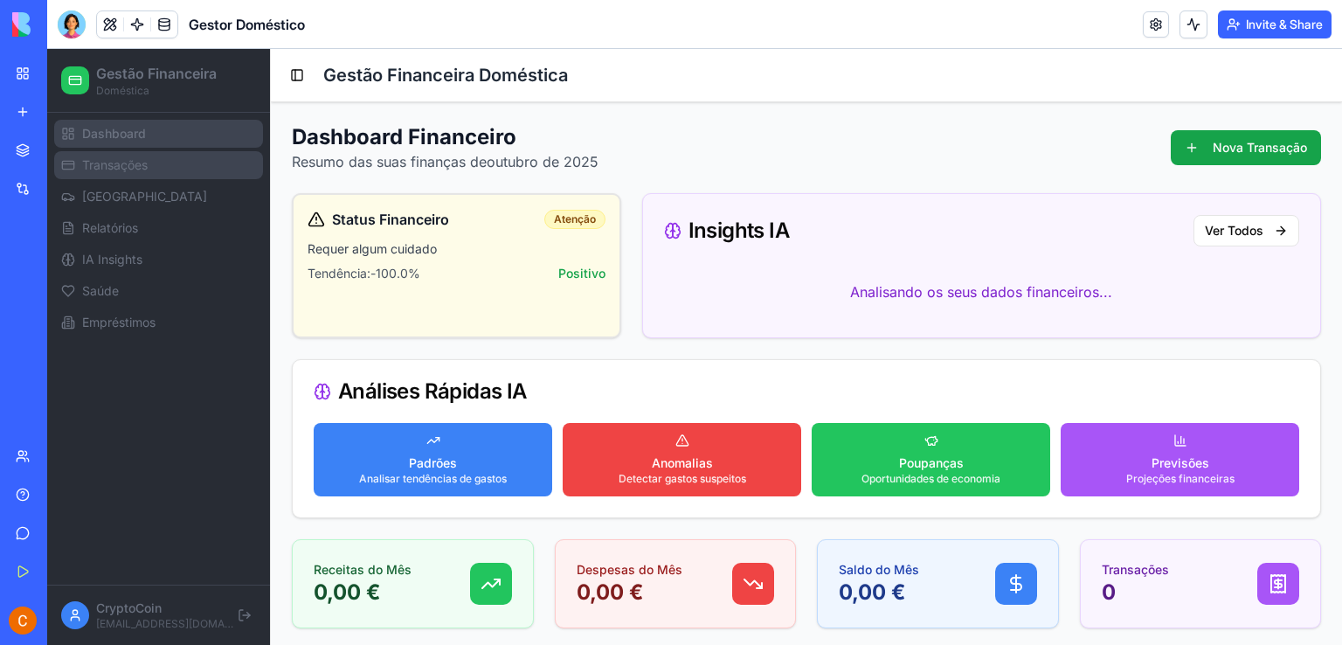
click at [119, 166] on span "Transações" at bounding box center [115, 164] width 66 height 17
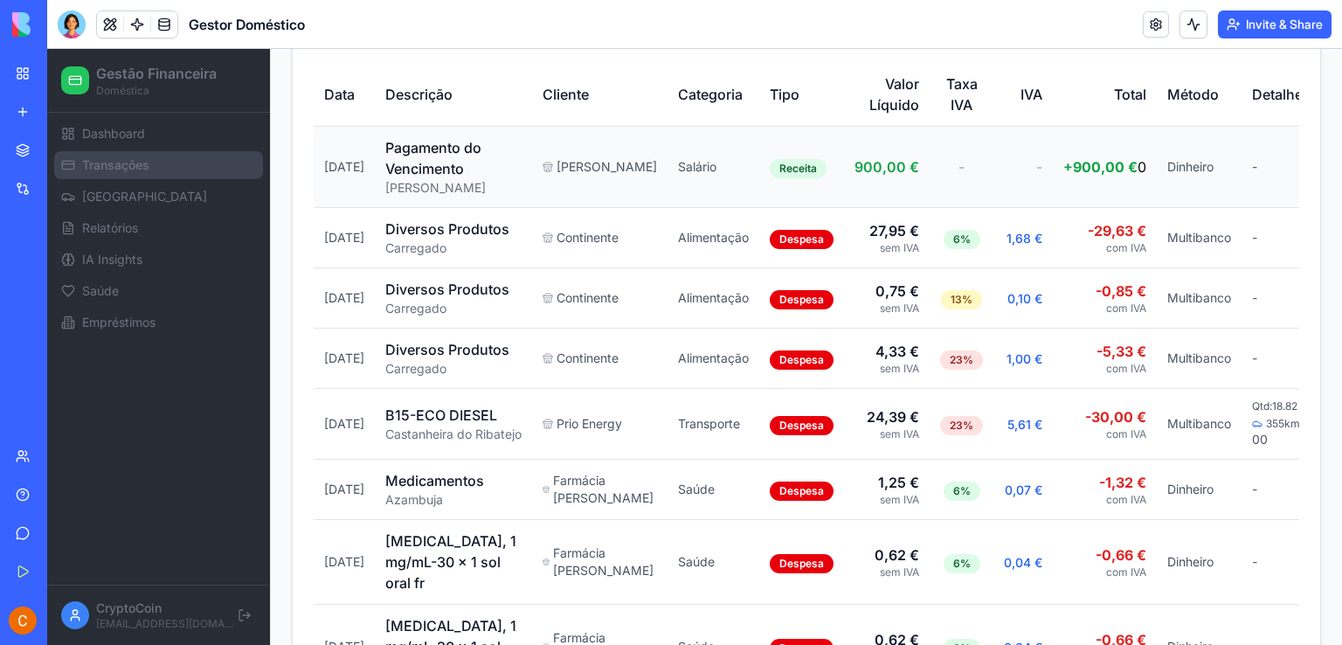
scroll to position [709, 0]
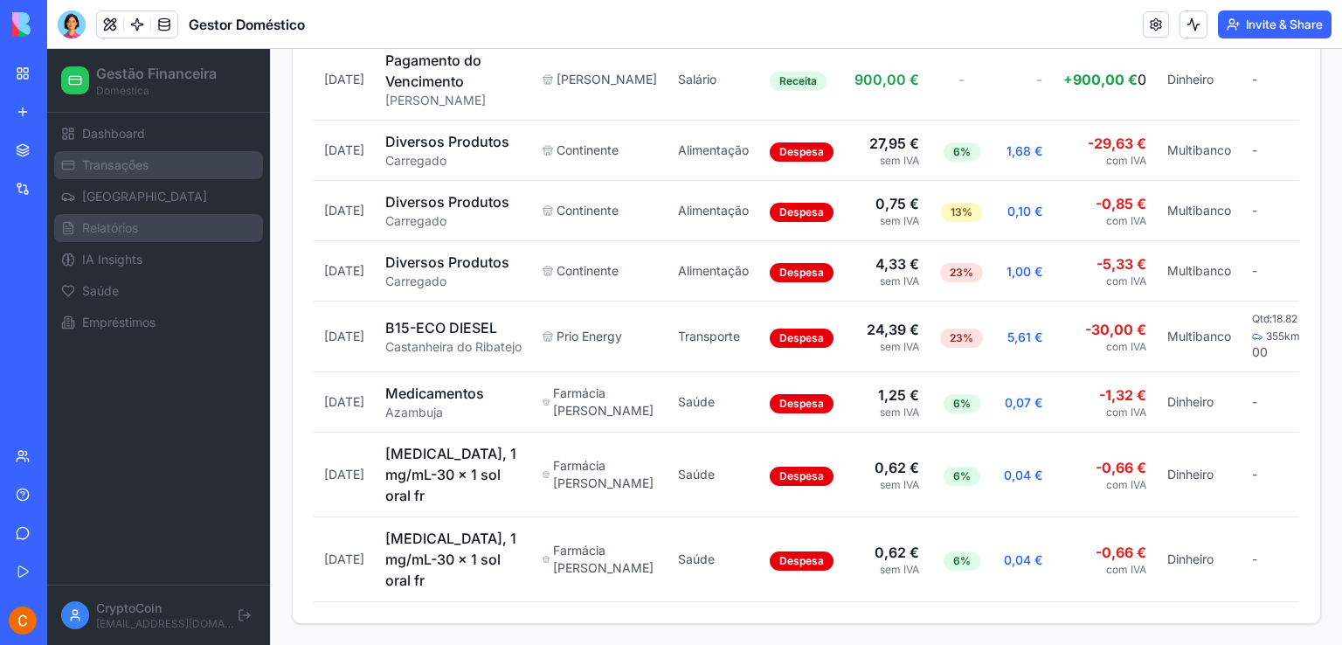
click at [150, 228] on link "Relatórios" at bounding box center [158, 228] width 209 height 28
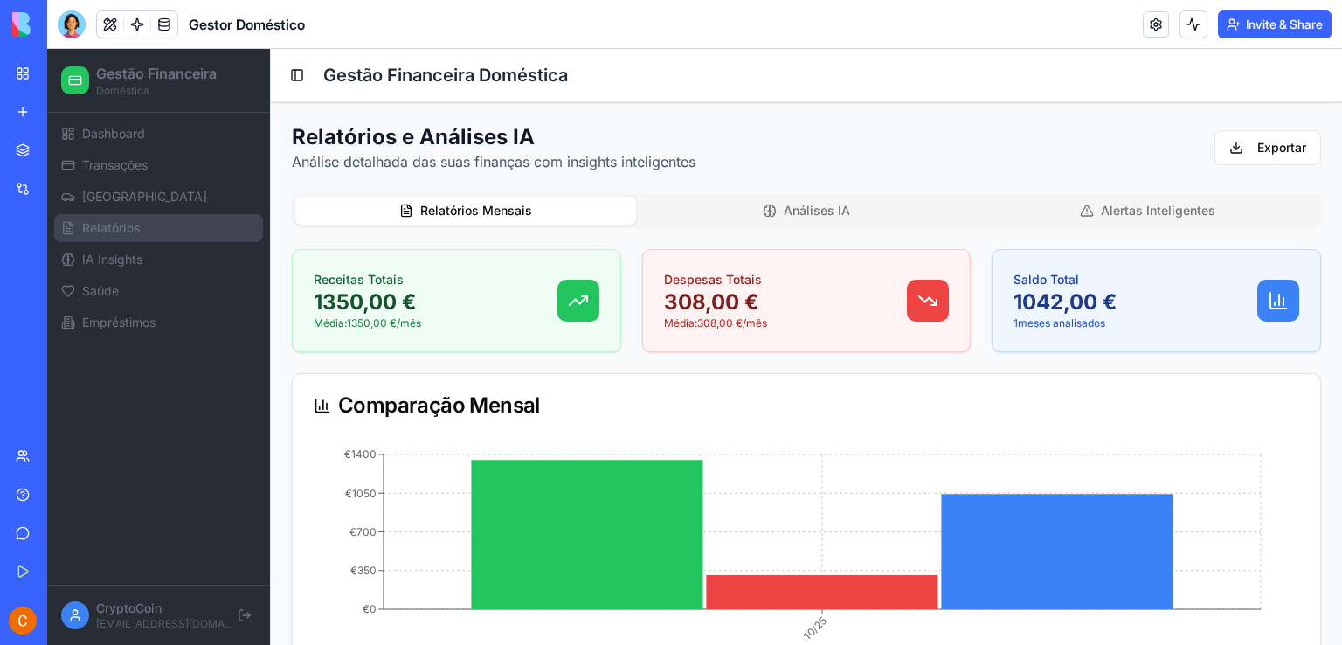
click at [818, 216] on button "Análises IA" at bounding box center [806, 211] width 341 height 28
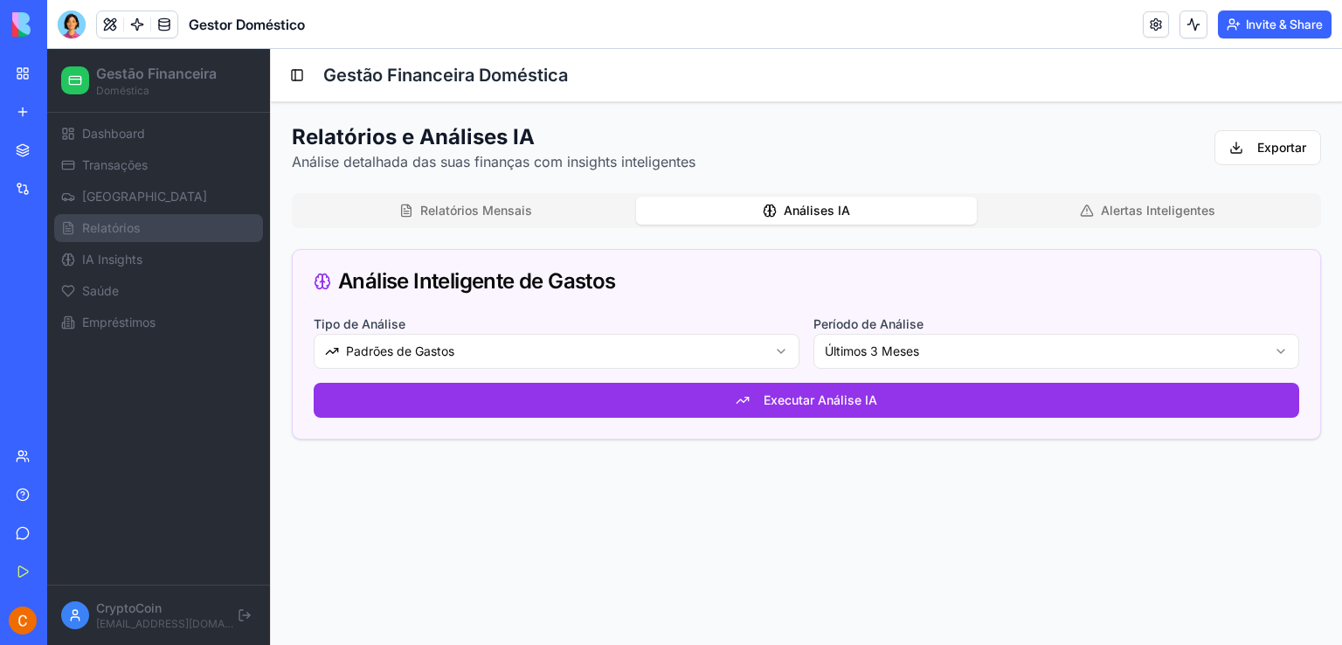
click at [1177, 212] on button "Alertas Inteligentes" at bounding box center [1147, 211] width 341 height 28
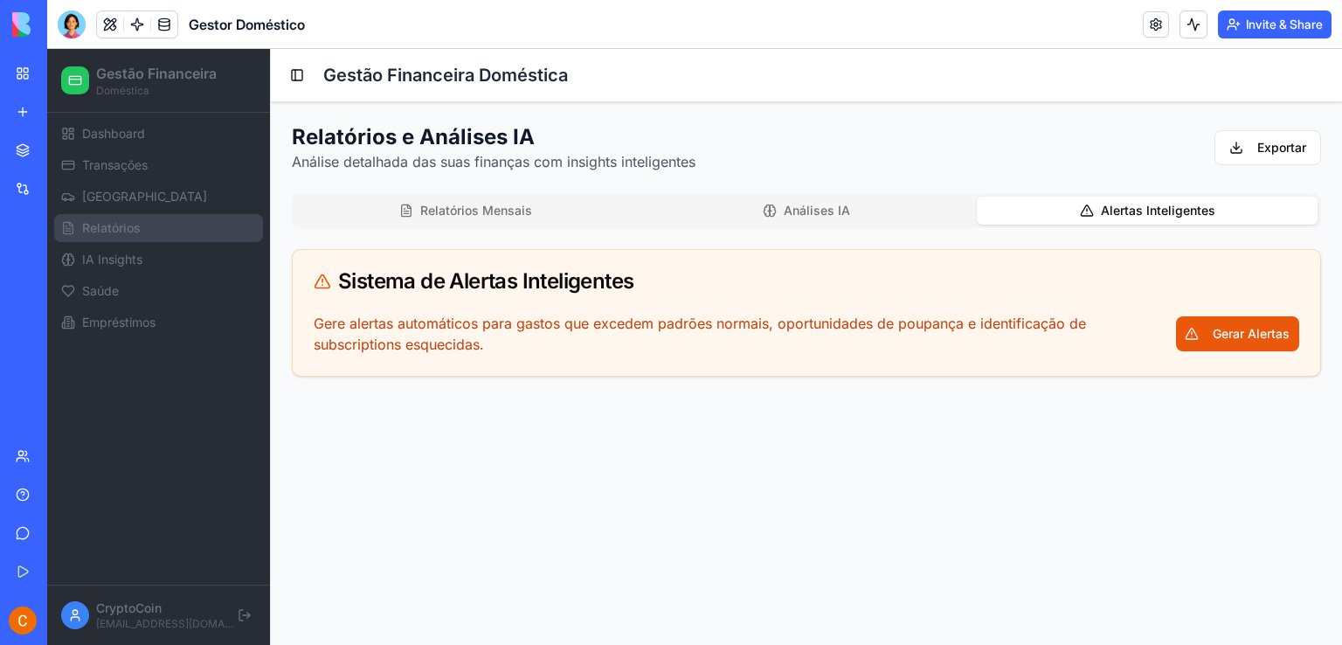
click at [496, 208] on button "Relatórios Mensais" at bounding box center [465, 211] width 341 height 28
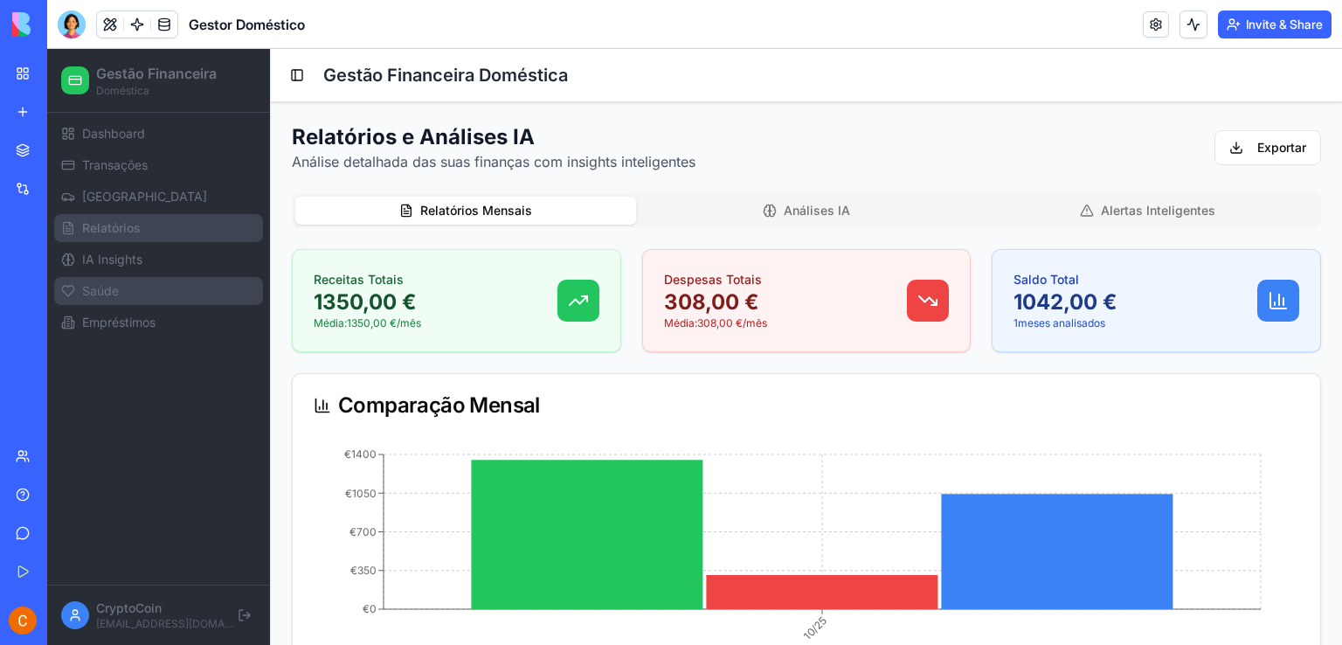
click at [102, 294] on span "Saúde" at bounding box center [100, 290] width 37 height 17
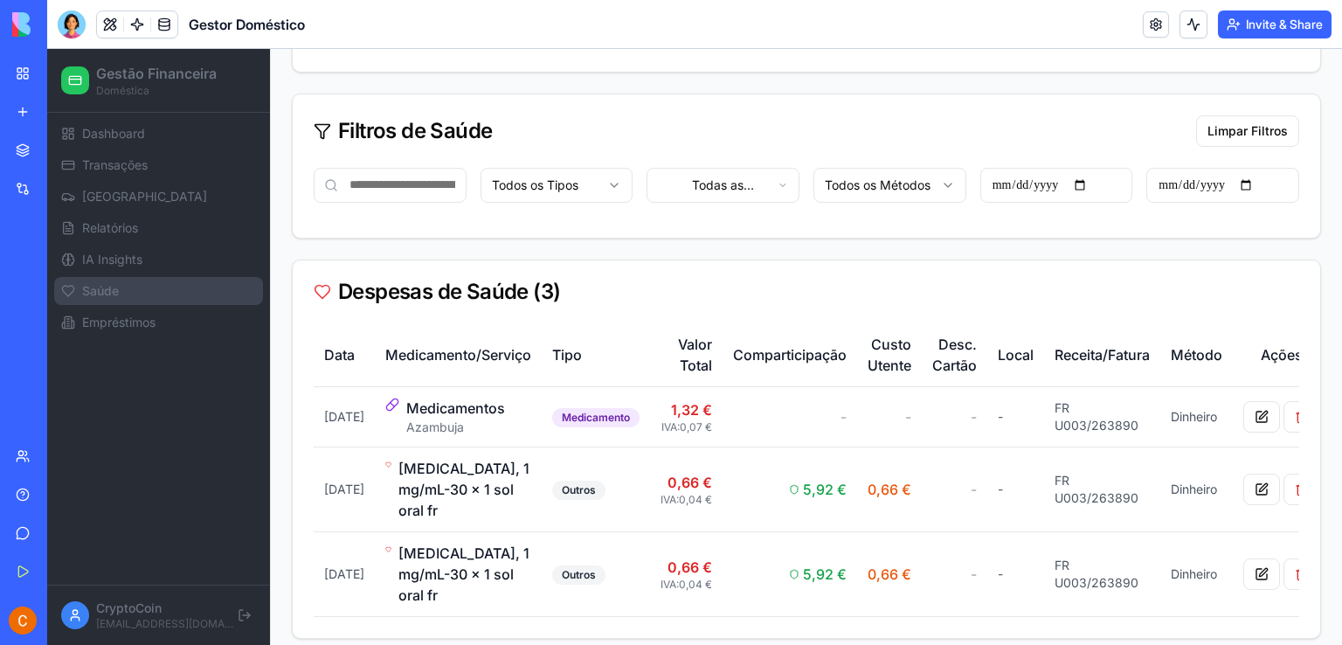
scroll to position [922, 0]
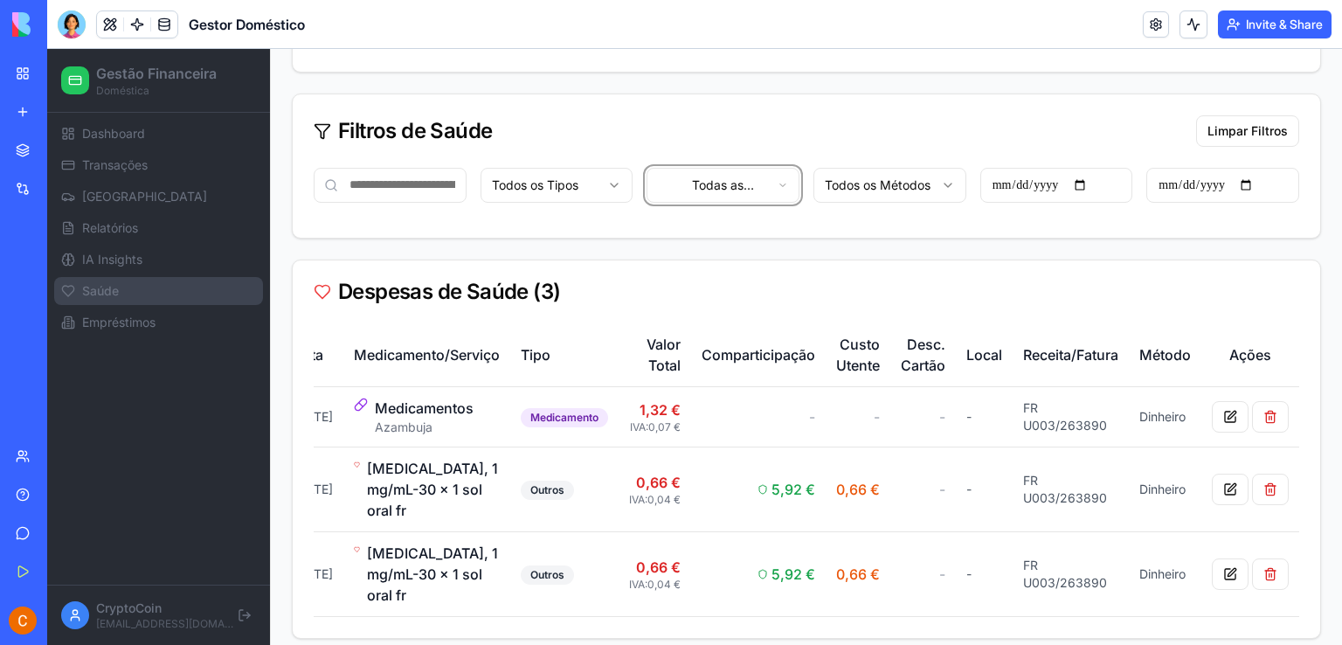
scroll to position [0, 0]
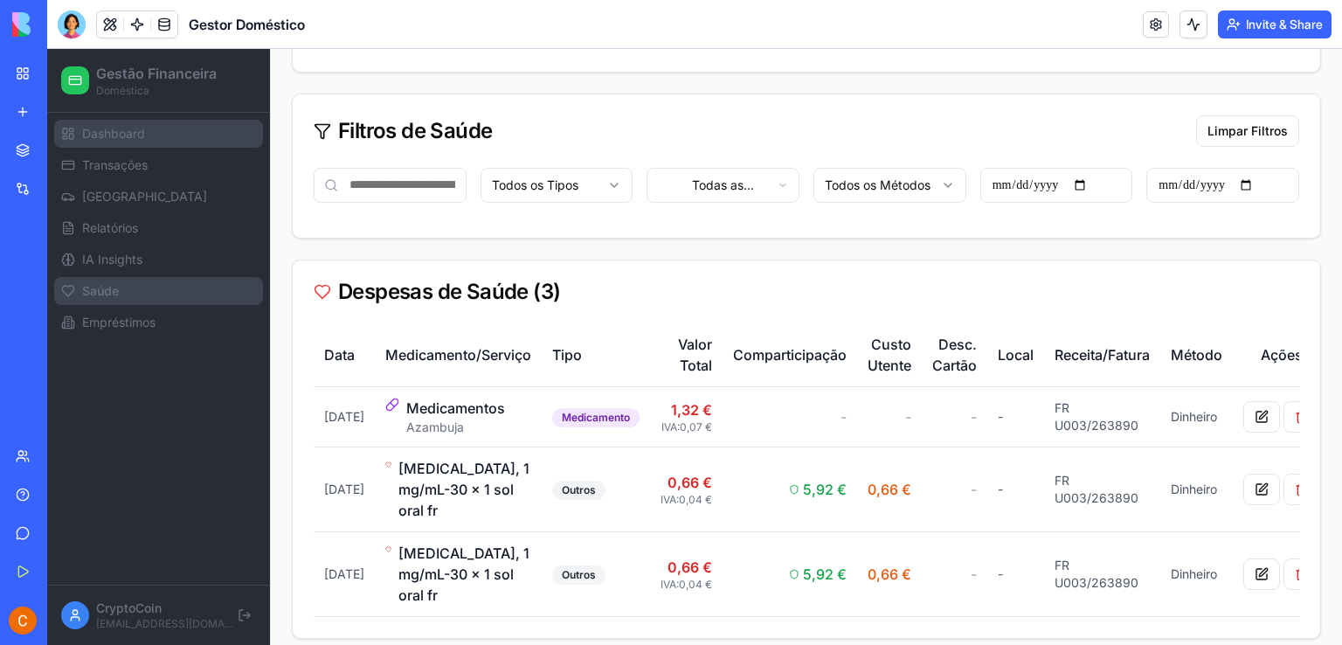
click at [103, 145] on link "Dashboard" at bounding box center [158, 134] width 209 height 28
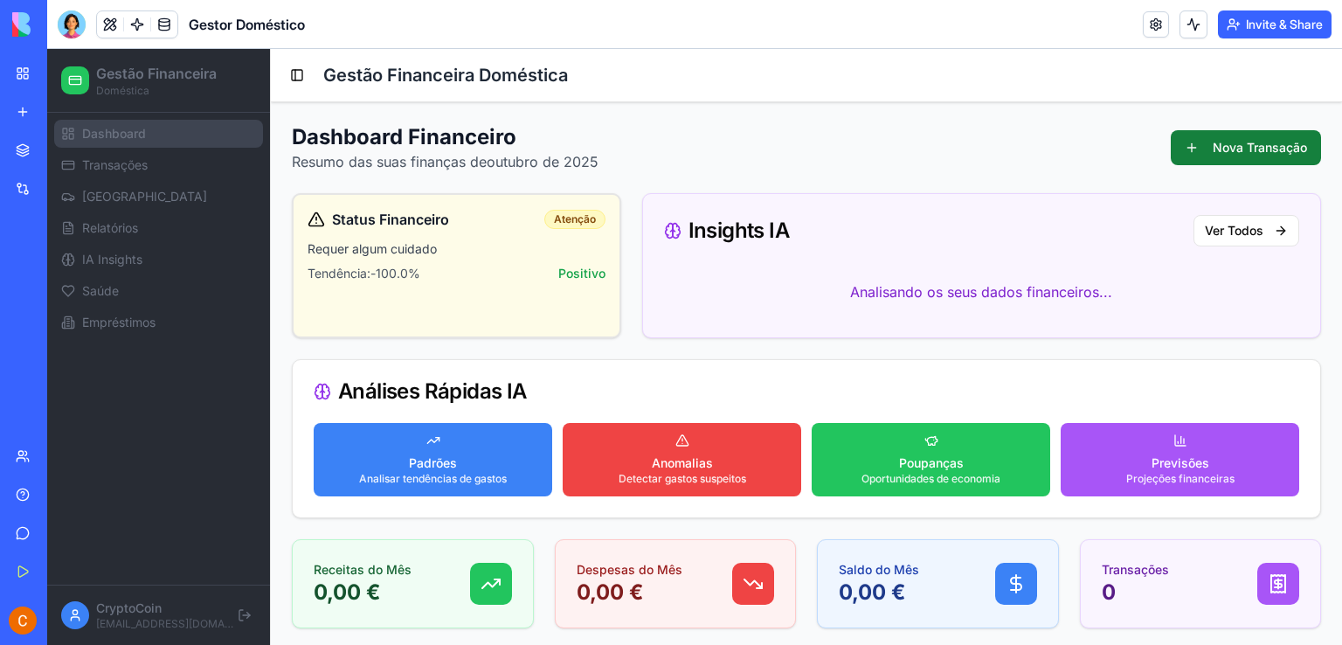
click at [1179, 148] on button "Nova Transação" at bounding box center [1246, 147] width 150 height 35
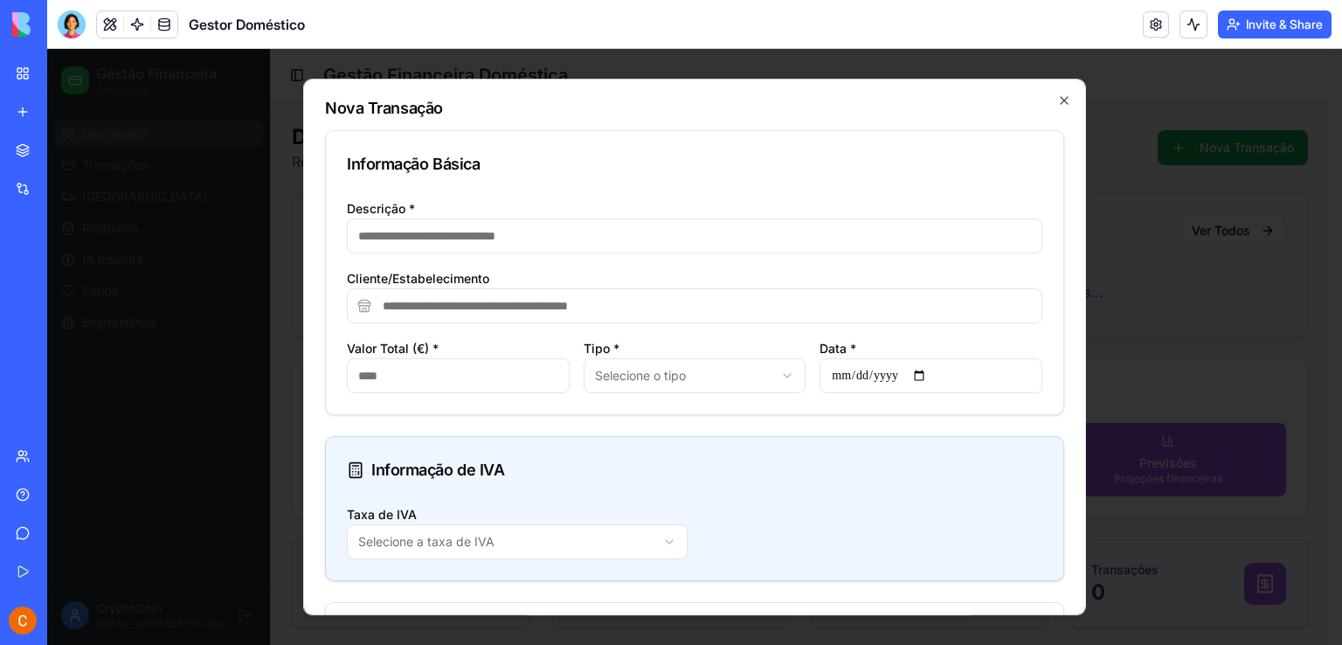
click at [473, 240] on input "Descrição *" at bounding box center [694, 235] width 695 height 35
type input "*"
type input "**********"
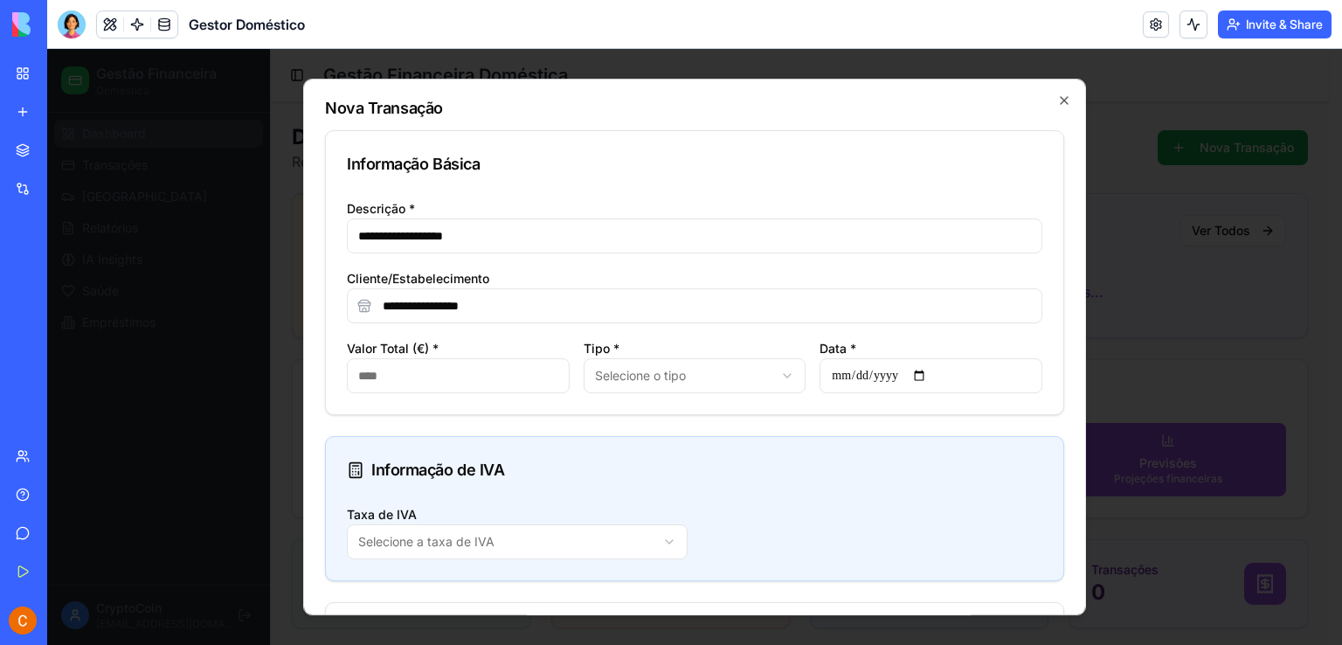
type input "**"
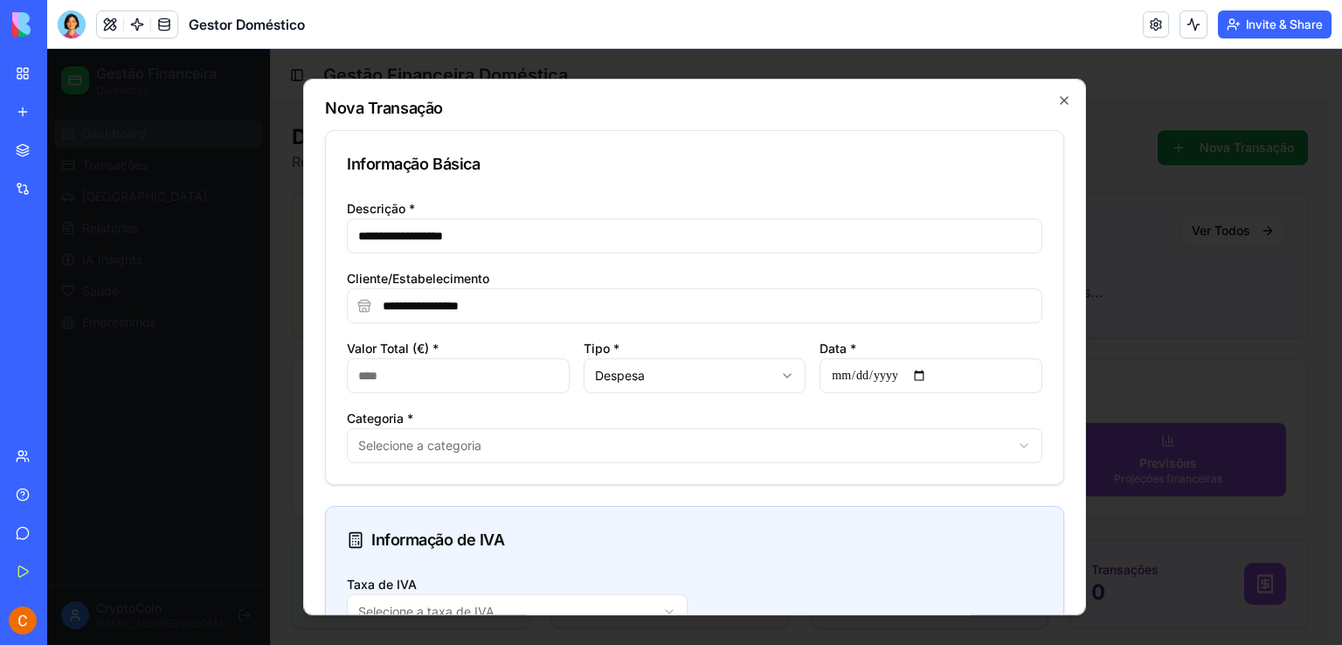
click at [926, 377] on input "**********" at bounding box center [930, 375] width 223 height 35
type input "**********"
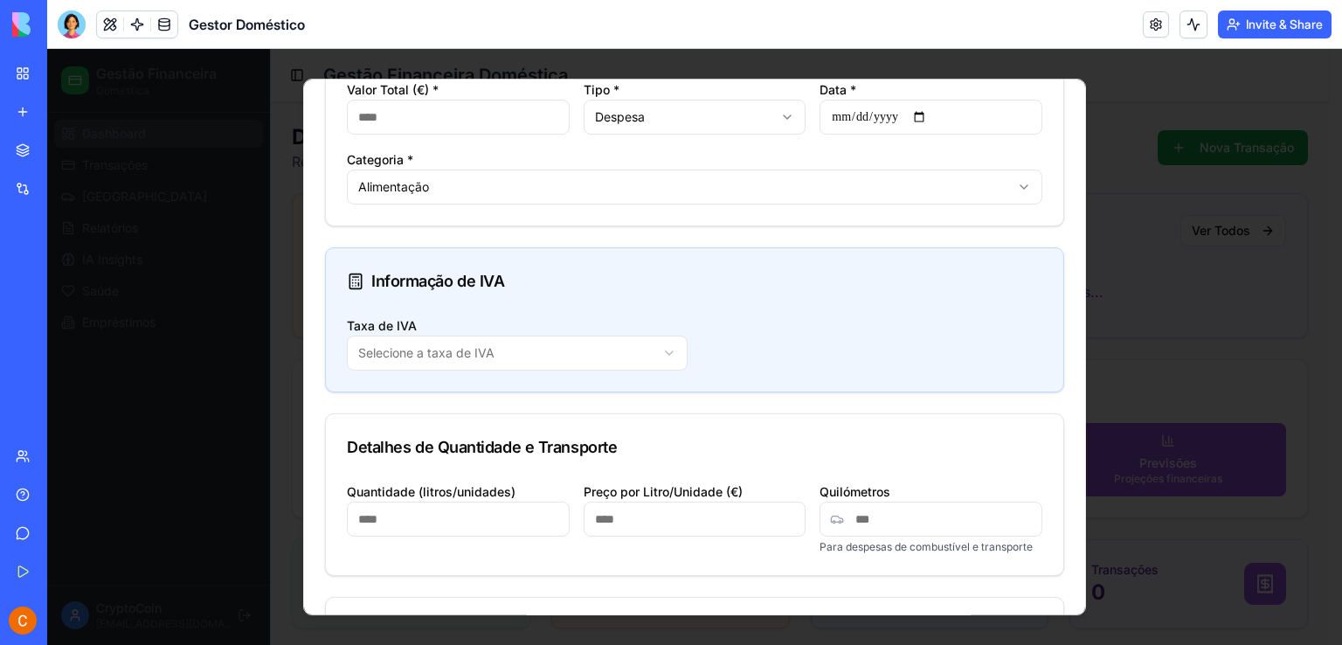
scroll to position [262, 0]
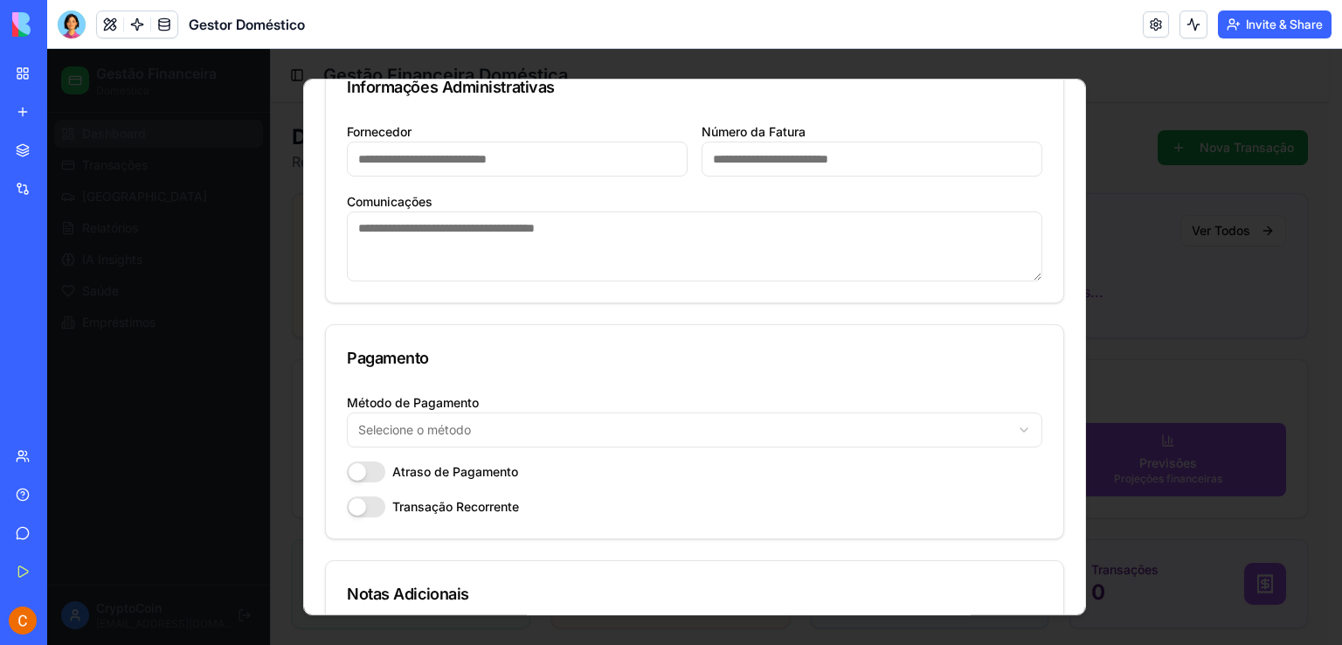
scroll to position [1835, 0]
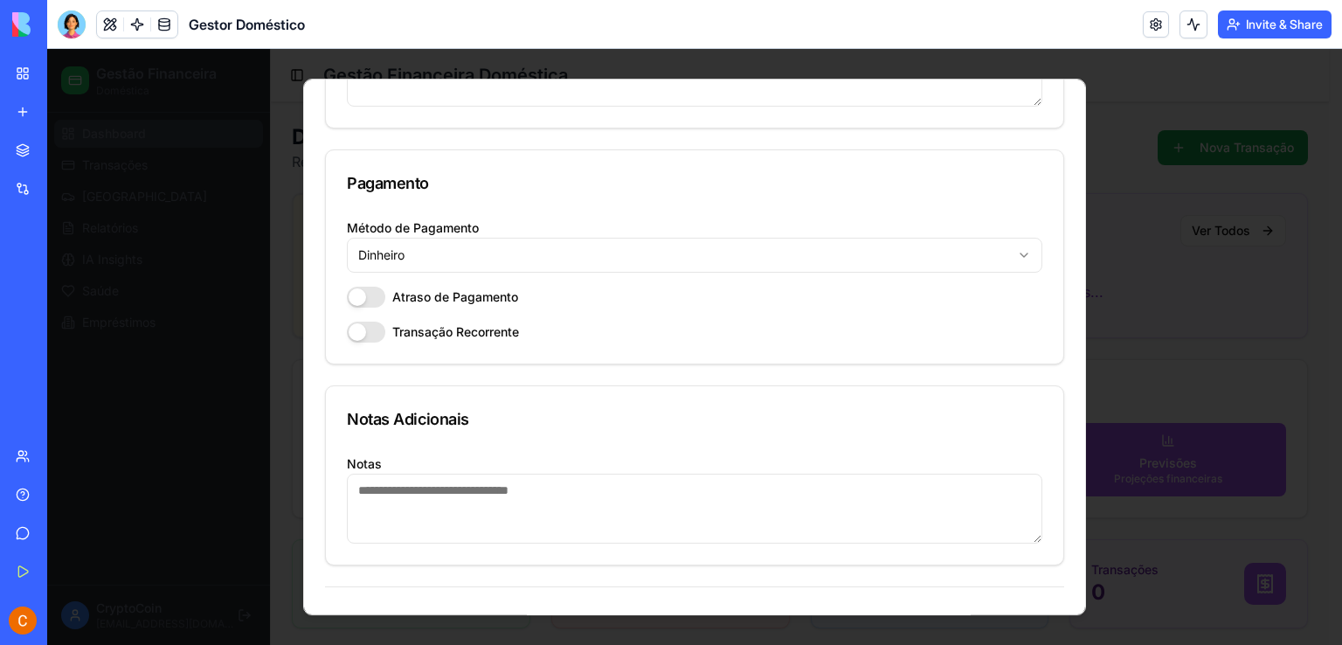
scroll to position [1894, 0]
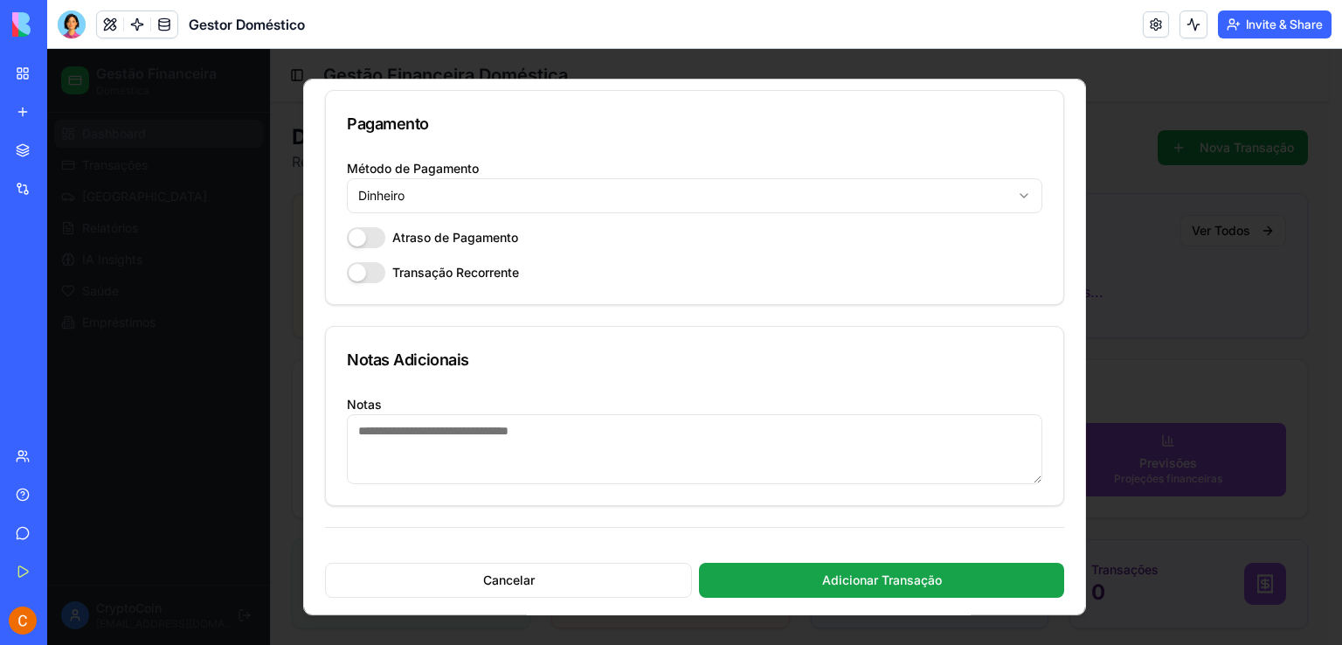
click at [388, 420] on textarea "Notas" at bounding box center [694, 449] width 695 height 70
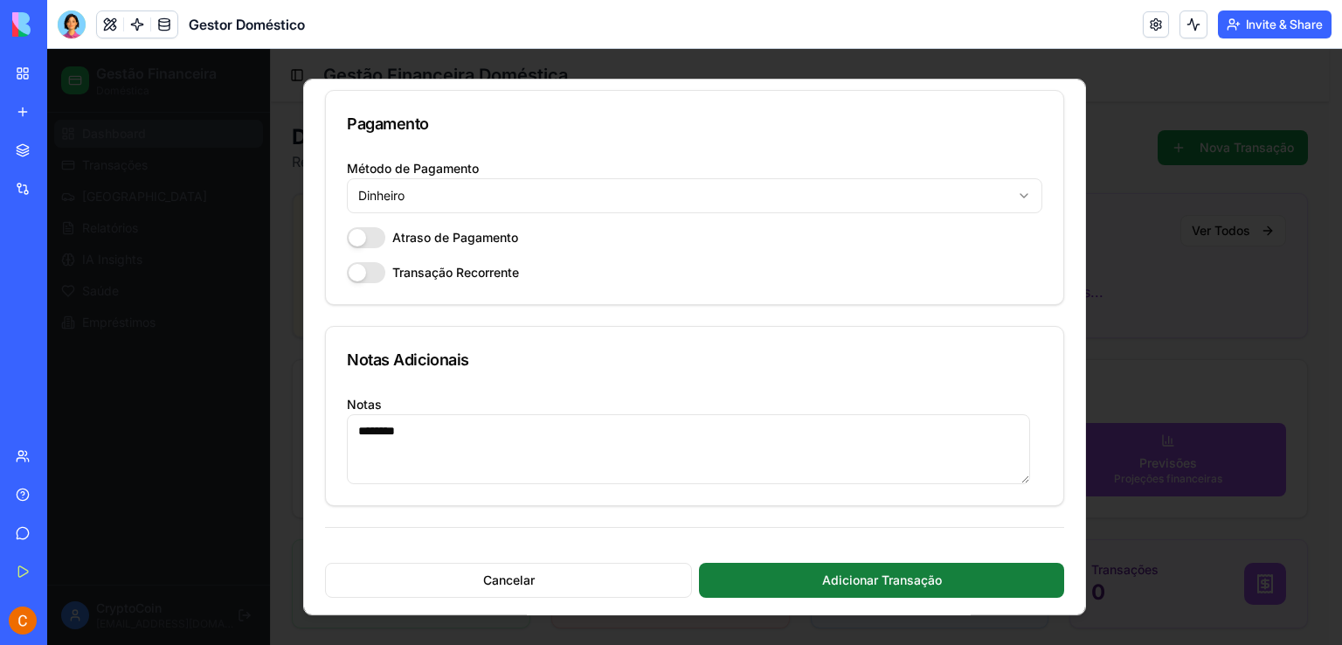
type textarea "********"
click at [903, 570] on button "Adicionar Transação" at bounding box center [881, 580] width 365 height 35
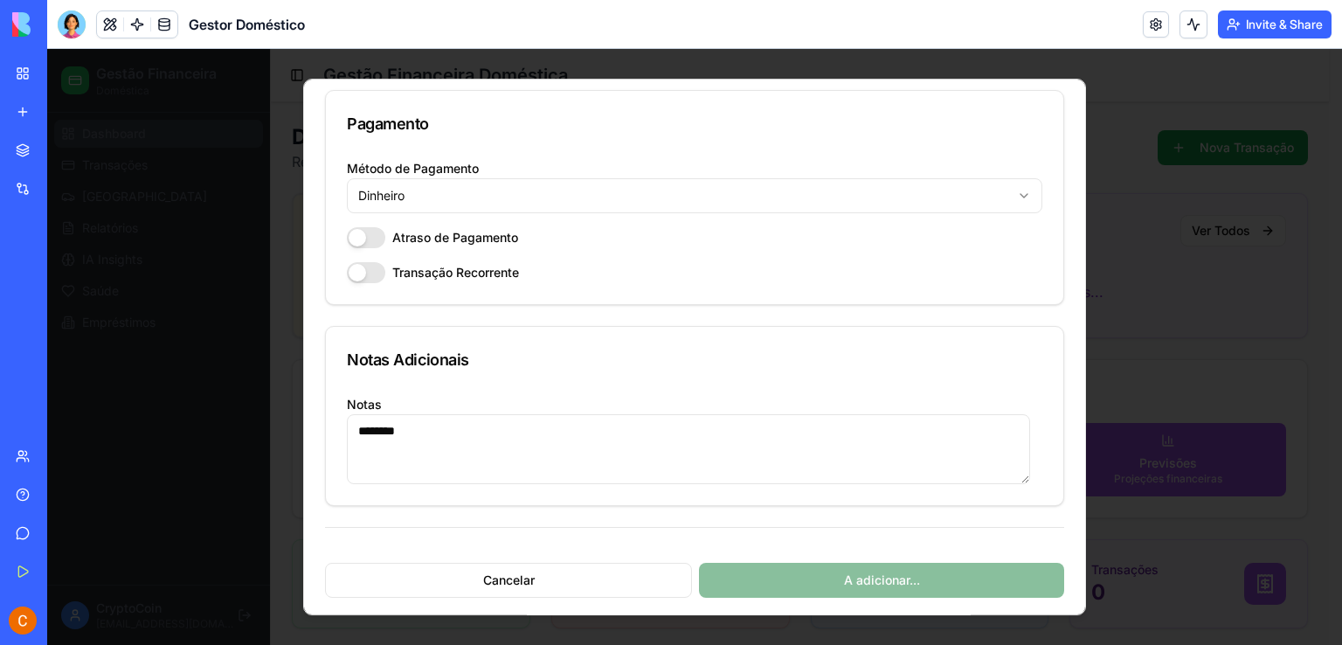
type input "**********"
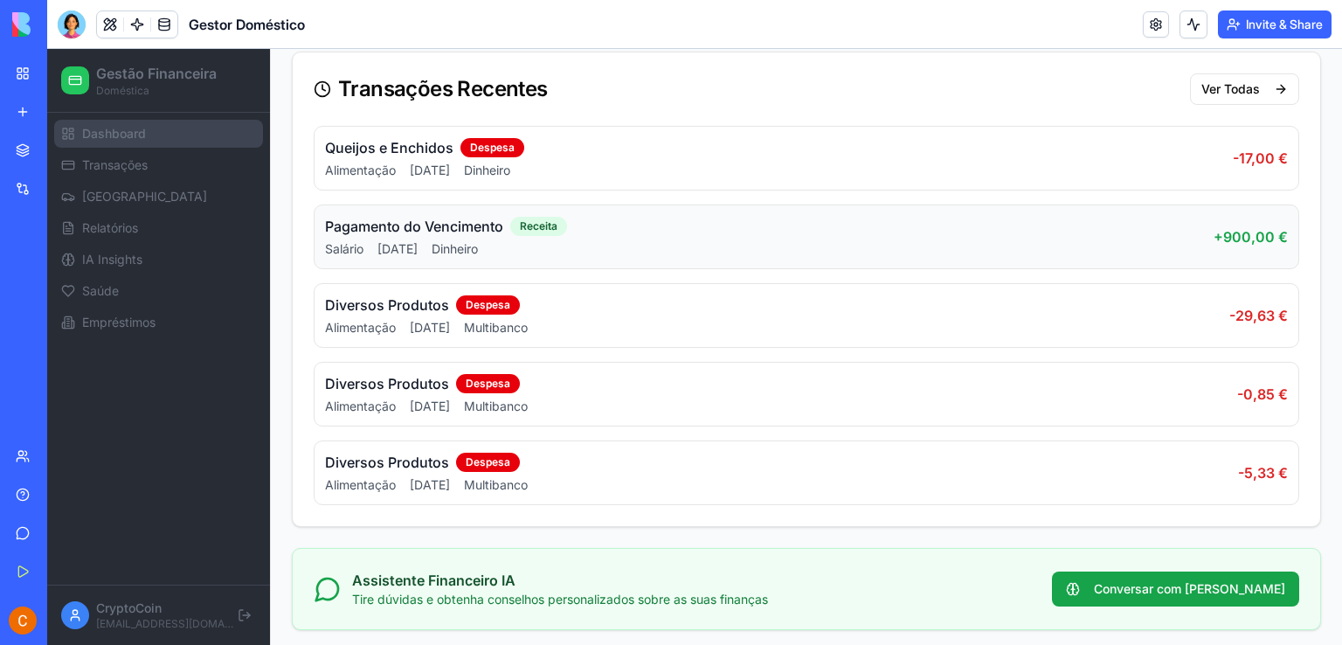
scroll to position [1197, 0]
